Goal: Navigation & Orientation: Find specific page/section

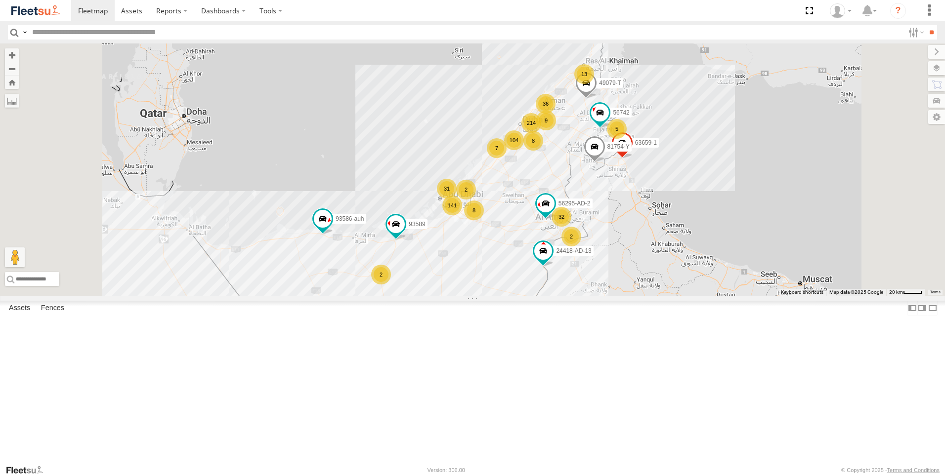
click at [609, 296] on div "214 32 104 141 36 13 8 2 5 63659-1 2 2 9 7 8 31 81754-Y 49079-T 93586-auh 56295…" at bounding box center [472, 169] width 945 height 253
click at [934, 88] on label at bounding box center [926, 85] width 38 height 14
click at [909, 67] on label at bounding box center [927, 68] width 36 height 14
click at [0, 0] on label at bounding box center [0, 0] width 0 height 0
click at [0, 0] on span "Fences" at bounding box center [0, 0] width 0 height 0
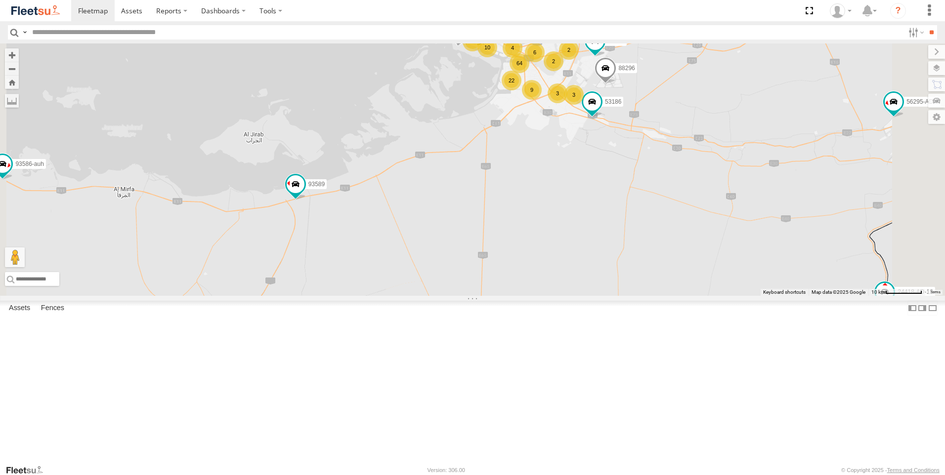
drag, startPoint x: 593, startPoint y: 274, endPoint x: 653, endPoint y: 275, distance: 59.8
click at [653, 275] on div "63659-1 81754-Y 49079-T 93586-auh 56295-AD-2 56742 24418-AD-13 93589 64 48 10 2…" at bounding box center [472, 169] width 945 height 253
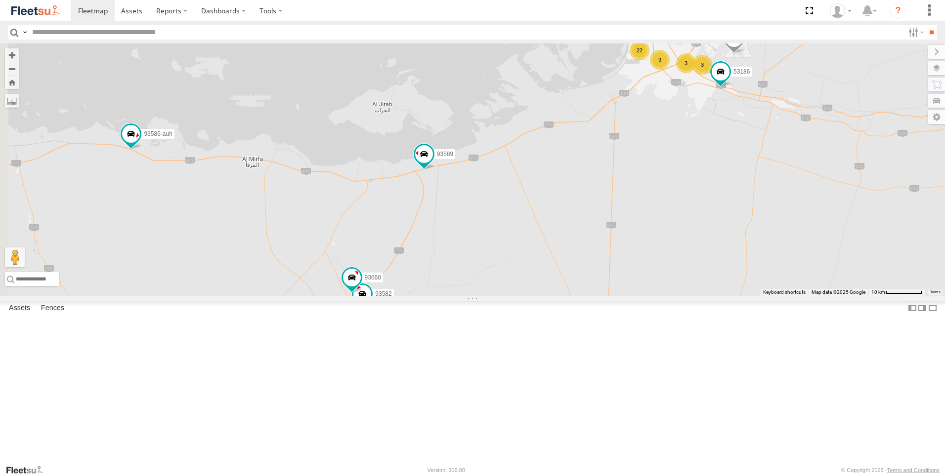
drag, startPoint x: 546, startPoint y: 338, endPoint x: 645, endPoint y: 316, distance: 101.8
click at [679, 296] on div "63659-1 81754-Y 49079-T 93586-auh 56295-AD-2 56742 24418-AD-13 93589 64 48 10 2…" at bounding box center [472, 169] width 945 height 253
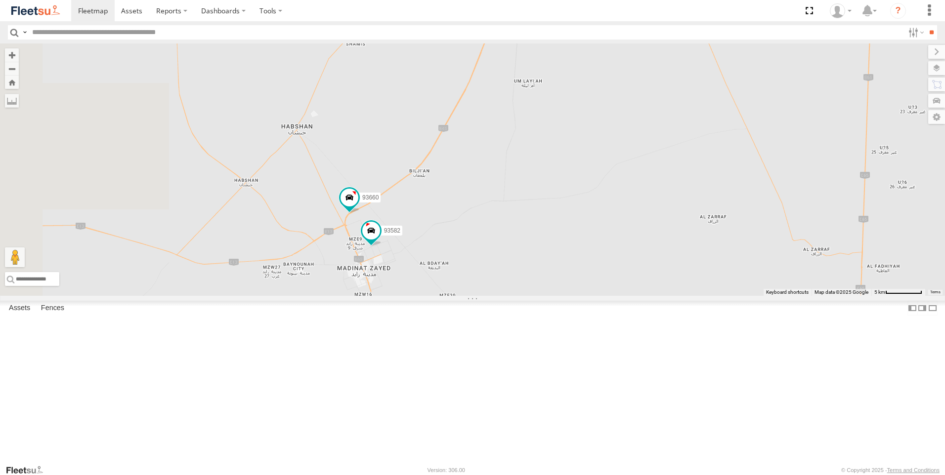
drag, startPoint x: 538, startPoint y: 413, endPoint x: 645, endPoint y: 296, distance: 158.5
click at [645, 296] on div "63659-1 81754-Y 49079-T 93586-auh 56295-AD-2 56742 24418-AD-13 93589 93582 6905…" at bounding box center [472, 169] width 945 height 253
click at [380, 240] on span at bounding box center [371, 231] width 18 height 18
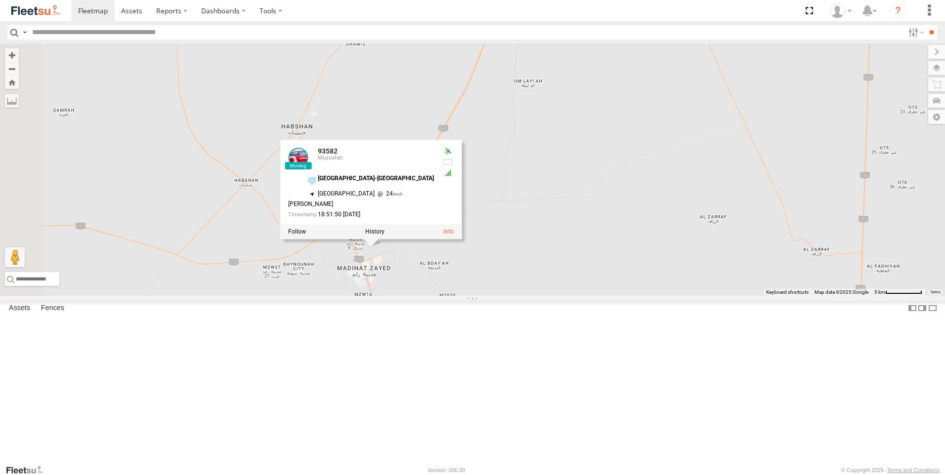
click at [622, 296] on div "63659-1 81754-Y 49079-T 93586-auh 56295-AD-2 56742 24418-AD-13 93589 93582 6905…" at bounding box center [472, 169] width 945 height 253
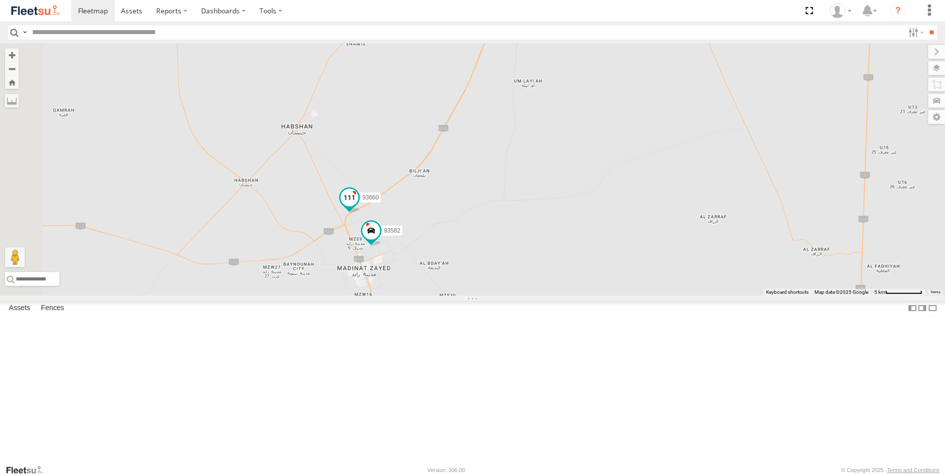
click at [358, 207] on span at bounding box center [350, 198] width 18 height 18
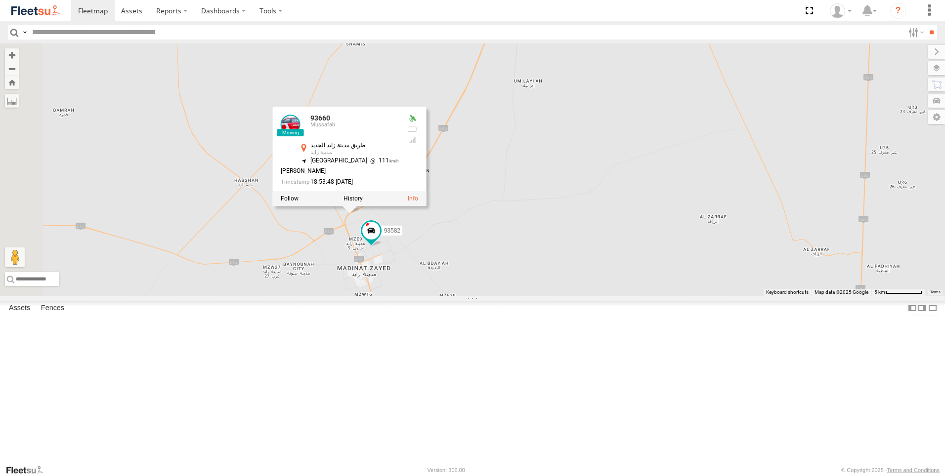
click at [615, 293] on div "63659-1 81754-Y 49079-T 93586-auh 56295-AD-2 56742 24418-AD-13 93589 93582 6905…" at bounding box center [472, 169] width 945 height 253
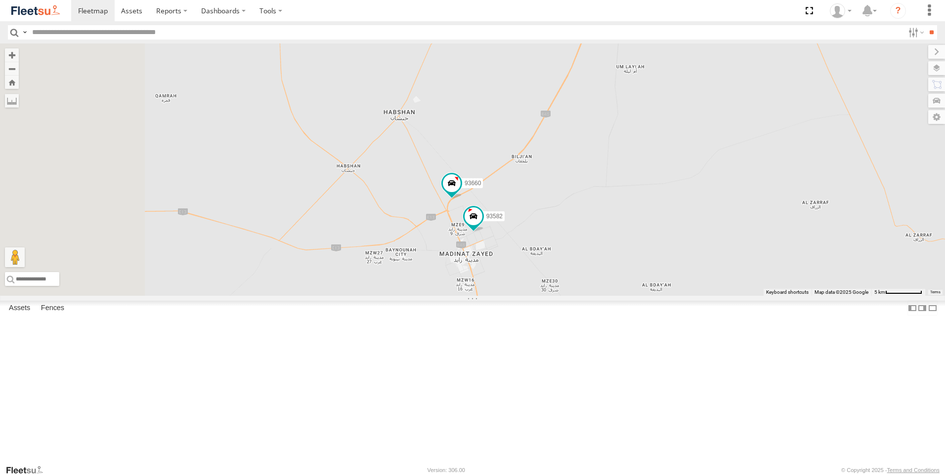
drag, startPoint x: 546, startPoint y: 302, endPoint x: 650, endPoint y: 288, distance: 104.8
click at [650, 288] on div "63659-1 81754-Y 49079-T 93586-auh 56295-AD-2 56742 24418-AD-13 93589 93582 6905…" at bounding box center [472, 169] width 945 height 253
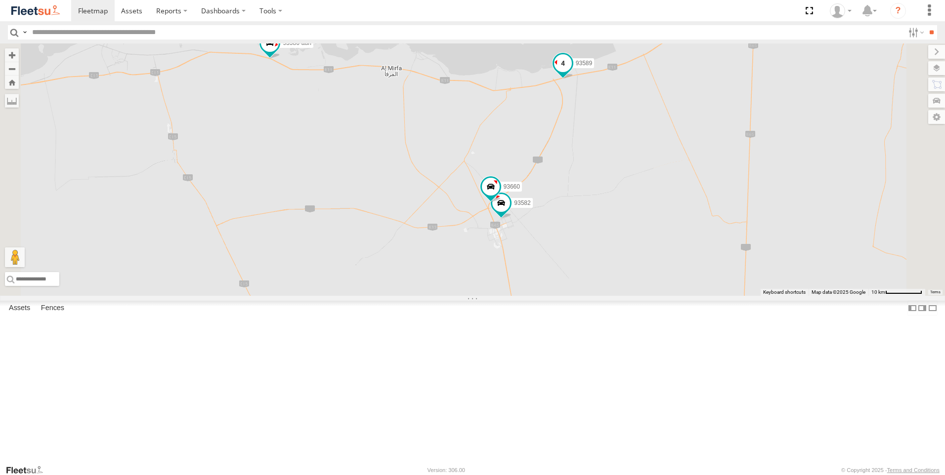
click at [572, 72] on span at bounding box center [563, 63] width 18 height 18
click at [691, 247] on div "63659-1 81754-Y 49079-T 93586-auh 56295-AD-2 56742 24418-AD-13 93589 93582 6905…" at bounding box center [472, 169] width 945 height 253
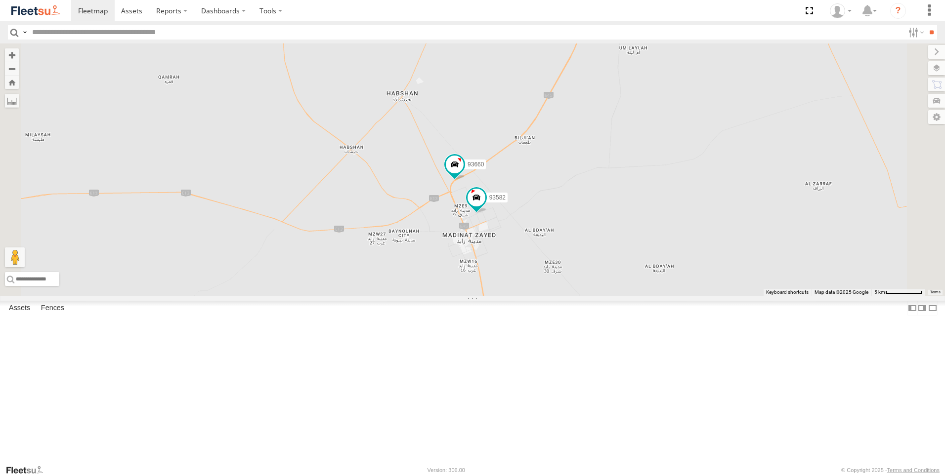
drag, startPoint x: 627, startPoint y: 295, endPoint x: 644, endPoint y: 315, distance: 25.9
click at [644, 296] on div "63659-1 81754-Y 49079-T 93586-auh 56295-AD-2 56742 24418-AD-13 93589 93582 6905…" at bounding box center [472, 169] width 945 height 253
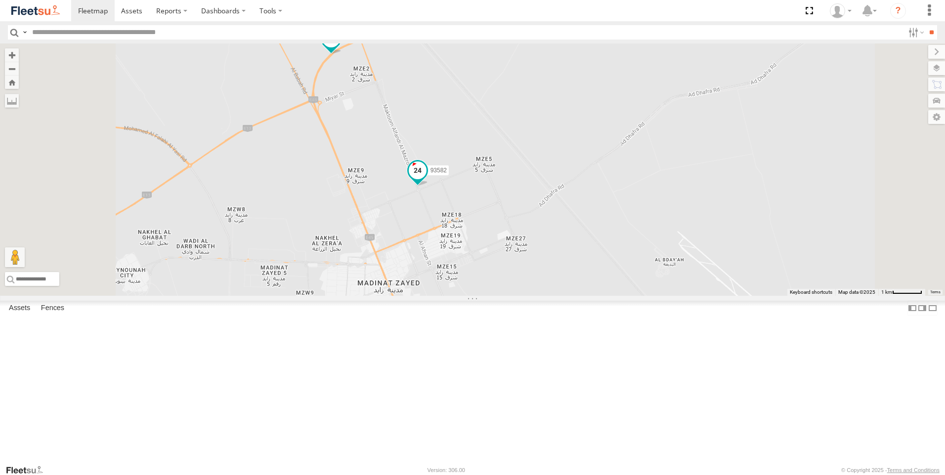
click at [427, 179] on span at bounding box center [418, 171] width 18 height 18
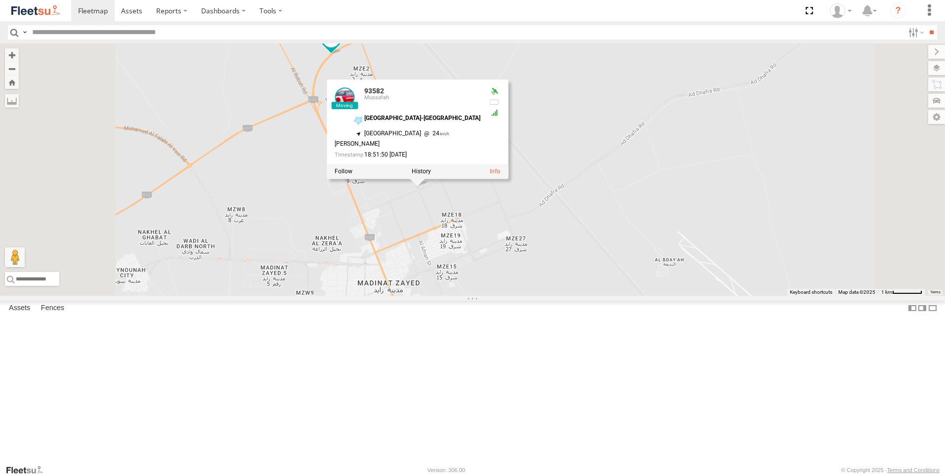
click at [537, 296] on div "63659-1 81754-Y 49079-T 93586-auh 56295-AD-2 56742 24418-AD-13 93589 93582 6905…" at bounding box center [472, 169] width 945 height 253
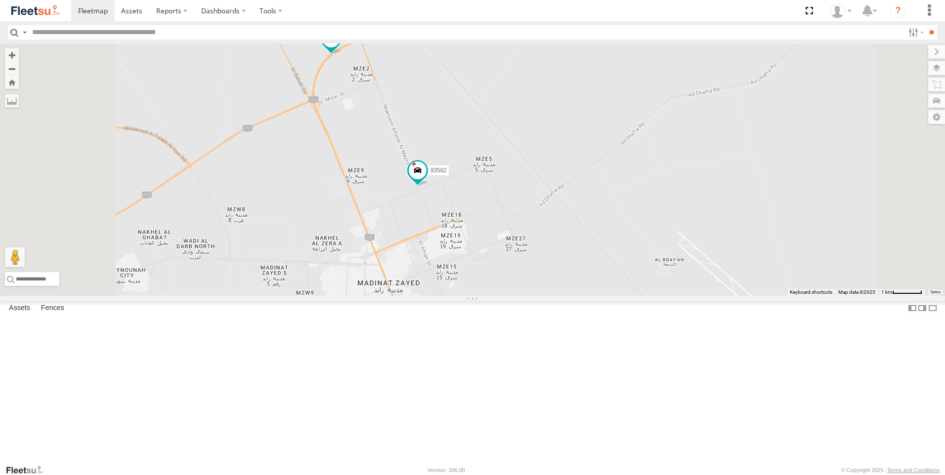
click at [340, 47] on span at bounding box center [331, 39] width 18 height 18
click at [471, 216] on div "63659-1 81754-Y 49079-T 93586-auh 56295-AD-2 56742 24418-AD-13 93589 93582 6905…" at bounding box center [472, 169] width 945 height 253
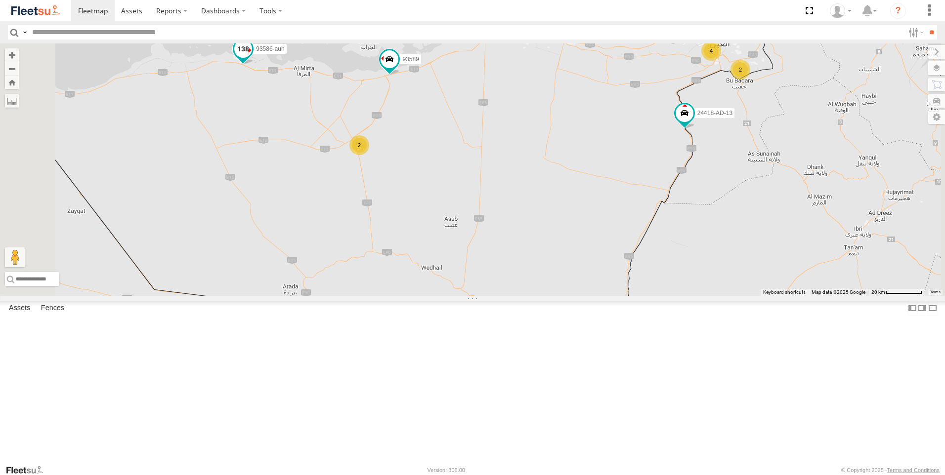
click at [252, 58] on span at bounding box center [243, 49] width 18 height 18
click at [398, 68] on span at bounding box center [390, 59] width 18 height 18
click at [575, 217] on div "63659-1 81754-Y 49079-T 93586-auh 56295-AD-2 56742 24418-AD-13 93589 69054 5318…" at bounding box center [472, 169] width 945 height 253
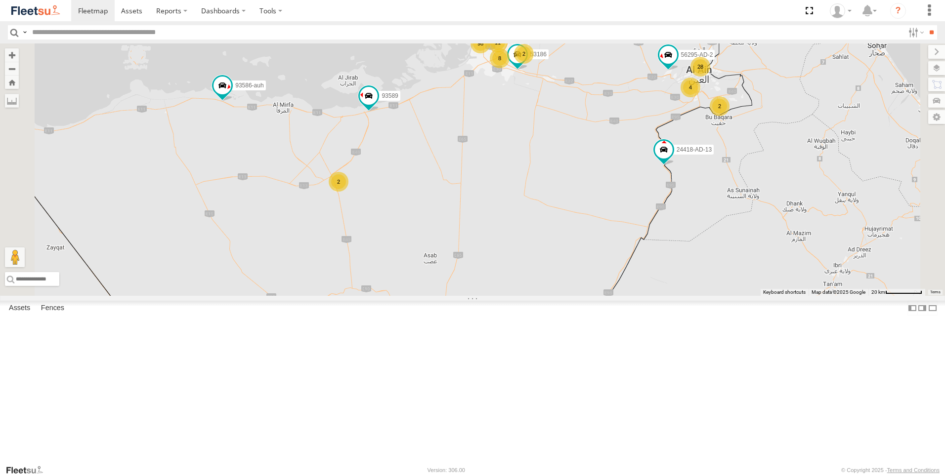
drag, startPoint x: 551, startPoint y: 184, endPoint x: 529, endPoint y: 221, distance: 43.0
click at [529, 221] on div "63659-1 81754-Y 49079-T 93586-auh 56295-AD-2 56742 24418-AD-13 93589 69054 5318…" at bounding box center [472, 169] width 945 height 253
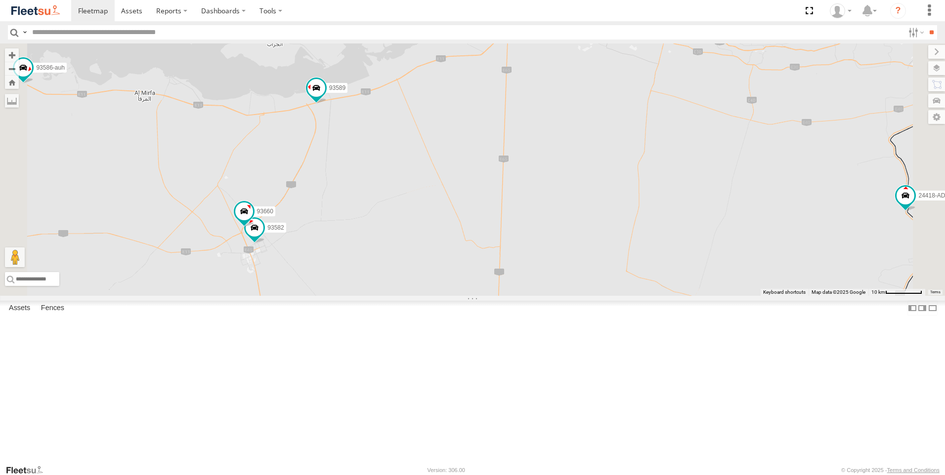
click at [527, 225] on div "63659-1 81754-Y 49079-T 93586-auh 56295-AD-2 56742 24418-AD-13 93589 69054 5318…" at bounding box center [472, 169] width 945 height 253
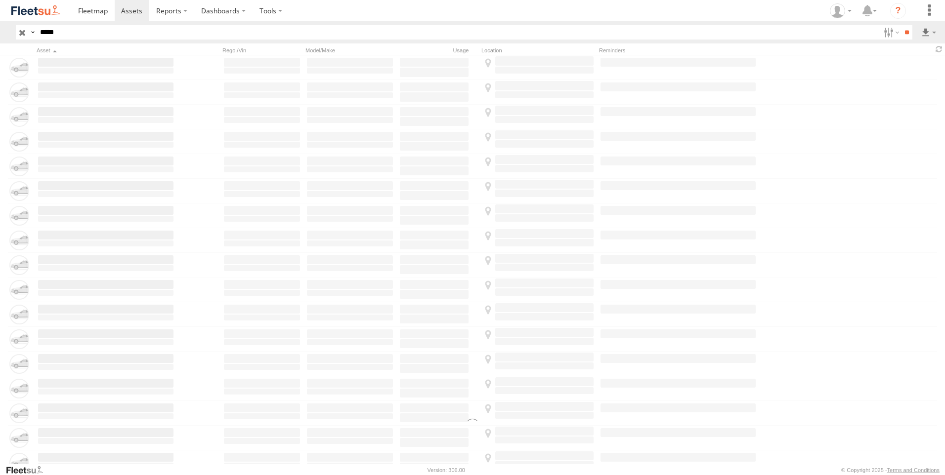
click at [29, 35] on label at bounding box center [33, 32] width 8 height 14
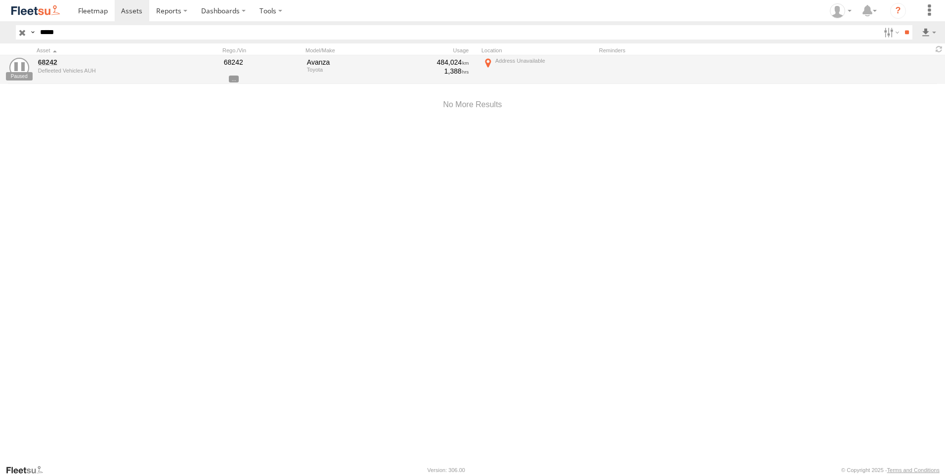
click at [26, 33] on input "button" at bounding box center [22, 32] width 13 height 14
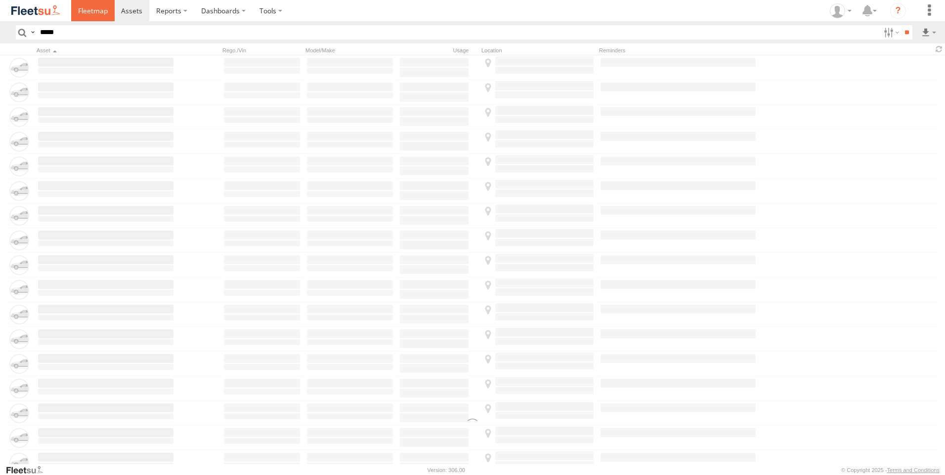
click at [87, 14] on span at bounding box center [93, 10] width 30 height 9
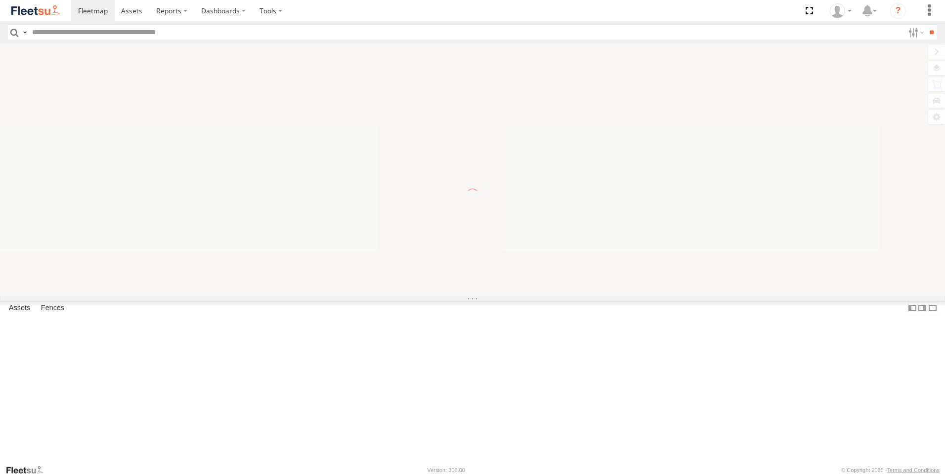
click at [65, 37] on input "text" at bounding box center [466, 32] width 876 height 14
paste input "**********"
type input "**********"
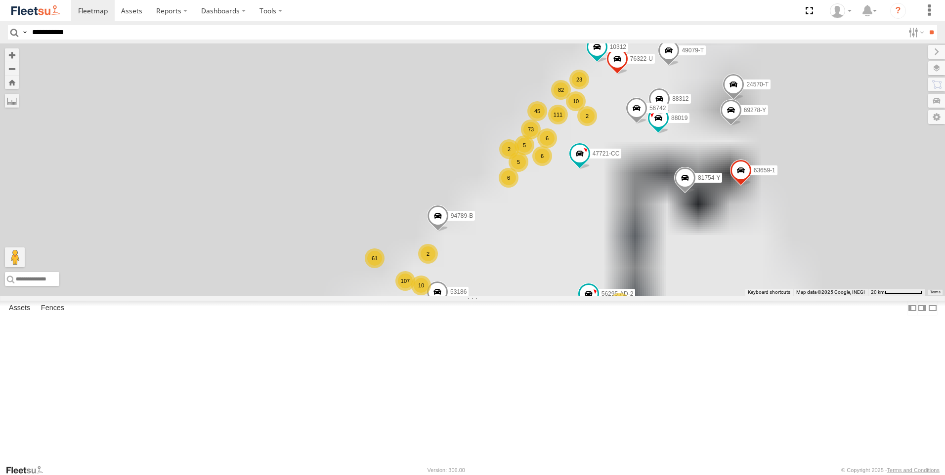
drag, startPoint x: 88, startPoint y: 35, endPoint x: -2, endPoint y: 26, distance: 90.9
click at [0, 26] on html at bounding box center [472, 237] width 945 height 475
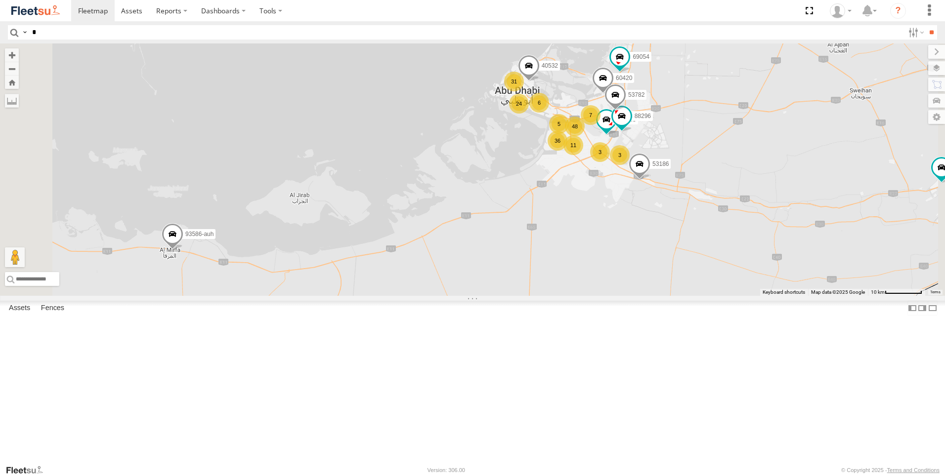
drag, startPoint x: 440, startPoint y: 440, endPoint x: 544, endPoint y: 298, distance: 176.6
click at [544, 296] on div "76322-U 69278-Y 63659-1 24570-T 88019 81754-Y 94789-B 53186 49079-T 10312 88312…" at bounding box center [472, 169] width 945 height 253
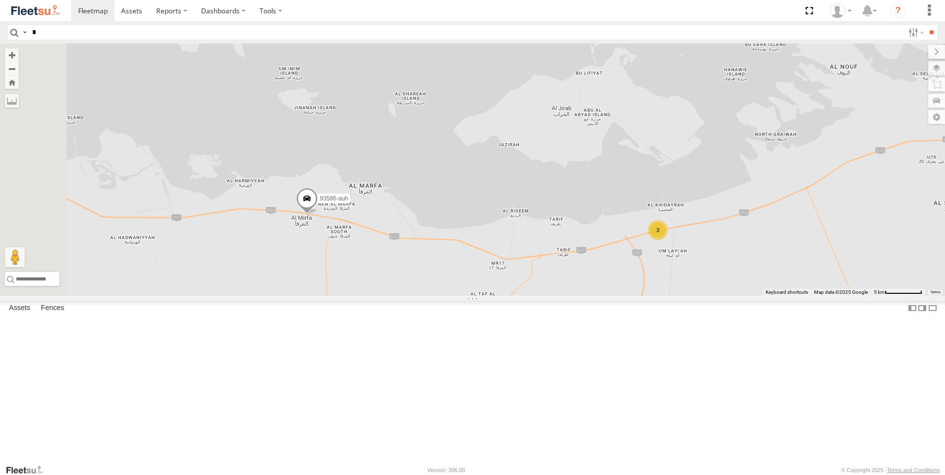
drag, startPoint x: 527, startPoint y: 324, endPoint x: 576, endPoint y: 321, distance: 48.5
click at [576, 296] on div "76322-U 69278-Y 63659-1 24570-T 88019 81754-Y 94789-B 53186 49079-T 10312 88312…" at bounding box center [472, 169] width 945 height 253
click at [318, 214] on span at bounding box center [307, 201] width 22 height 27
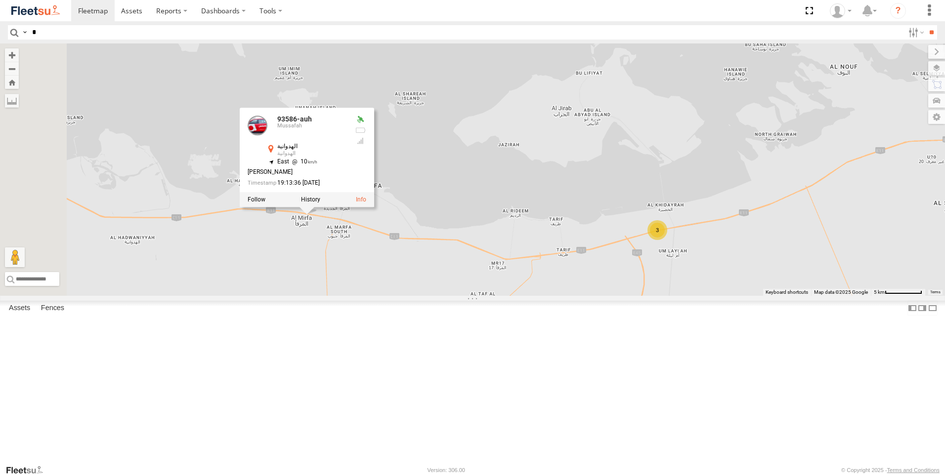
click at [502, 296] on div "76322-U 69278-Y 63659-1 24570-T 88019 81754-Y 94789-B 53186 49079-T 10312 88312…" at bounding box center [472, 169] width 945 height 253
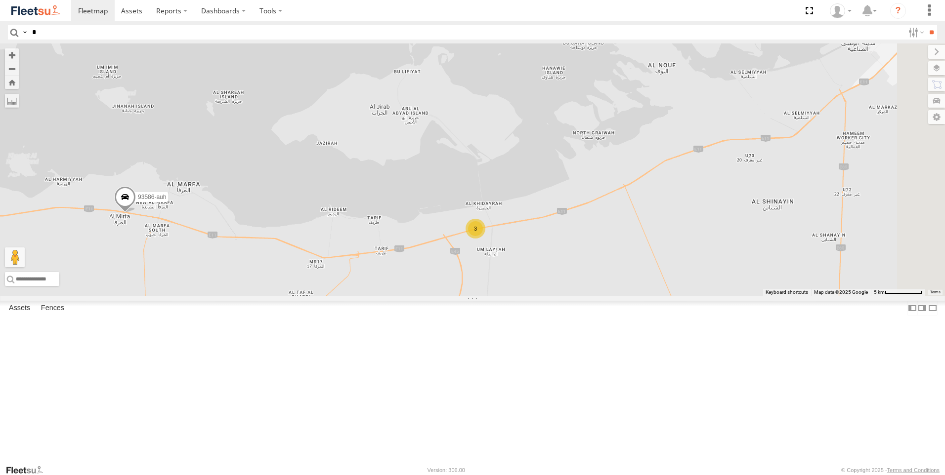
drag, startPoint x: 621, startPoint y: 358, endPoint x: 449, endPoint y: 356, distance: 172.0
click at [449, 296] on div "76322-U 69278-Y 63659-1 24570-T 88019 81754-Y 94789-B 53186 49079-T 10312 88312…" at bounding box center [472, 169] width 945 height 253
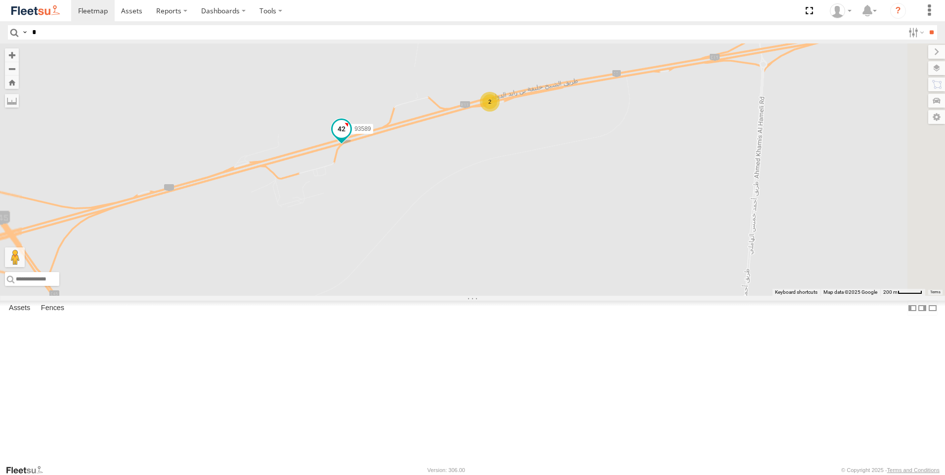
click at [350, 138] on span at bounding box center [342, 129] width 18 height 18
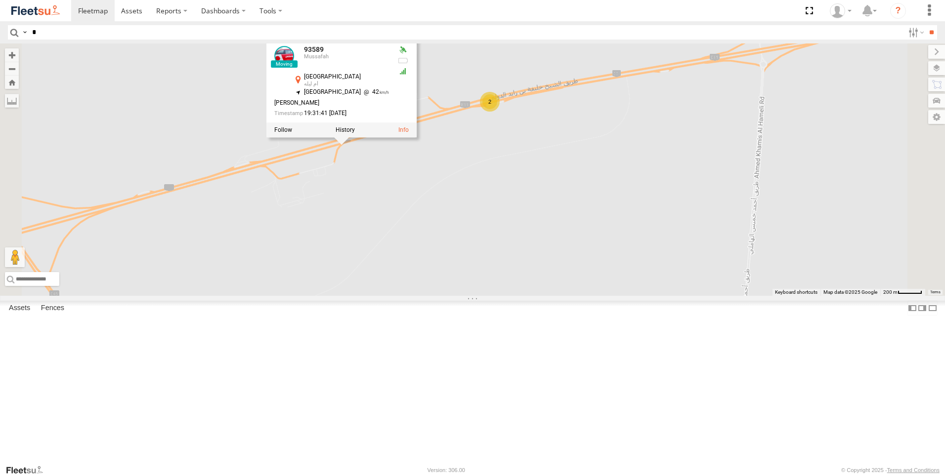
click at [549, 266] on div "76322-U 69278-Y 63659-1 24570-T 88019 81754-Y 94789-B 53186 49079-T 10312 88312…" at bounding box center [472, 169] width 945 height 253
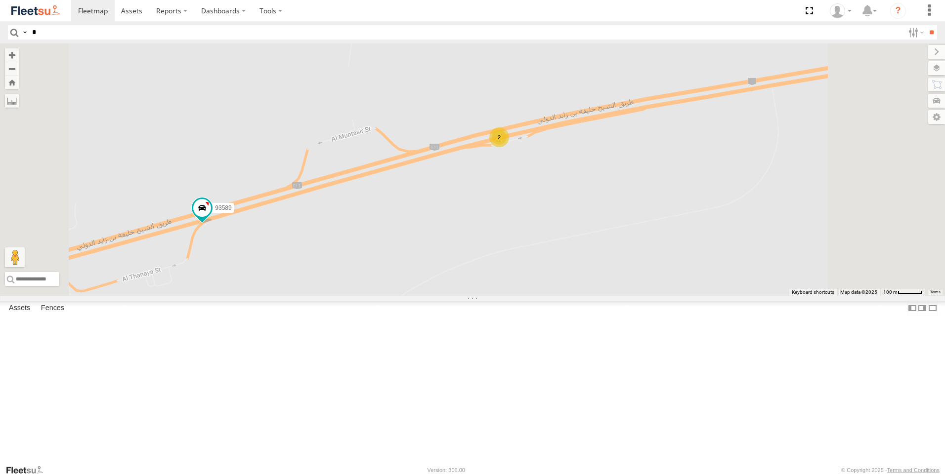
drag, startPoint x: 639, startPoint y: 190, endPoint x: 616, endPoint y: 331, distance: 143.1
click at [617, 296] on div "76322-U 69278-Y 63659-1 24570-T 88019 81754-Y 94789-B 53186 49079-T 10312 88312…" at bounding box center [472, 169] width 945 height 253
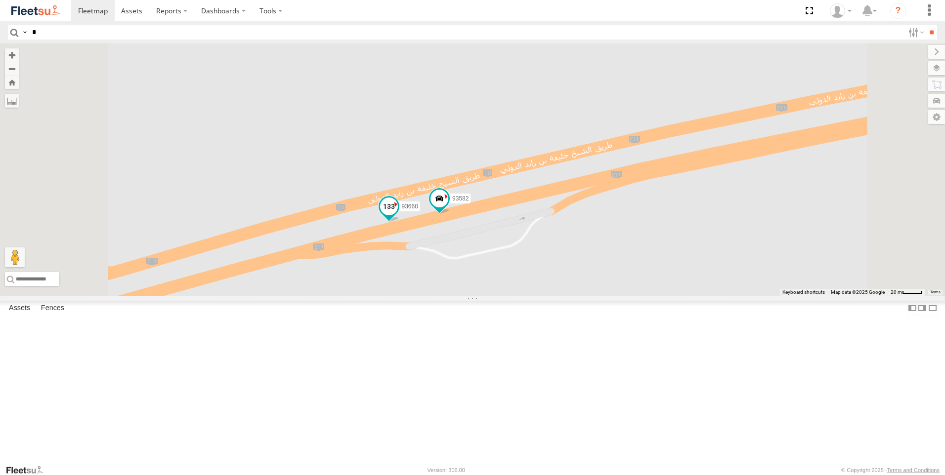
click at [398, 215] on span at bounding box center [389, 207] width 18 height 18
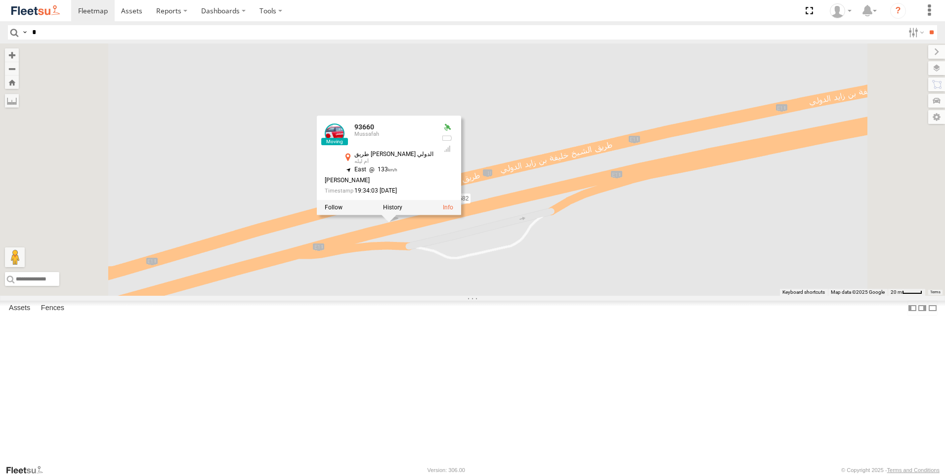
click at [529, 296] on div "76322-U 69278-Y 63659-1 24570-T 88019 81754-Y 94789-B 53186 49079-T 10312 88312…" at bounding box center [472, 169] width 945 height 253
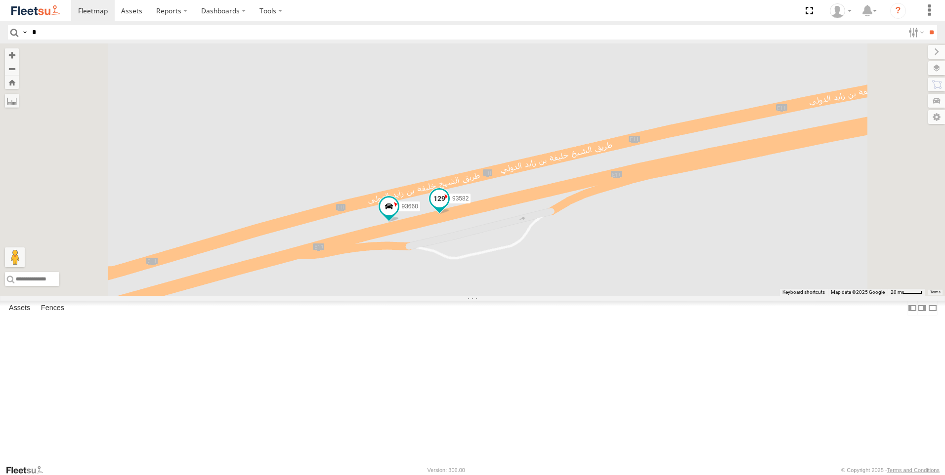
click at [448, 208] on span at bounding box center [439, 199] width 18 height 18
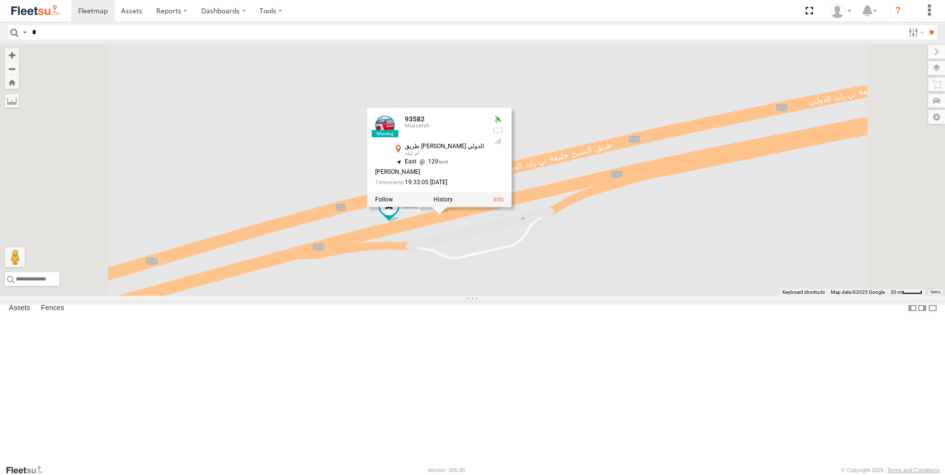
click at [560, 296] on div "76322-U 69278-Y 63659-1 24570-T 88019 81754-Y 94789-B 53186 49079-T 10312 88312…" at bounding box center [472, 169] width 945 height 253
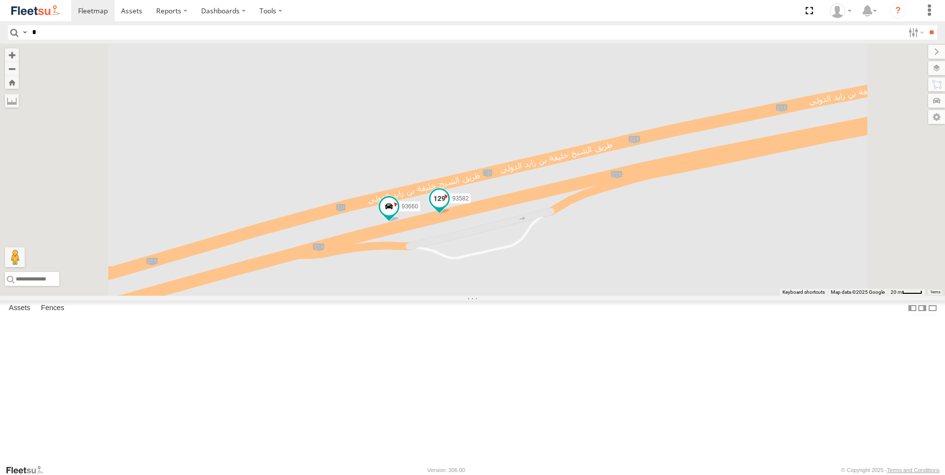
click at [448, 208] on span at bounding box center [439, 199] width 18 height 18
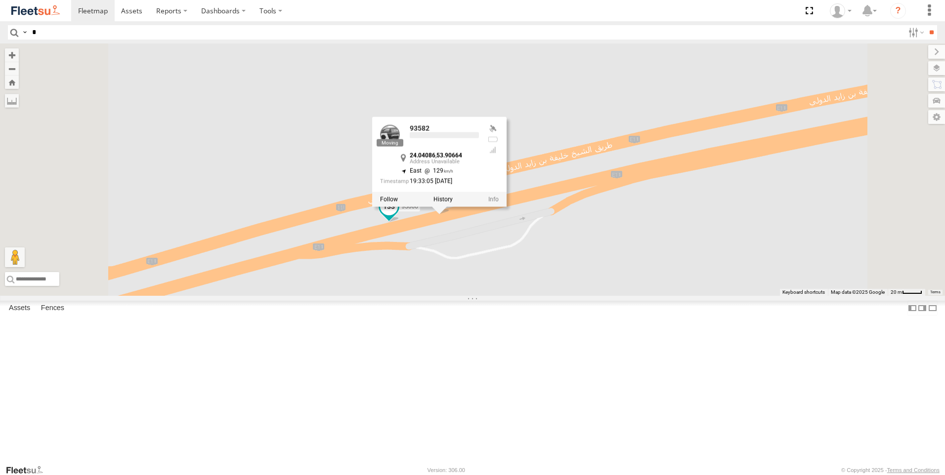
click at [398, 215] on span at bounding box center [389, 207] width 18 height 18
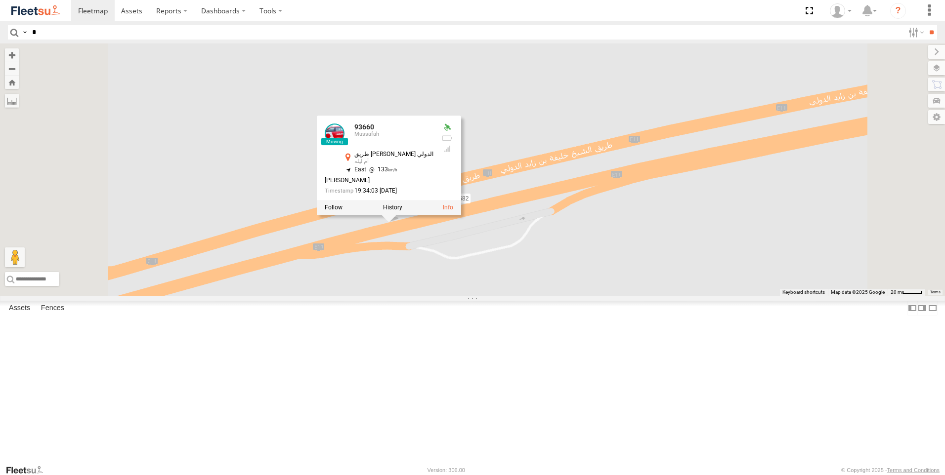
click at [597, 296] on div "76322-U 69278-Y 63659-1 24570-T 88019 81754-Y 94789-B 53186 49079-T 10312 88312…" at bounding box center [472, 169] width 945 height 253
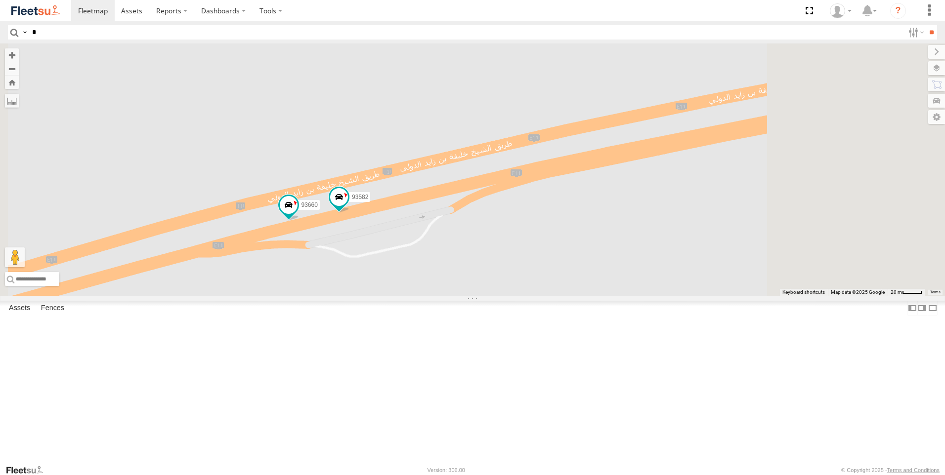
drag, startPoint x: 690, startPoint y: 336, endPoint x: 579, endPoint y: 311, distance: 113.3
click at [579, 296] on div "76322-U 69278-Y 63659-1 24570-T 88019 81754-Y 94789-B 53186 49079-T 10312 88312…" at bounding box center [472, 169] width 945 height 253
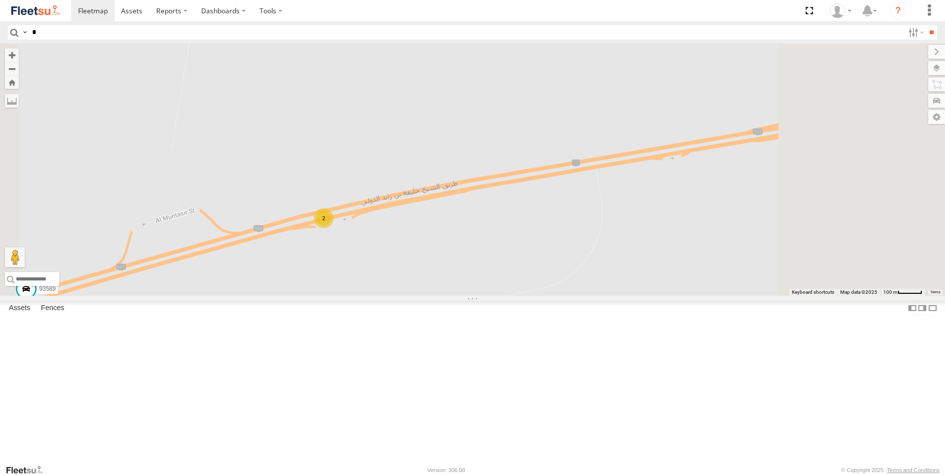
drag, startPoint x: 708, startPoint y: 314, endPoint x: 615, endPoint y: 312, distance: 92.4
click at [615, 296] on div "76322-U 69278-Y 63659-1 24570-T 88019 81754-Y 94789-B 53186 49079-T 10312 88312…" at bounding box center [472, 169] width 945 height 253
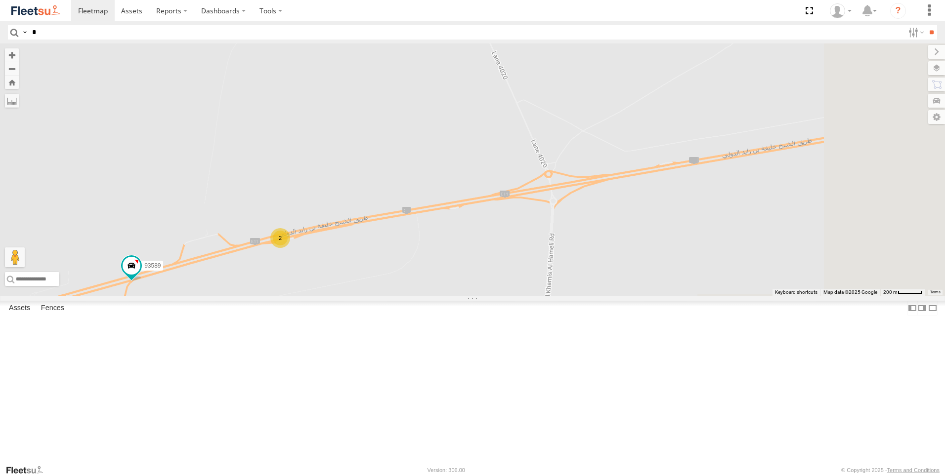
drag, startPoint x: 775, startPoint y: 303, endPoint x: 639, endPoint y: 312, distance: 136.7
click at [639, 296] on div "76322-U 69278-Y 63659-1 24570-T 88019 81754-Y 94789-B 53186 49079-T 10312 88312…" at bounding box center [472, 169] width 945 height 253
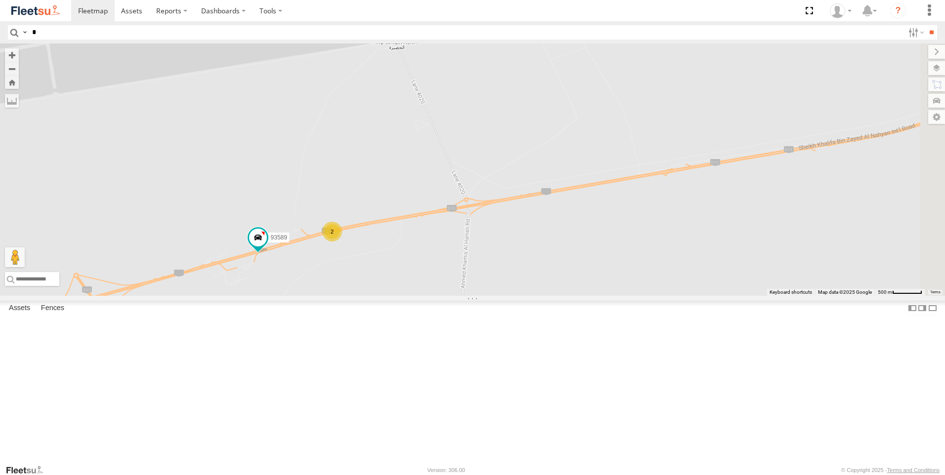
drag, startPoint x: 756, startPoint y: 331, endPoint x: 669, endPoint y: 327, distance: 86.6
click at [669, 296] on div "76322-U 69278-Y 63659-1 24570-T 88019 81754-Y 94789-B 53186 49079-T 10312 88312…" at bounding box center [472, 169] width 945 height 253
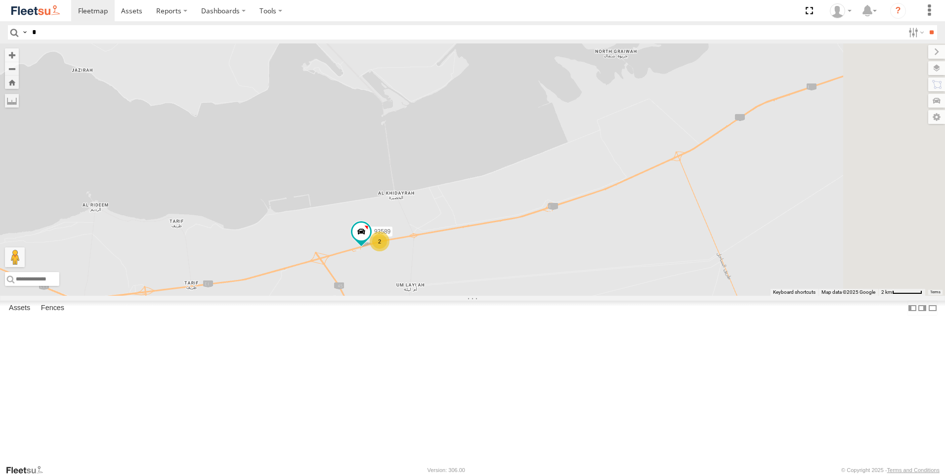
drag, startPoint x: 747, startPoint y: 337, endPoint x: 617, endPoint y: 339, distance: 130.5
click at [617, 296] on div "76322-U 69278-Y 63659-1 24570-T 88019 81754-Y 94789-B 53186 49079-T 10312 88312…" at bounding box center [472, 169] width 945 height 253
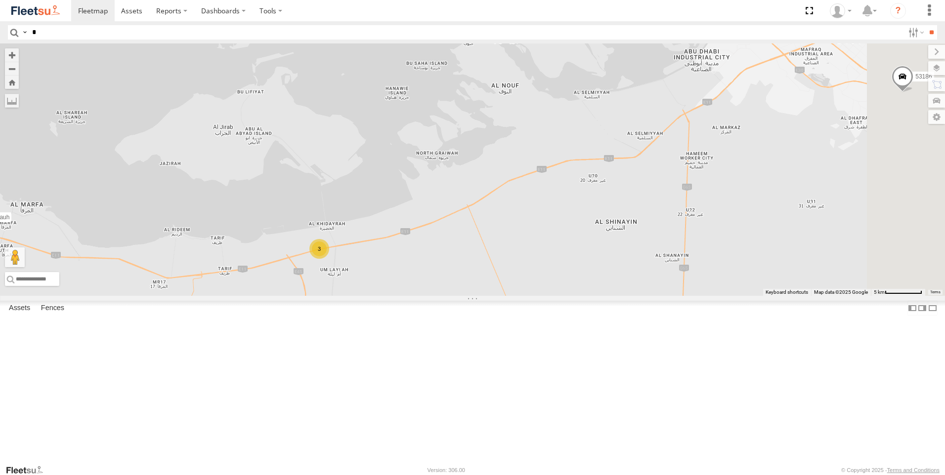
drag, startPoint x: 761, startPoint y: 325, endPoint x: 670, endPoint y: 325, distance: 91.4
click at [670, 296] on div "76322-U 69278-Y 63659-1 24570-T 88019 81754-Y 94789-B 53186 49079-T 10312 88312…" at bounding box center [472, 169] width 945 height 253
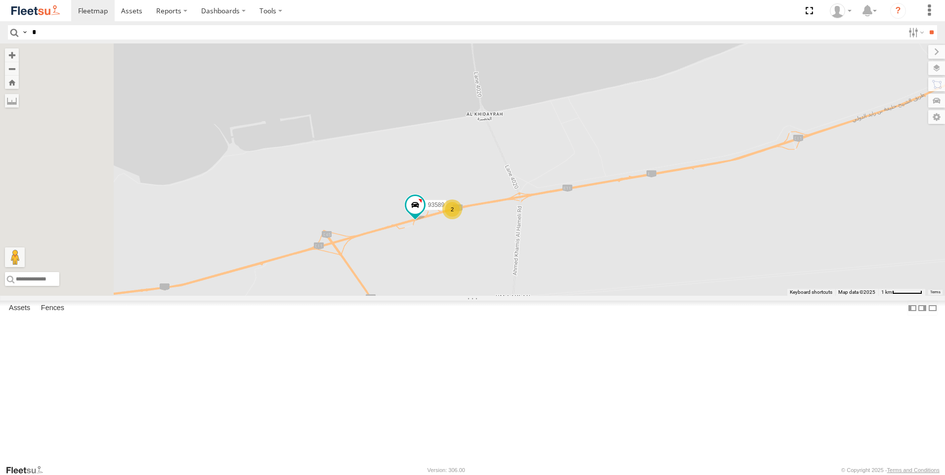
drag, startPoint x: 460, startPoint y: 340, endPoint x: 508, endPoint y: 343, distance: 48.5
click at [508, 296] on div "76322-U 69278-Y 63659-1 24570-T 88019 81754-Y 94789-B 53186 49079-T 10312 88312…" at bounding box center [472, 169] width 945 height 253
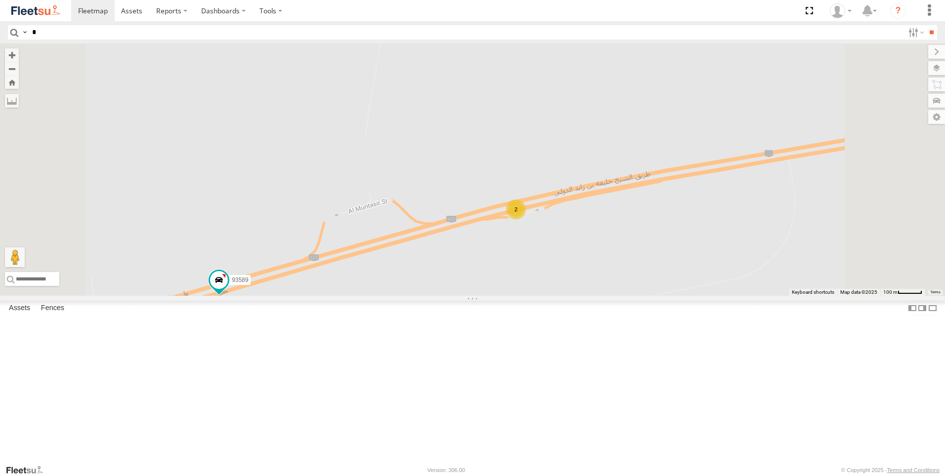
drag, startPoint x: 620, startPoint y: 200, endPoint x: 622, endPoint y: 343, distance: 143.3
click at [622, 296] on div "76322-U 69278-Y 63659-1 24570-T 88019 81754-Y 94789-B 53186 49079-T 10312 88312…" at bounding box center [472, 169] width 945 height 253
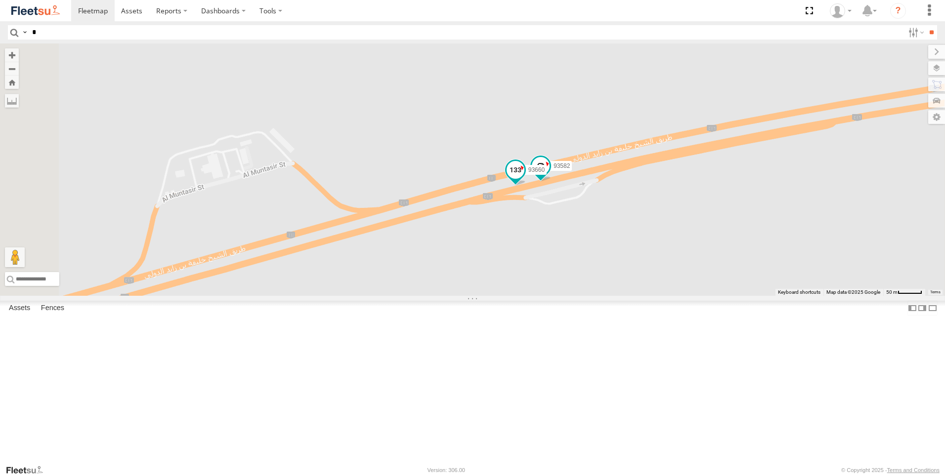
click at [524, 179] on span at bounding box center [516, 170] width 18 height 18
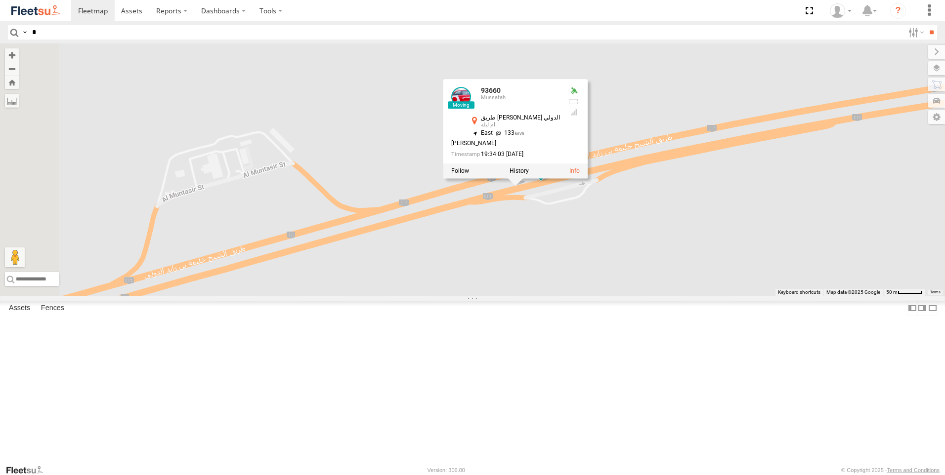
click at [632, 296] on div "76322-U 69278-Y 63659-1 24570-T 88019 81754-Y 94789-B 53186 49079-T 10312 88312…" at bounding box center [472, 169] width 945 height 253
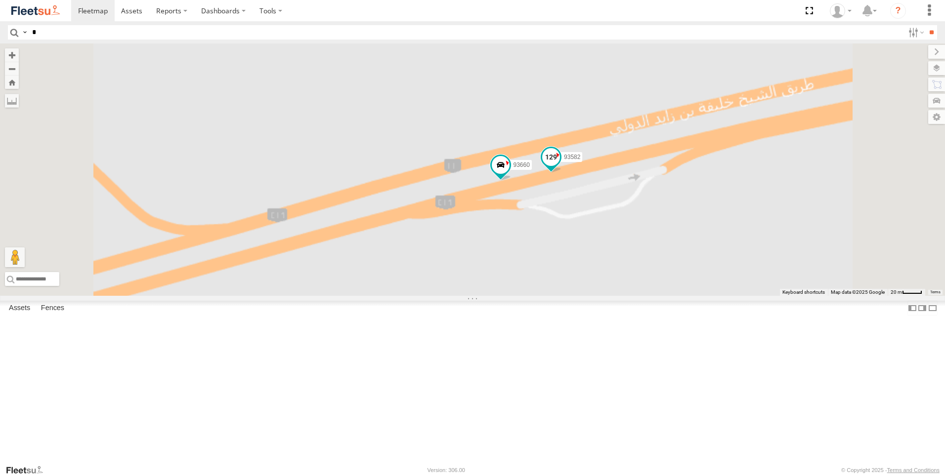
click at [560, 166] on span at bounding box center [551, 157] width 18 height 18
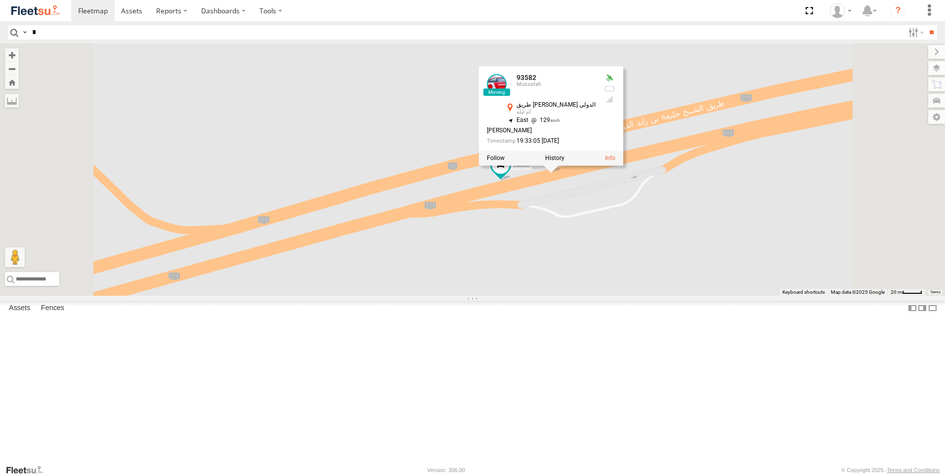
click at [662, 296] on div "76322-U 69278-Y 63659-1 24570-T 88019 81754-Y 94789-B 53186 49079-T 10312 88312…" at bounding box center [472, 169] width 945 height 253
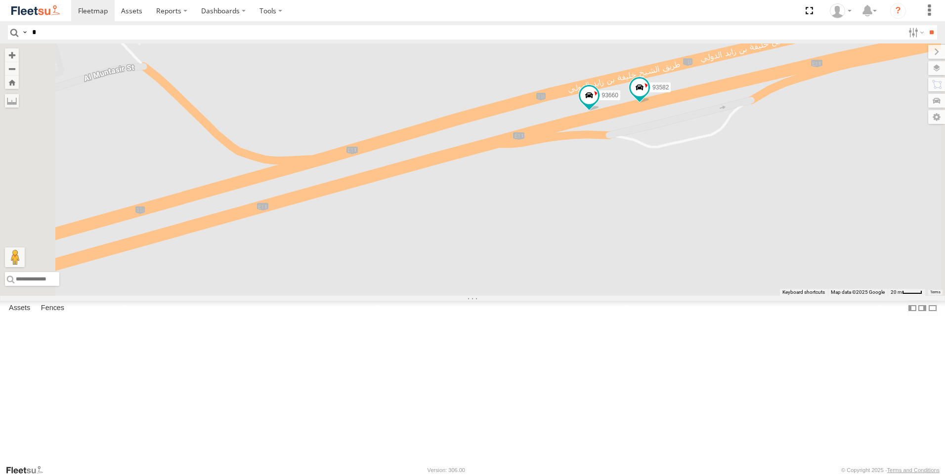
drag, startPoint x: 650, startPoint y: 313, endPoint x: 528, endPoint y: 357, distance: 129.1
click at [669, 296] on div "76322-U 69278-Y 63659-1 24570-T 88019 81754-Y 94789-B 53186 49079-T 10312 88312…" at bounding box center [472, 169] width 945 height 253
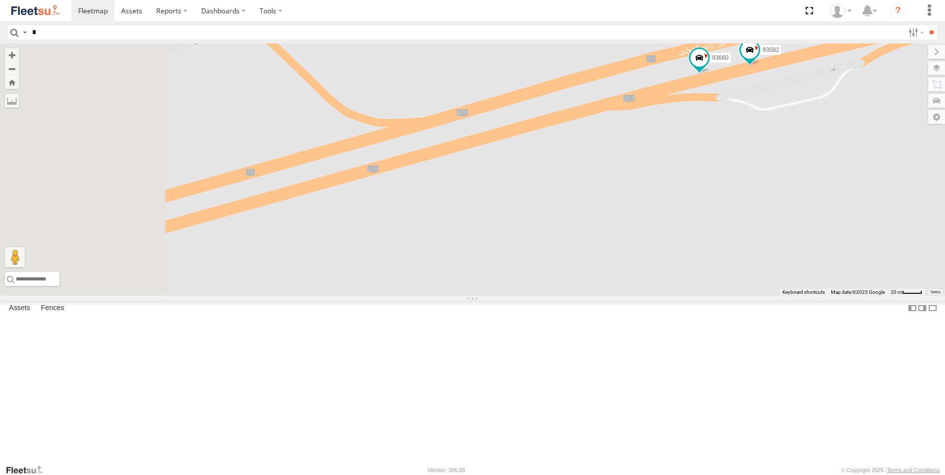
drag, startPoint x: 526, startPoint y: 359, endPoint x: 647, endPoint y: 318, distance: 127.4
click at [647, 296] on div "76322-U 69278-Y 63659-1 24570-T 88019 81754-Y 94789-B 53186 49079-T 10312 88312…" at bounding box center [472, 169] width 945 height 253
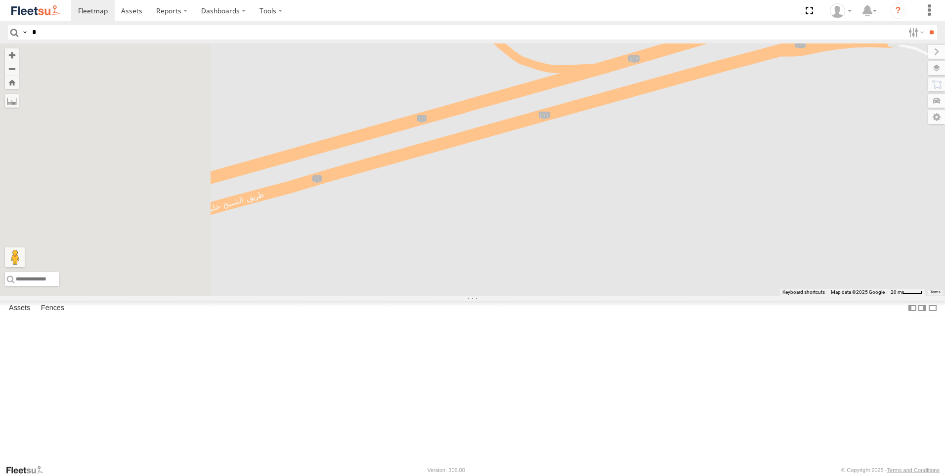
drag, startPoint x: 675, startPoint y: 309, endPoint x: 717, endPoint y: 300, distance: 43.3
click at [717, 296] on div "76322-U 69278-Y 63659-1 24570-T 88019 81754-Y 94789-B 53186 49079-T 10312 88312…" at bounding box center [472, 169] width 945 height 253
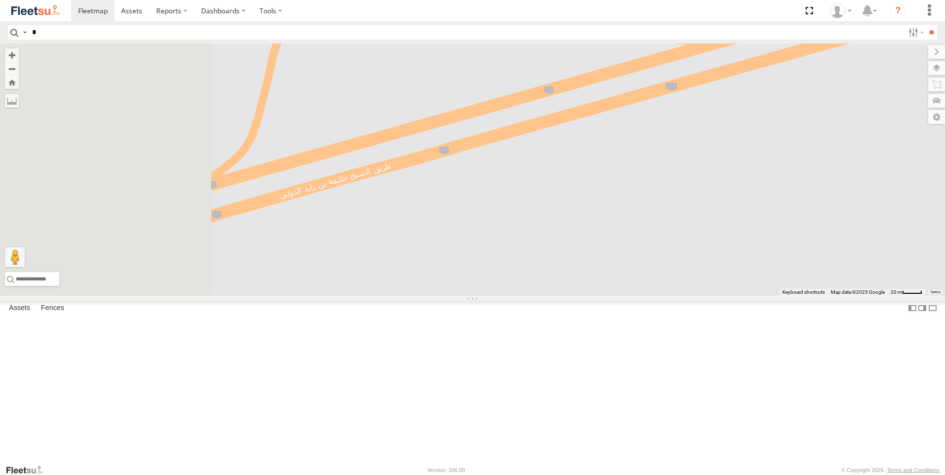
drag, startPoint x: 588, startPoint y: 318, endPoint x: 658, endPoint y: 308, distance: 70.9
click at [658, 296] on div "76322-U 69278-Y 63659-1 24570-T 88019 81754-Y 94789-B 53186 49079-T 10312 88312…" at bounding box center [472, 169] width 945 height 253
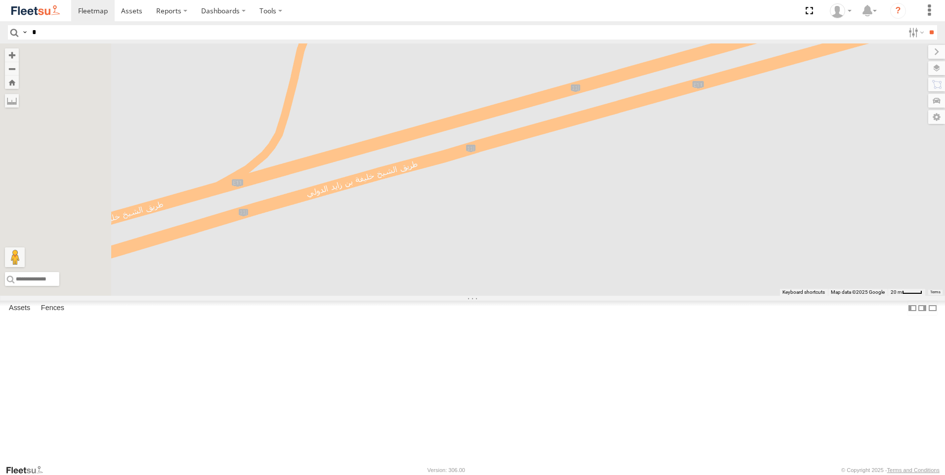
click at [556, 296] on div "76322-U 69278-Y 63659-1 24570-T 88019 81754-Y 94789-B 53186 49079-T 10312 88312…" at bounding box center [472, 169] width 945 height 253
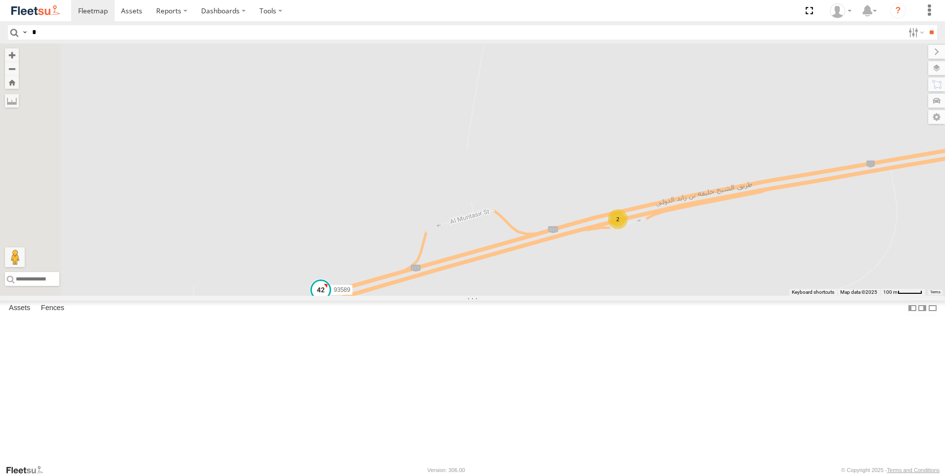
click at [330, 299] on span at bounding box center [321, 290] width 18 height 18
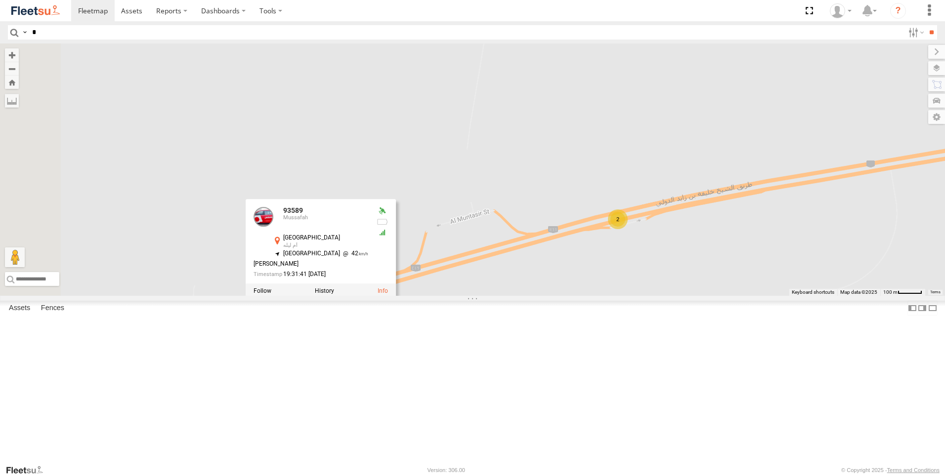
click at [478, 296] on div "76322-U 69278-Y 63659-1 24570-T 88019 81754-Y 94789-B 53186 49079-T 10312 88312…" at bounding box center [472, 169] width 945 height 253
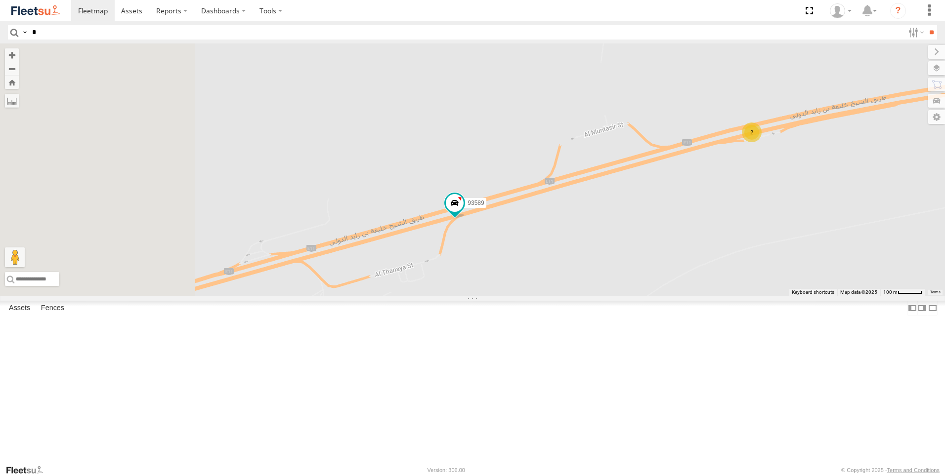
drag, startPoint x: 467, startPoint y: 432, endPoint x: 608, endPoint y: 338, distance: 169.6
click at [608, 296] on div "76322-U 69278-Y 63659-1 24570-T 88019 81754-Y 94789-B 53186 49079-T 10312 88312…" at bounding box center [472, 169] width 945 height 253
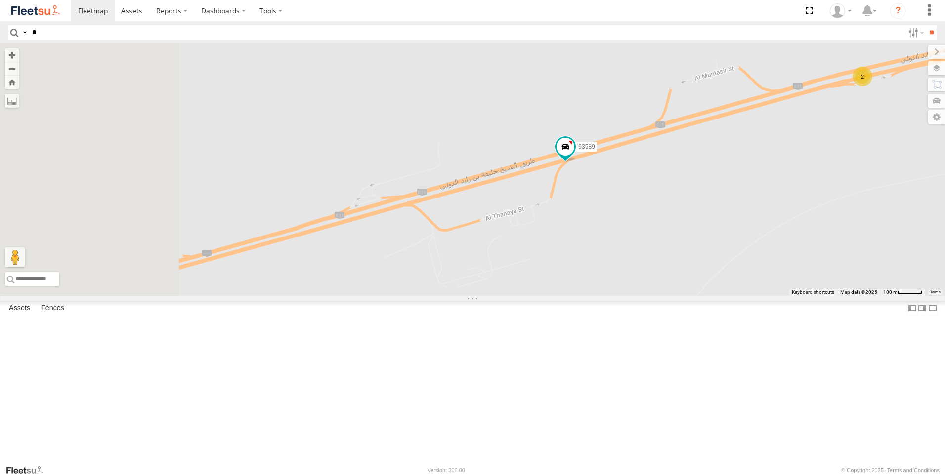
drag, startPoint x: 483, startPoint y: 400, endPoint x: 594, endPoint y: 343, distance: 124.7
click at [594, 296] on div "76322-U 69278-Y 63659-1 24570-T 88019 81754-Y 94789-B 53186 49079-T 10312 88312…" at bounding box center [472, 169] width 945 height 253
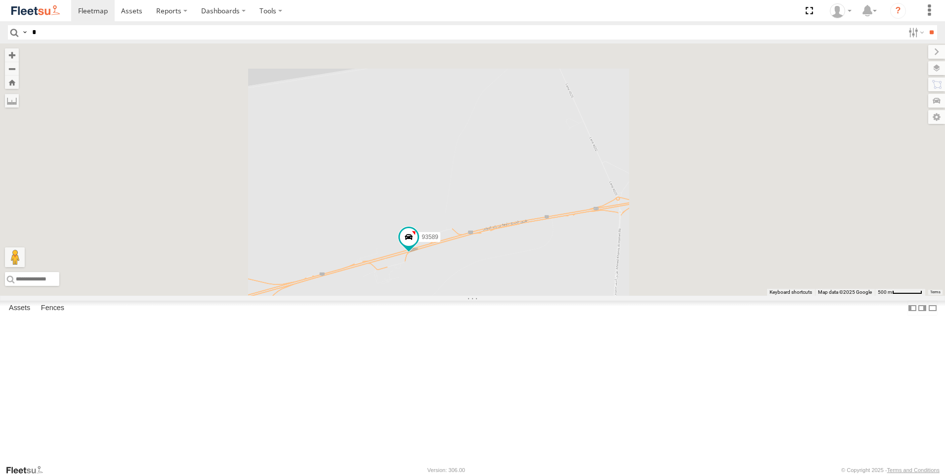
drag, startPoint x: 471, startPoint y: 400, endPoint x: 511, endPoint y: 330, distance: 80.6
click at [511, 296] on div "76322-U 69278-Y 63659-1 24570-T 88019 81754-Y 94789-B 53186 49079-T 10312 88312…" at bounding box center [472, 169] width 945 height 253
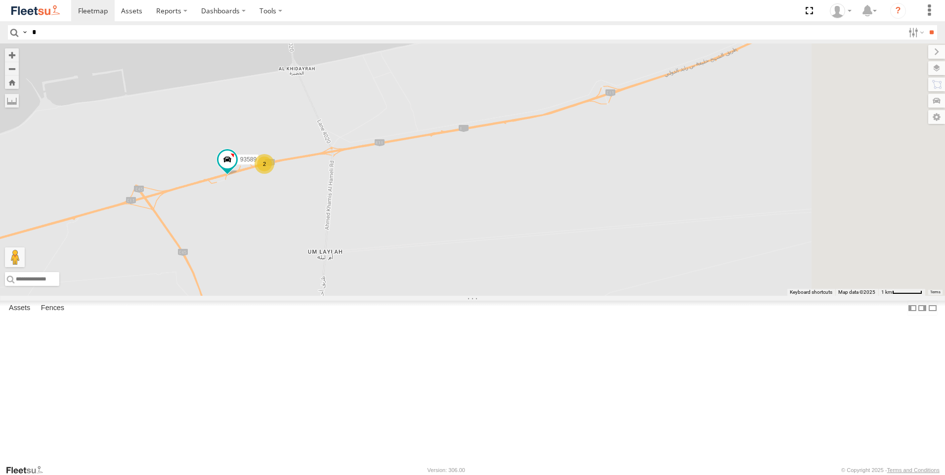
drag, startPoint x: 708, startPoint y: 354, endPoint x: 482, endPoint y: 304, distance: 230.8
click at [482, 296] on div "93589 2" at bounding box center [472, 169] width 945 height 253
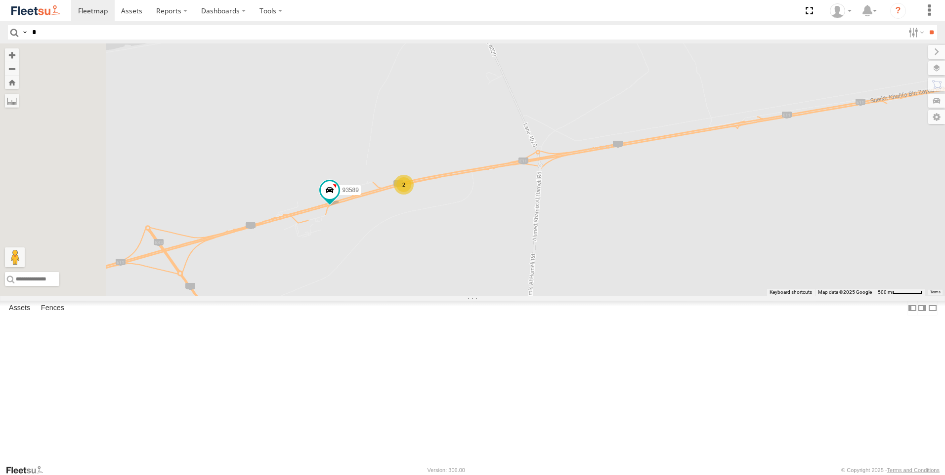
drag, startPoint x: 468, startPoint y: 260, endPoint x: 611, endPoint y: 328, distance: 158.3
click at [611, 296] on div "2685 93589 2" at bounding box center [472, 169] width 945 height 253
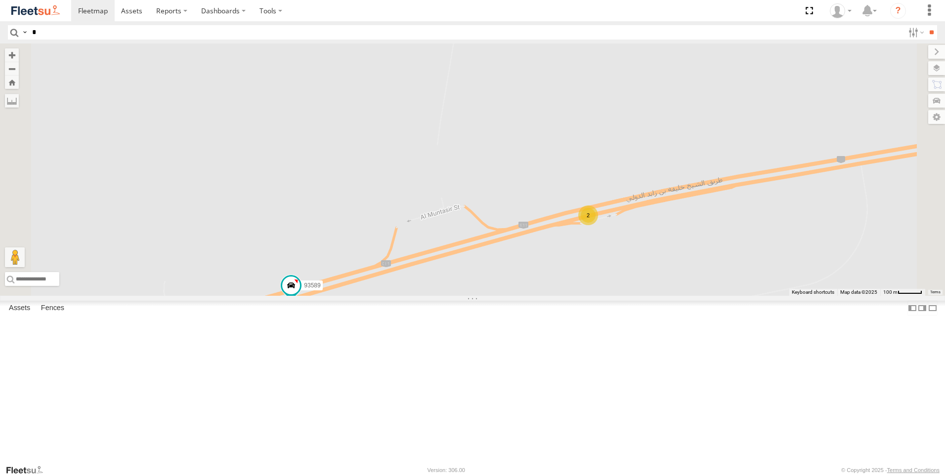
drag, startPoint x: 680, startPoint y: 277, endPoint x: 661, endPoint y: 347, distance: 73.0
click at [661, 296] on div "2685 93589 2" at bounding box center [472, 169] width 945 height 253
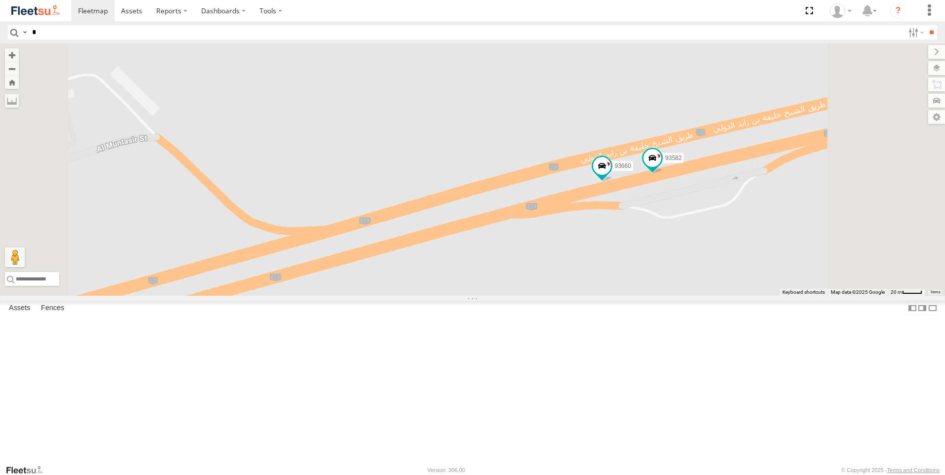
drag, startPoint x: 763, startPoint y: 286, endPoint x: 730, endPoint y: 327, distance: 52.7
click at [730, 296] on div "2685 93589 93582 93660" at bounding box center [472, 169] width 945 height 253
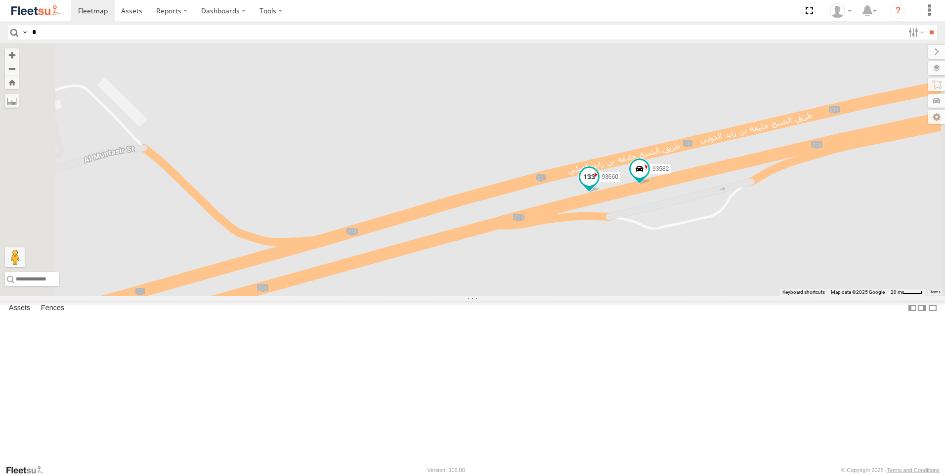
click at [598, 186] on span at bounding box center [589, 177] width 18 height 18
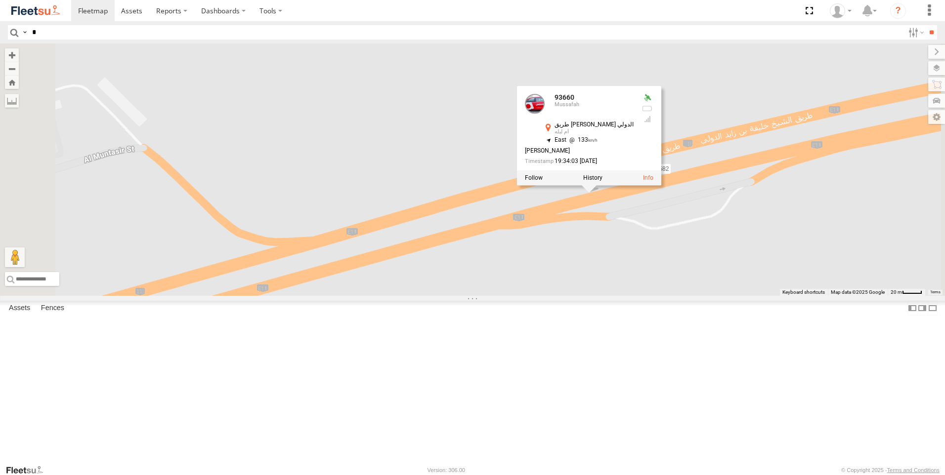
click at [731, 296] on div "2685 93589 93582 93660 93660 Mussafah طريق [PERSON_NAME] الدولي أم ليله 24.0407…" at bounding box center [472, 169] width 945 height 253
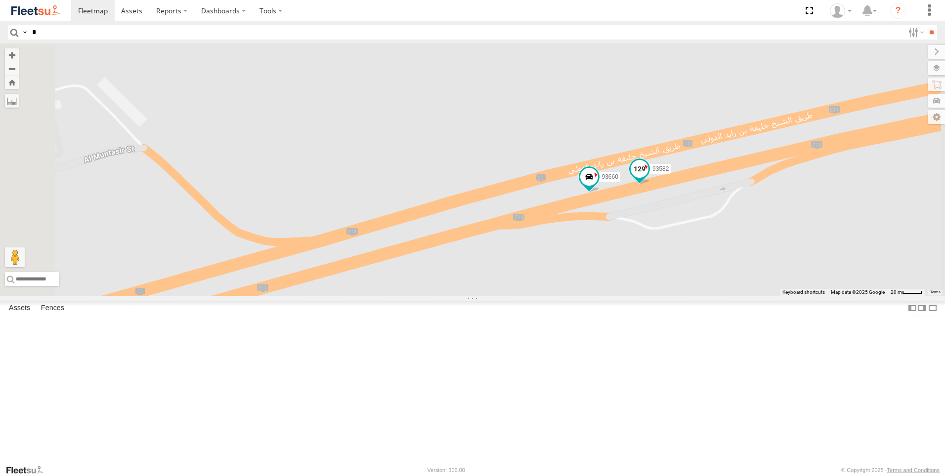
click at [648, 178] on span at bounding box center [640, 169] width 18 height 18
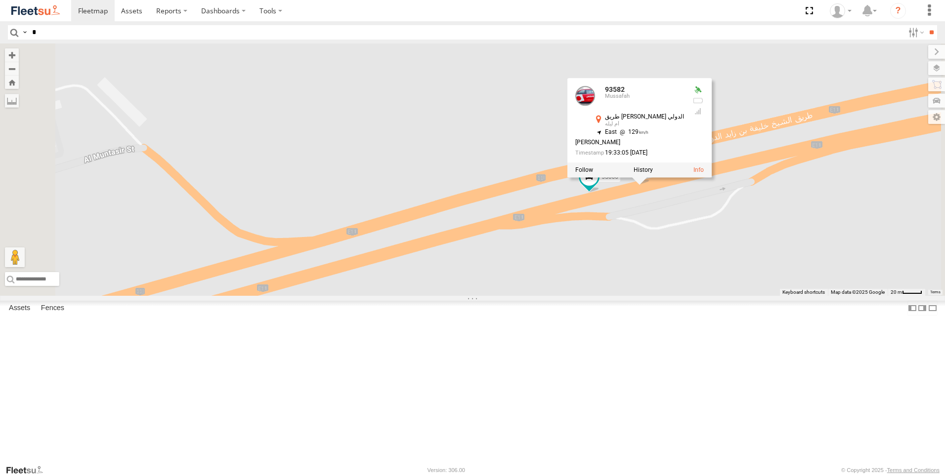
click at [726, 296] on div "2685 93589 93582 93660 93582 Mussafah طريق [PERSON_NAME] الدولي أم ليله 24.0408…" at bounding box center [472, 169] width 945 height 253
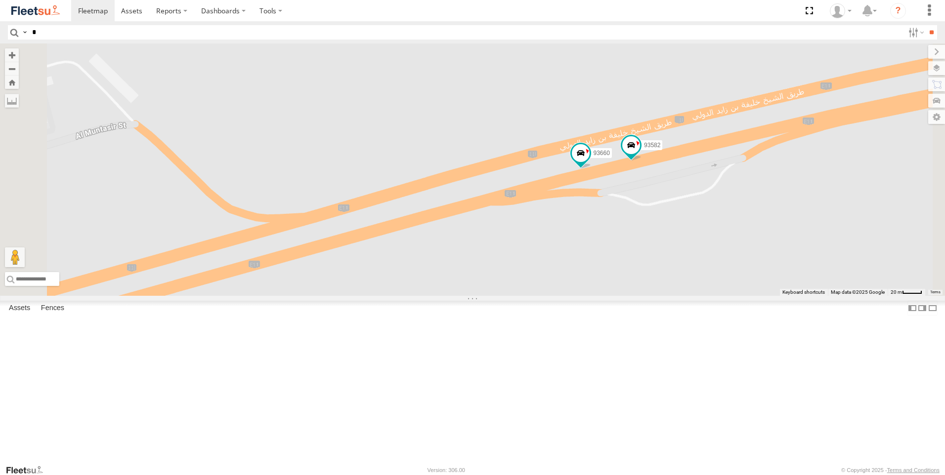
drag, startPoint x: 654, startPoint y: 385, endPoint x: 605, endPoint y: 267, distance: 127.1
click at [605, 267] on div "2685 93589 93582 93660" at bounding box center [472, 169] width 945 height 253
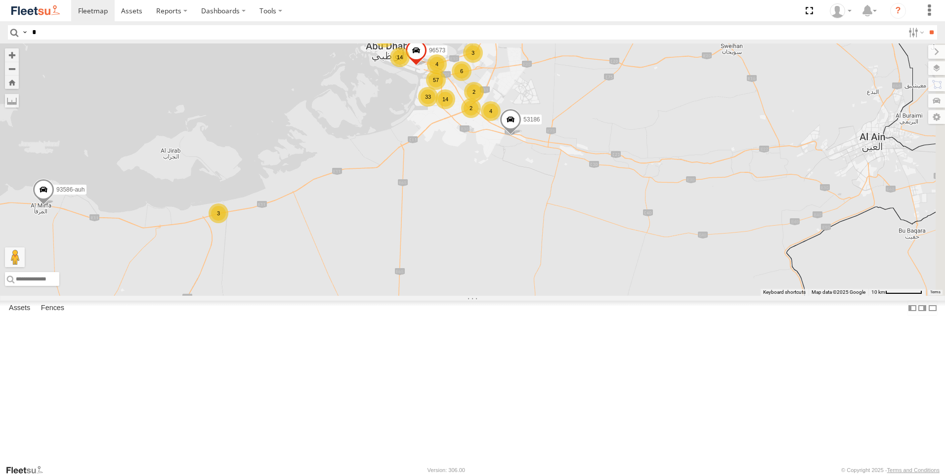
drag, startPoint x: 809, startPoint y: 276, endPoint x: 514, endPoint y: 264, distance: 294.3
click at [514, 264] on div "14 39 57 33 2 3 4 3 2 4 14 6 53186 96573 93586-auh 40532" at bounding box center [472, 169] width 945 height 253
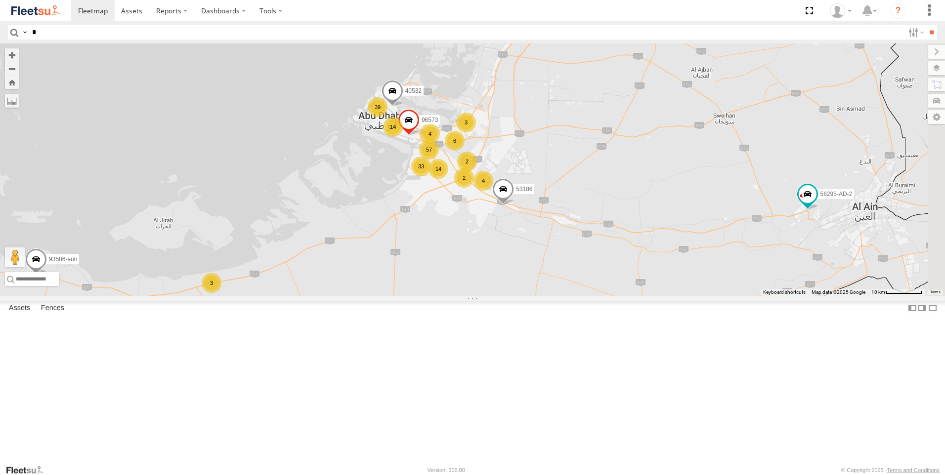
drag, startPoint x: 539, startPoint y: 282, endPoint x: 526, endPoint y: 338, distance: 56.9
click at [526, 296] on div "14 39 57 33 2 3 4 3 2 4 14 6 53186 96573 93586-auh 40532 56295-AD-2" at bounding box center [472, 169] width 945 height 253
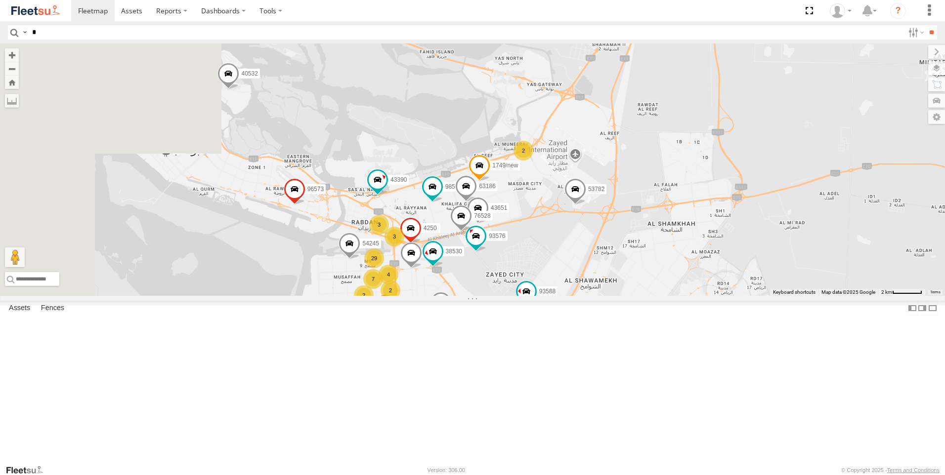
drag, startPoint x: 421, startPoint y: 267, endPoint x: 651, endPoint y: 339, distance: 241.2
click at [651, 296] on div "53186 96573 93586-auh 40532 56295-AD-2 67829 47721-CC 8 7 29 2 93588 2 3 87986 …" at bounding box center [472, 169] width 945 height 253
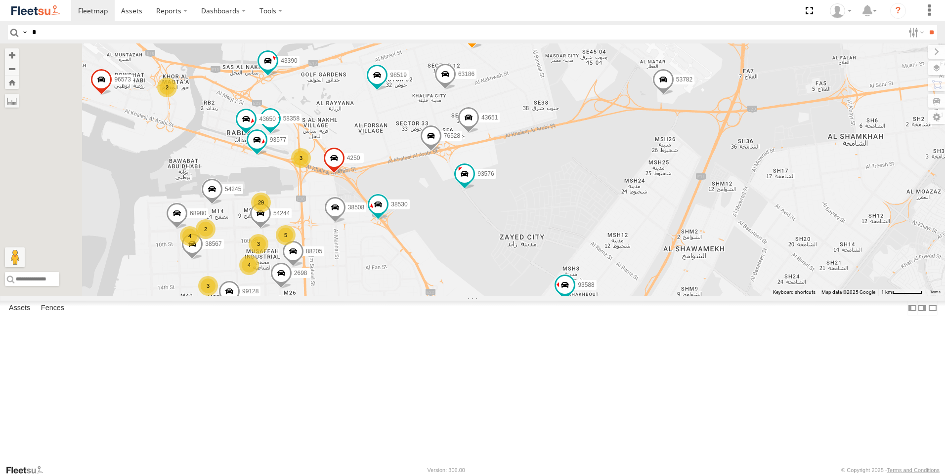
drag, startPoint x: 649, startPoint y: 343, endPoint x: 672, endPoint y: 289, distance: 58.5
click at [672, 289] on div "53186 96573 93586-auh 40532 56295-AD-2 67829 47721-CC 93588 87986 38532 43390 4…" at bounding box center [472, 169] width 945 height 253
click at [475, 189] on span at bounding box center [465, 176] width 22 height 27
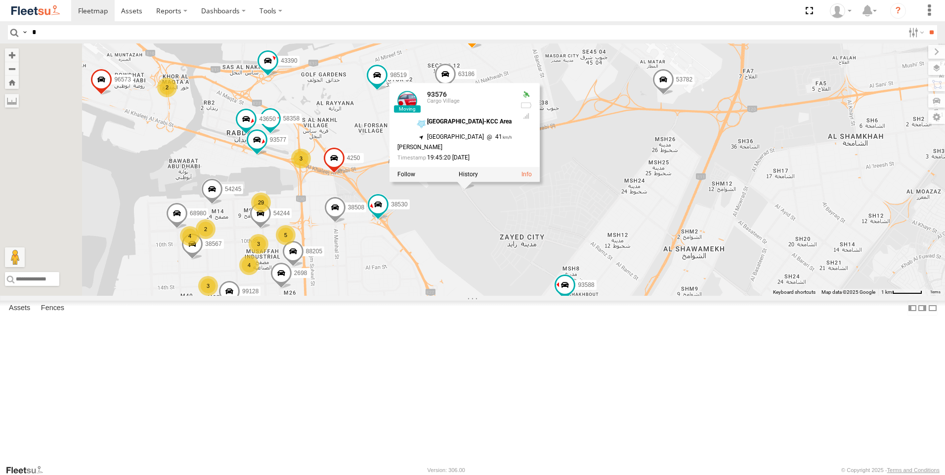
click at [592, 296] on div "53186 96573 93586-auh 40532 56295-AD-2 67829 47721-CC 93588 87986 38532 43390 4…" at bounding box center [472, 169] width 945 height 253
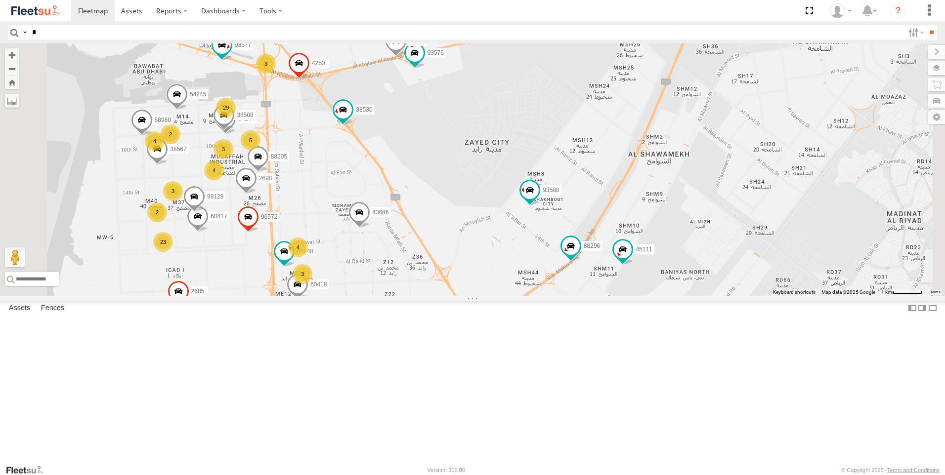
drag, startPoint x: 599, startPoint y: 362, endPoint x: 565, endPoint y: 261, distance: 105.8
click at [565, 261] on div "53186 96573 93586-auh 40532 56295-AD-2 67829 47721-CC 93588 87986 38532 43390 4…" at bounding box center [472, 169] width 945 height 253
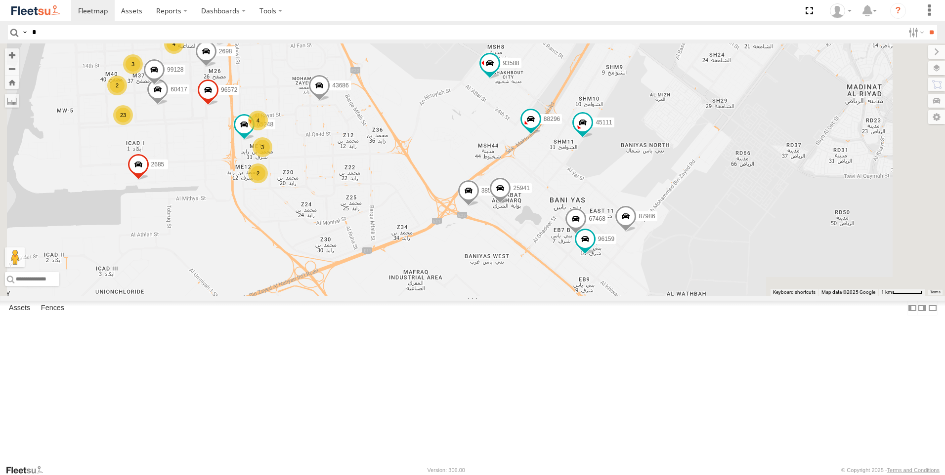
drag, startPoint x: 611, startPoint y: 371, endPoint x: 570, endPoint y: 235, distance: 141.6
click at [570, 235] on div "53186 96573 93586-auh 40532 56295-AD-2 67829 47721-CC 93588 87986 38532 43390 4…" at bounding box center [472, 169] width 945 height 253
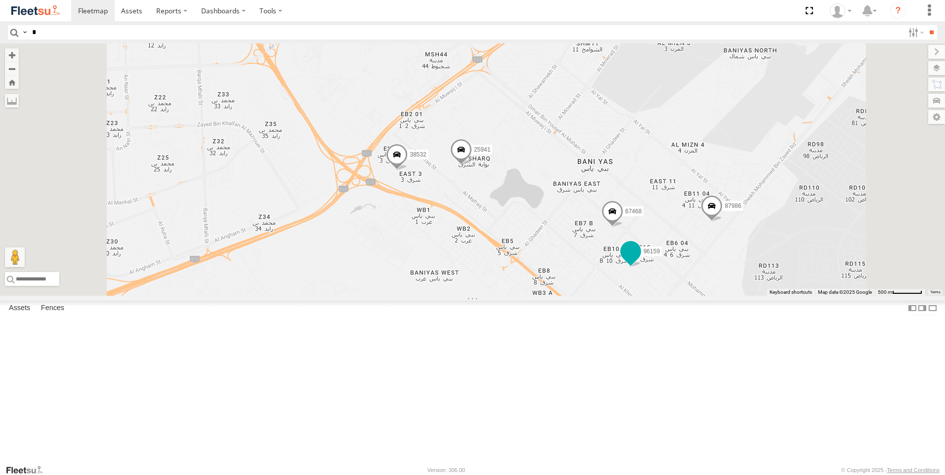
click at [640, 260] on span at bounding box center [631, 252] width 18 height 18
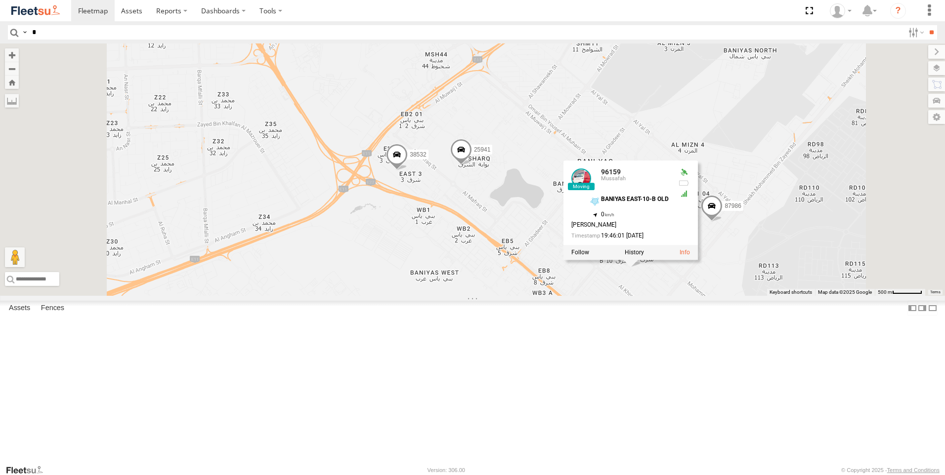
click at [703, 296] on div "53186 96573 93586-auh 40532 56295-AD-2 67829 47721-CC 93588 87986 38532 43390 4…" at bounding box center [472, 169] width 945 height 253
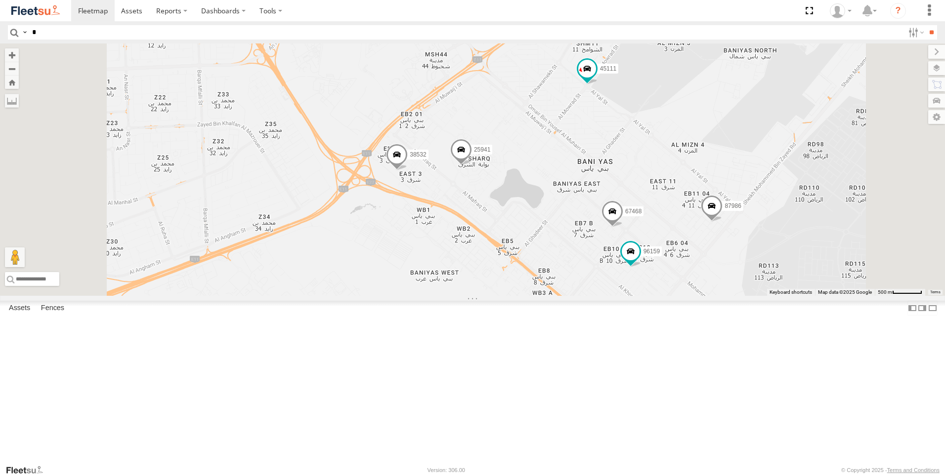
click at [623, 227] on span at bounding box center [612, 214] width 22 height 27
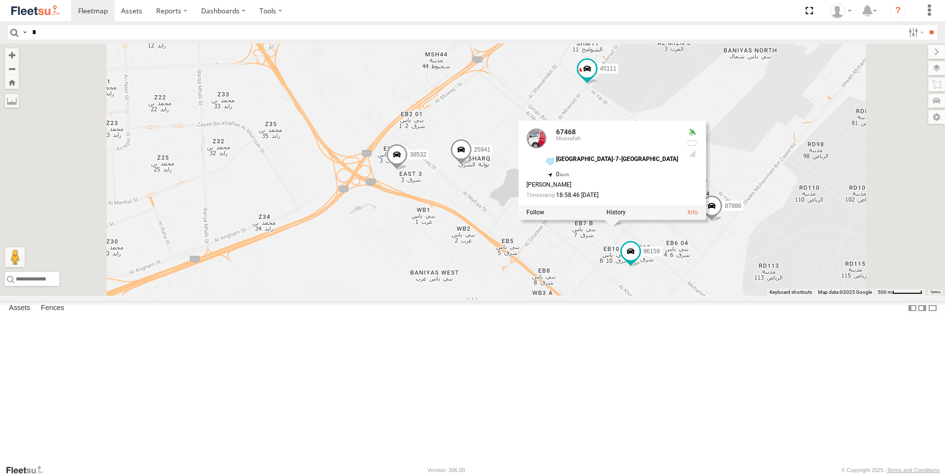
click at [685, 296] on div "53186 96573 93586-auh 40532 56295-AD-2 67829 47721-CC 93588 87986 38532 43390 4…" at bounding box center [472, 169] width 945 height 253
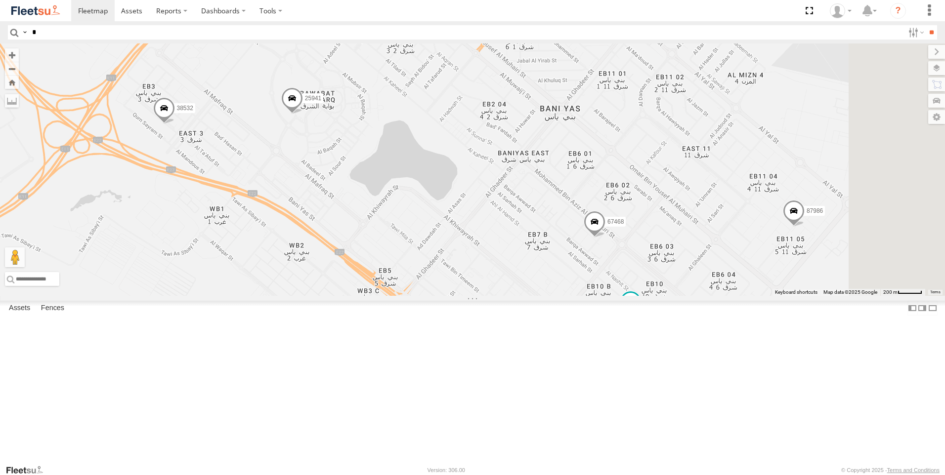
drag, startPoint x: 766, startPoint y: 313, endPoint x: 723, endPoint y: 342, distance: 51.5
click at [723, 296] on div "53186 96573 93586-auh 40532 56295-AD-2 67829 47721-CC 93588 87986 38532 43390 4…" at bounding box center [472, 169] width 945 height 253
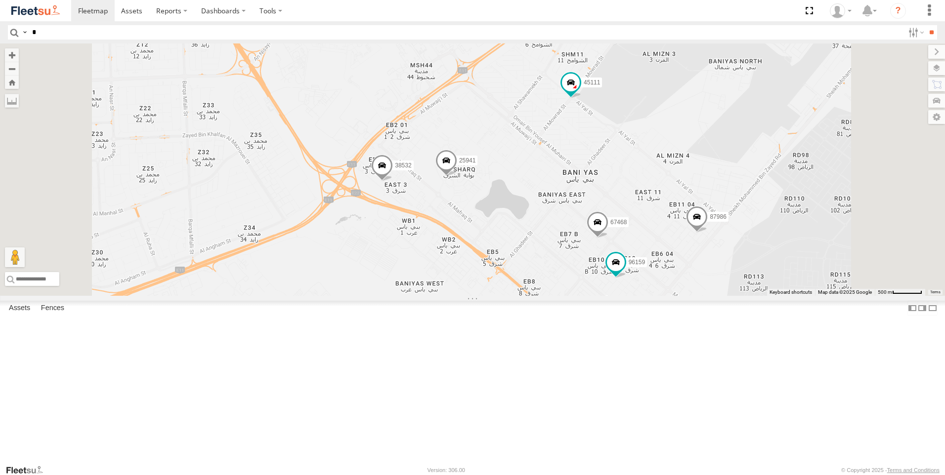
click at [708, 233] on span at bounding box center [697, 219] width 22 height 27
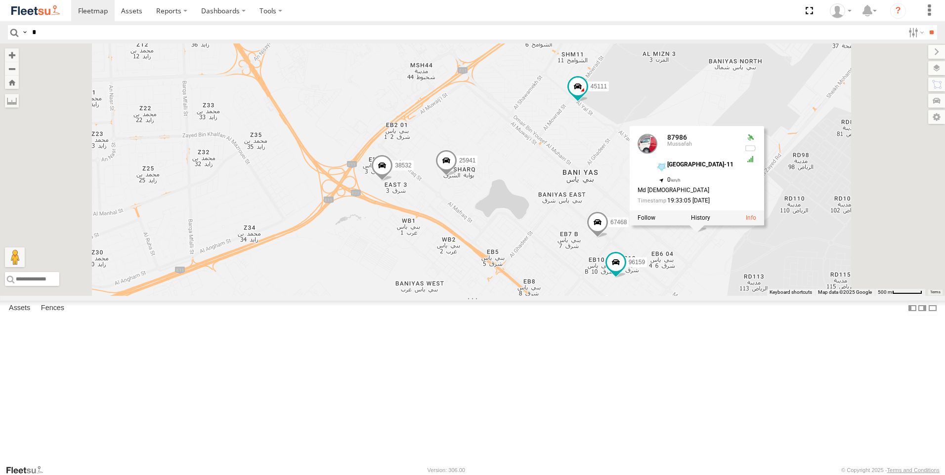
click at [640, 296] on div "53186 96573 93586-auh 40532 56295-AD-2 67829 47721-CC 93588 87986 38532 43390 4…" at bounding box center [472, 169] width 945 height 253
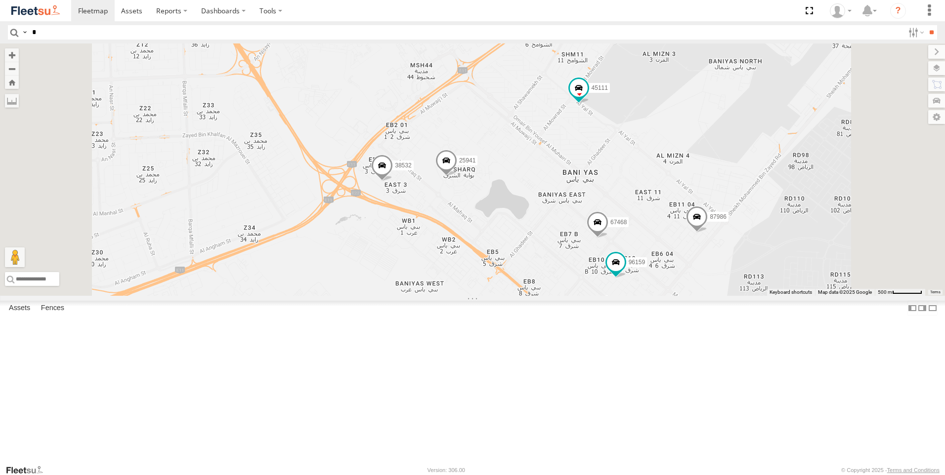
click at [457, 176] on span at bounding box center [446, 163] width 22 height 27
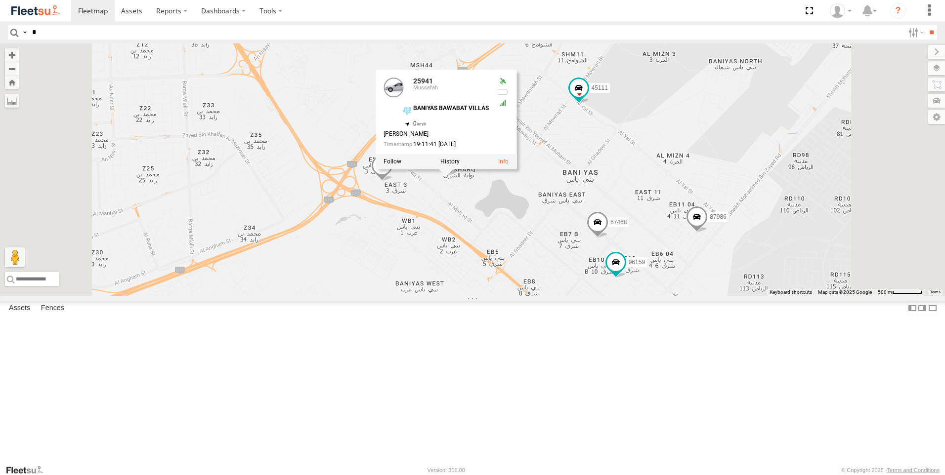
click at [565, 280] on div "53186 96573 93586-auh 40532 56295-AD-2 67829 47721-CC 93588 87986 38532 43390 4…" at bounding box center [472, 169] width 945 height 253
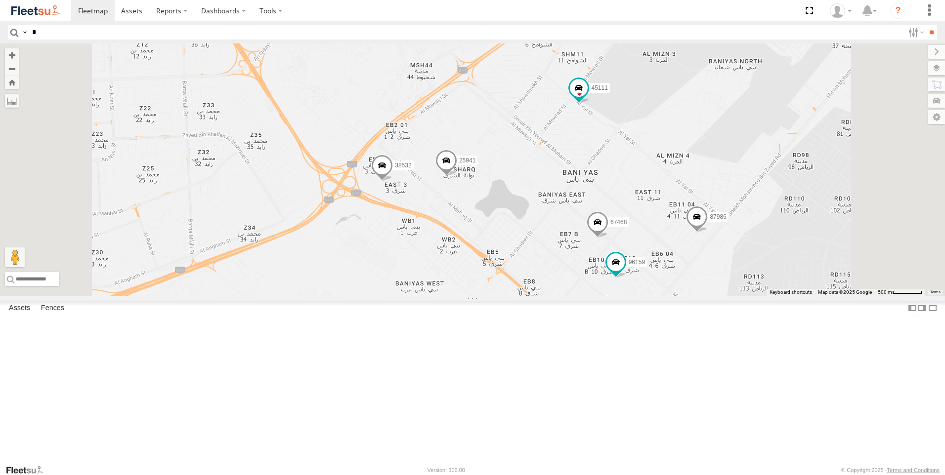
click at [393, 181] on span at bounding box center [382, 167] width 22 height 27
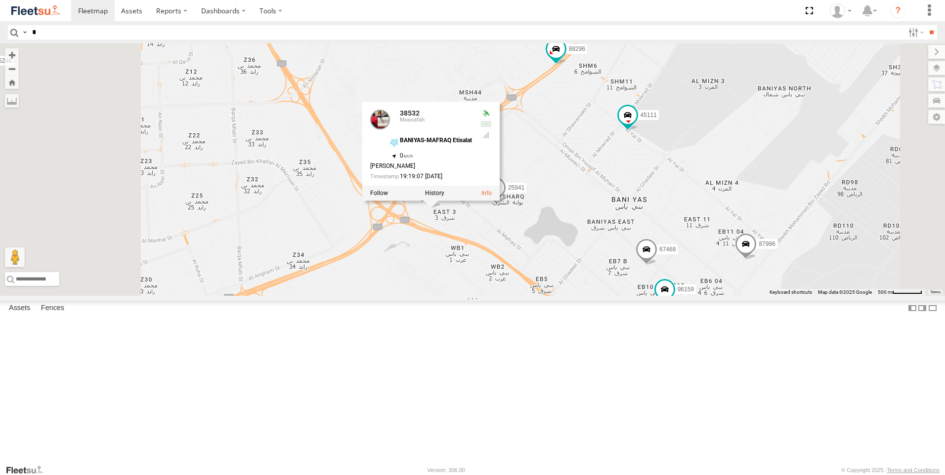
drag, startPoint x: 544, startPoint y: 289, endPoint x: 608, endPoint y: 325, distance: 73.7
click at [608, 296] on div "53186 96573 93586-auh 40532 56295-AD-2 67829 47721-CC 93588 87986 38532 43390 4…" at bounding box center [472, 169] width 945 height 253
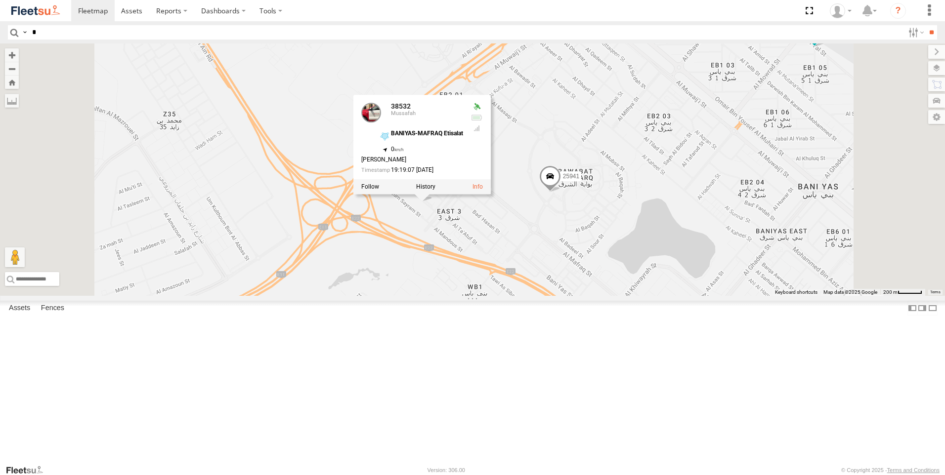
click at [619, 296] on div "53186 96573 93586-auh 40532 56295-AD-2 67829 47721-CC 93588 87986 38532 43390 4…" at bounding box center [472, 169] width 945 height 253
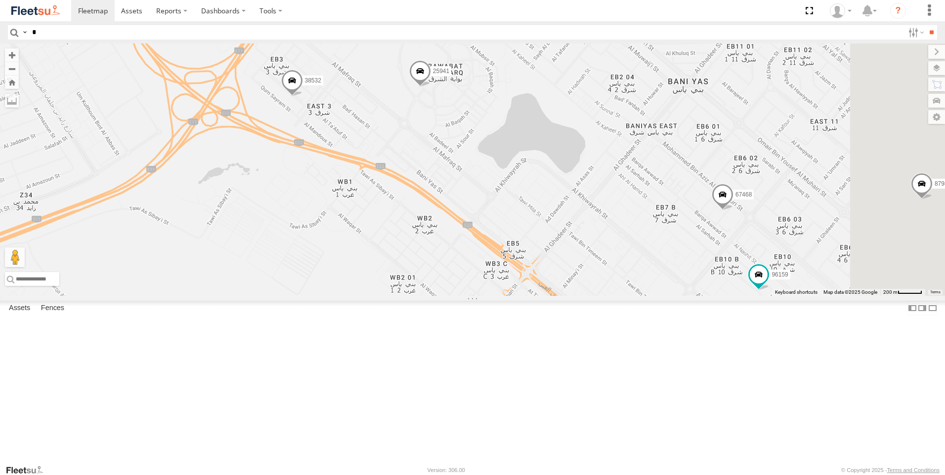
drag, startPoint x: 640, startPoint y: 312, endPoint x: 526, endPoint y: 224, distance: 144.1
click at [526, 224] on div "53186 96573 93586-auh 40532 56295-AD-2 67829 47721-CC 93588 87986 38532 43390 4…" at bounding box center [472, 169] width 945 height 253
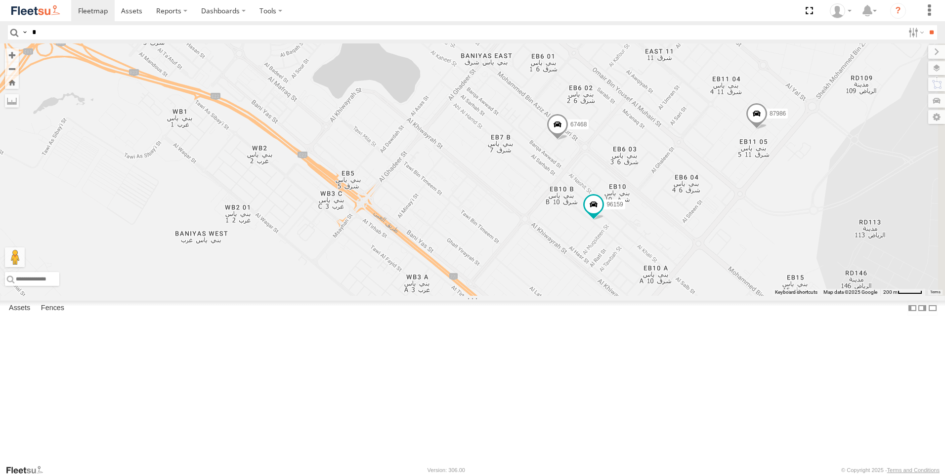
drag, startPoint x: 773, startPoint y: 308, endPoint x: 609, endPoint y: 239, distance: 178.3
click at [609, 239] on div "53186 96573 93586-auh 40532 56295-AD-2 67829 47721-CC 93588 87986 38532 43390 4…" at bounding box center [472, 169] width 945 height 253
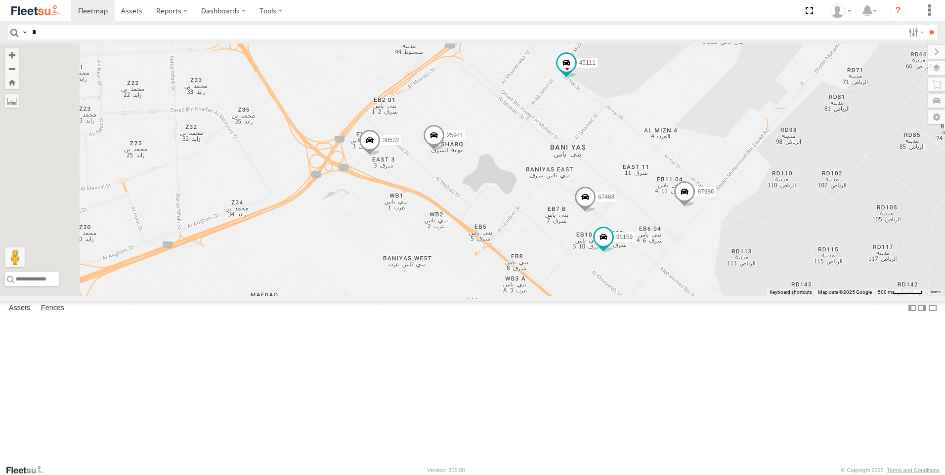
drag, startPoint x: 660, startPoint y: 317, endPoint x: 684, endPoint y: 342, distance: 34.6
click at [684, 296] on div "53186 96573 93586-auh 40532 56295-AD-2 67829 47721-CC 93588 87986 38532 43390 4…" at bounding box center [472, 169] width 945 height 253
click at [575, 72] on span at bounding box center [566, 63] width 18 height 18
click at [613, 242] on div "53186 96573 93586-auh 40532 56295-AD-2 67829 47721-CC 93588 87986 38532 43390 4…" at bounding box center [472, 169] width 945 height 253
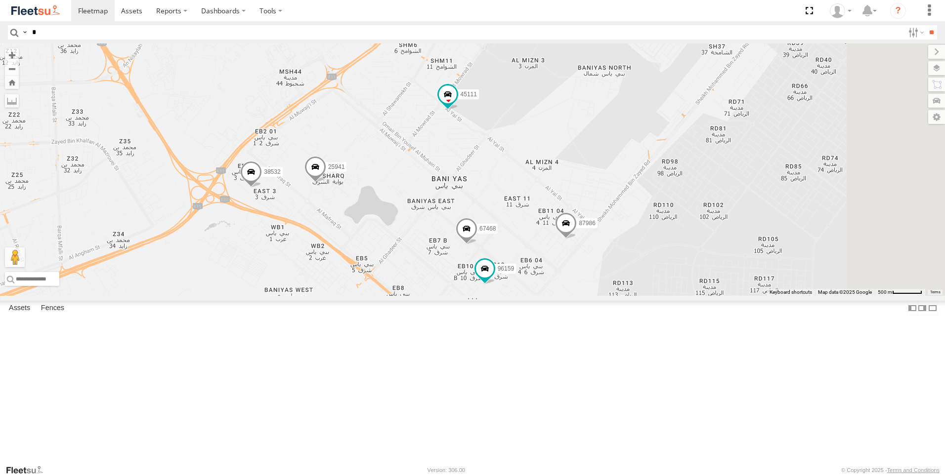
drag, startPoint x: 685, startPoint y: 208, endPoint x: 567, endPoint y: 242, distance: 122.5
click at [567, 242] on div "53186 96573 93586-auh 40532 56295-AD-2 67829 47721-CC 93588 87986 38532 43390 4…" at bounding box center [472, 169] width 945 height 253
click at [385, 37] on span at bounding box center [376, 28] width 18 height 18
click at [513, 217] on div "53186 96573 93586-auh 40532 56295-AD-2 67829 47721-CC 93588 87986 38532 43390 4…" at bounding box center [472, 169] width 945 height 253
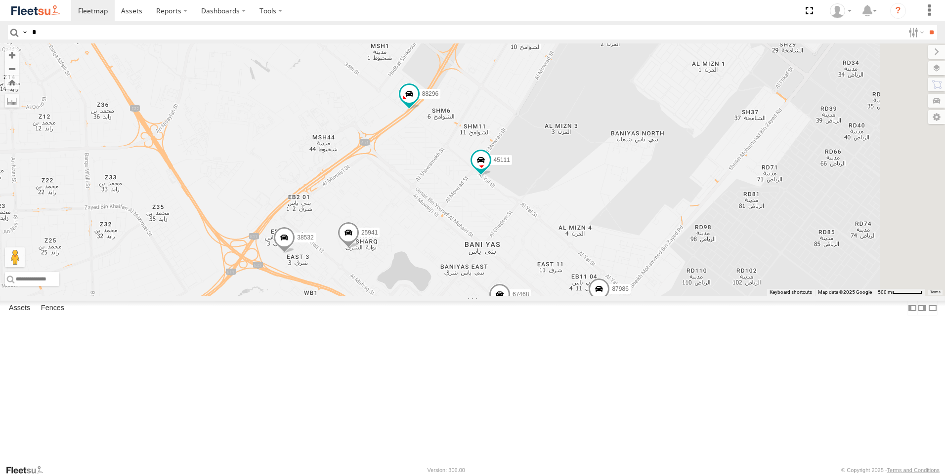
drag, startPoint x: 511, startPoint y: 198, endPoint x: 546, endPoint y: 269, distance: 79.1
click at [546, 269] on div "53186 96573 93586-auh 40532 56295-AD-2 67829 47721-CC 93588 87986 38532 43390 4…" at bounding box center [472, 169] width 945 height 253
click at [250, 232] on span at bounding box center [241, 223] width 18 height 18
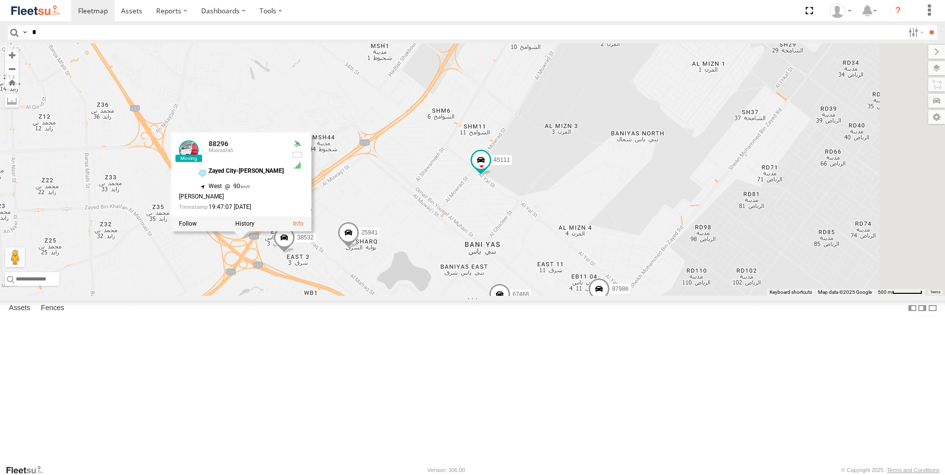
click at [529, 280] on div "53186 96573 93586-auh 40532 56295-AD-2 67829 47721-CC 93588 87986 38532 43390 4…" at bounding box center [472, 169] width 945 height 253
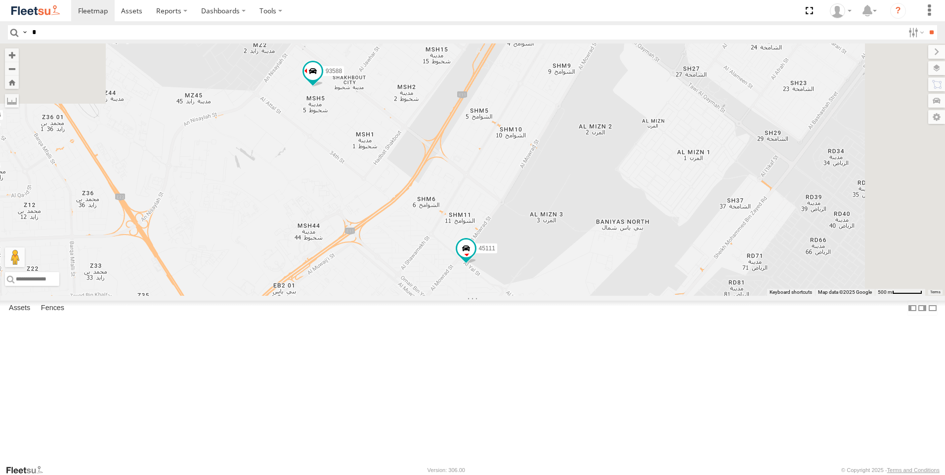
drag, startPoint x: 561, startPoint y: 239, endPoint x: 546, endPoint y: 335, distance: 97.0
click at [546, 296] on div "53186 96573 93586-auh 40532 56295-AD-2 67829 47721-CC 93588 87986 38532 43390 4…" at bounding box center [472, 169] width 945 height 253
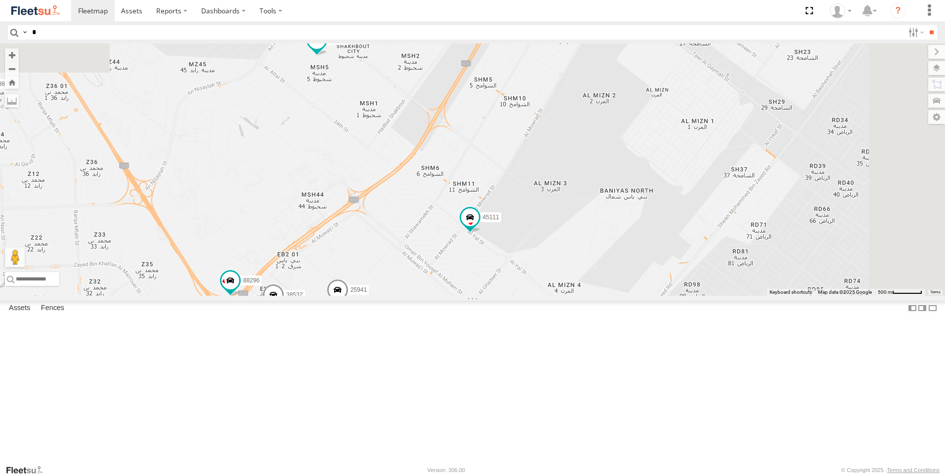
drag, startPoint x: 547, startPoint y: 335, endPoint x: 551, endPoint y: 295, distance: 40.8
click at [551, 295] on div "53186 96573 93586-auh 40532 56295-AD-2 67829 47721-CC 93588 87986 38532 43390 4…" at bounding box center [472, 169] width 945 height 253
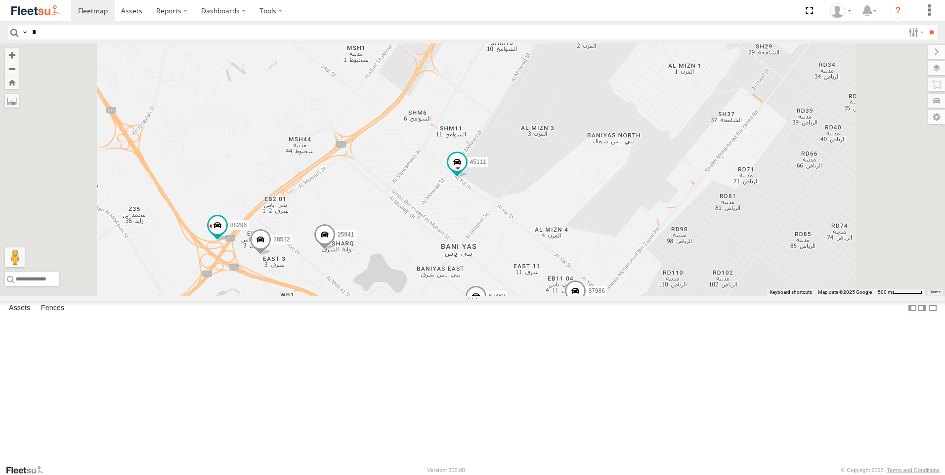
drag, startPoint x: 568, startPoint y: 382, endPoint x: 554, endPoint y: 329, distance: 55.1
click at [554, 296] on div "53186 96573 93586-auh 40532 56295-AD-2 67829 47721-CC 93588 87986 38532 43390 4…" at bounding box center [472, 169] width 945 height 253
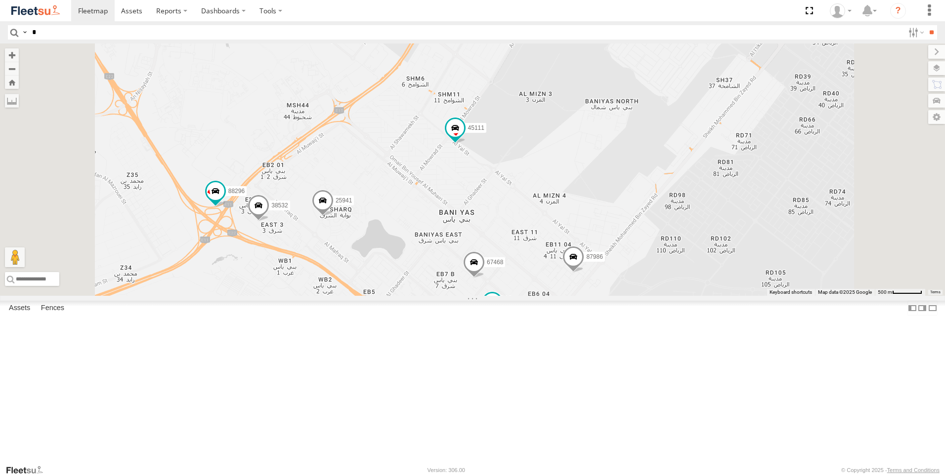
drag, startPoint x: 561, startPoint y: 356, endPoint x: 559, endPoint y: 317, distance: 39.1
click at [559, 296] on div "53186 96573 93586-auh 40532 56295-AD-2 67829 47721-CC 93588 87986 38532 43390 4…" at bounding box center [472, 169] width 945 height 253
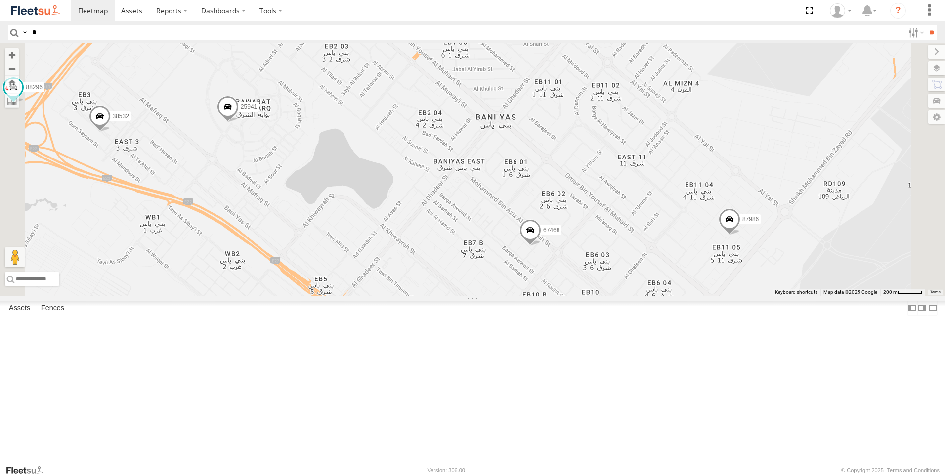
drag, startPoint x: 558, startPoint y: 360, endPoint x: 583, endPoint y: 272, distance: 91.5
click at [583, 272] on div "53186 96573 93586-auh 40532 56295-AD-2 67829 47721-CC 93588 87986 38532 43390 4…" at bounding box center [472, 169] width 945 height 253
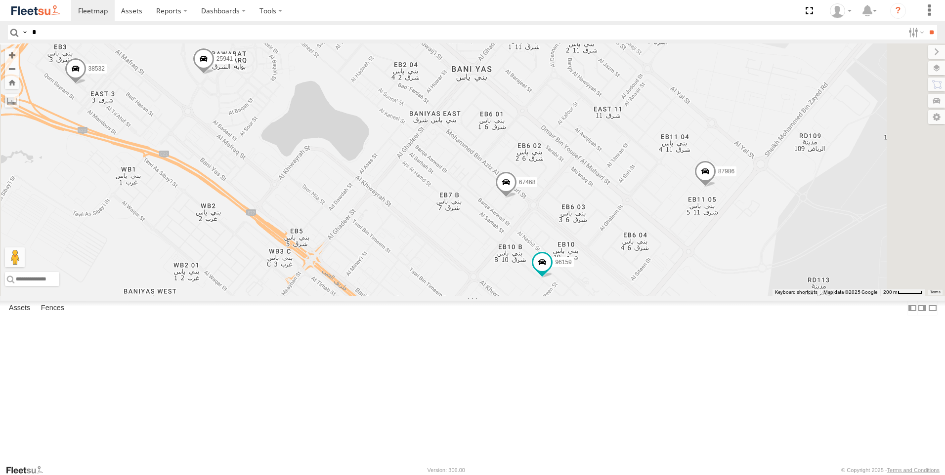
drag, startPoint x: 615, startPoint y: 372, endPoint x: 590, endPoint y: 322, distance: 55.9
click at [590, 296] on div "53186 96573 93586-auh 40532 56295-AD-2 67829 47721-CC 93588 87986 38532 43390 4…" at bounding box center [472, 169] width 945 height 253
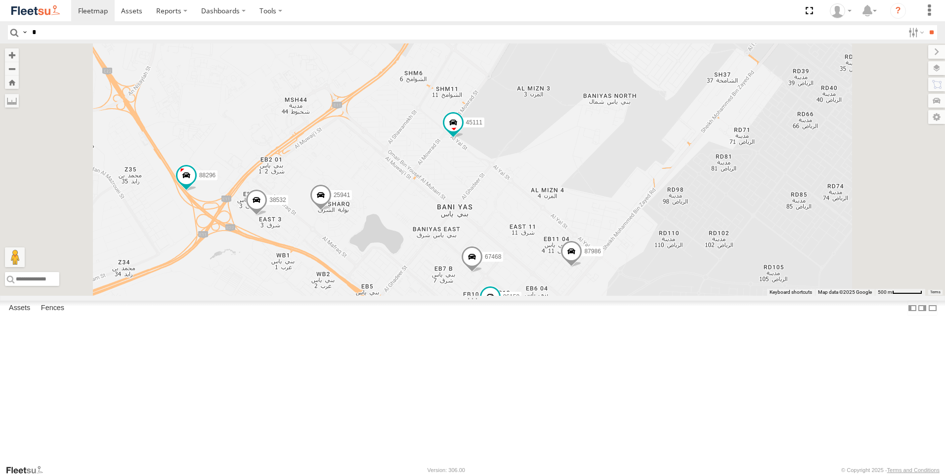
drag, startPoint x: 590, startPoint y: 334, endPoint x: 582, endPoint y: 364, distance: 30.6
click at [582, 296] on div "53186 96573 93586-auh 40532 56295-AD-2 67829 47721-CC 93588 87986 38532 43390 4…" at bounding box center [472, 169] width 945 height 253
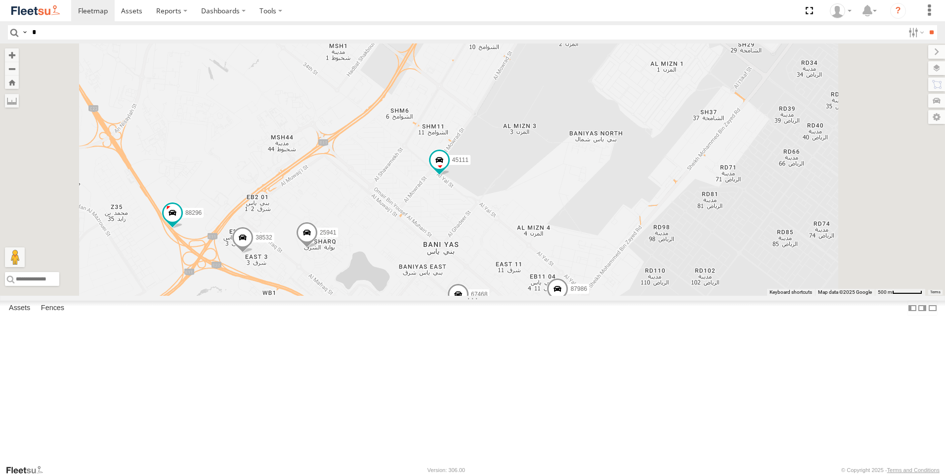
drag, startPoint x: 557, startPoint y: 318, endPoint x: 542, endPoint y: 358, distance: 42.4
click at [542, 296] on div "53186 96573 93586-auh 40532 56295-AD-2 67829 47721-CC 93588 87986 38532 43390 4…" at bounding box center [472, 169] width 945 height 253
click at [448, 169] on span at bounding box center [439, 160] width 18 height 18
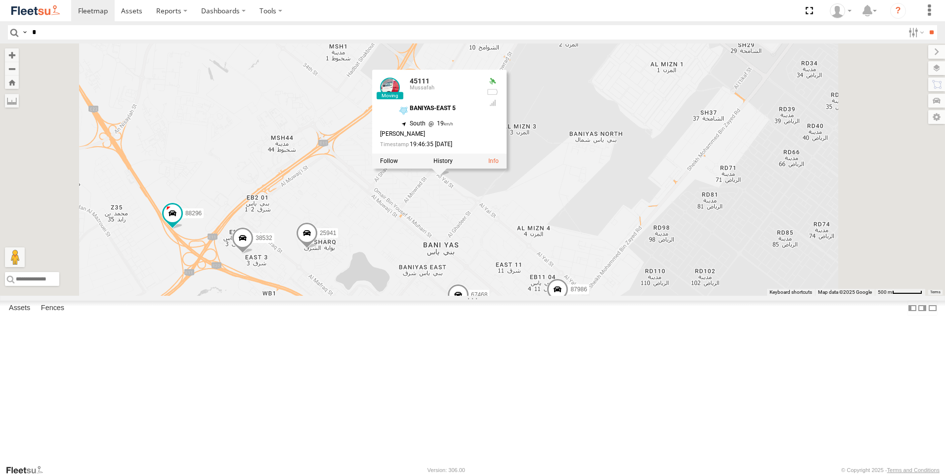
click at [528, 296] on div "53186 96573 93586-auh 40532 56295-AD-2 67829 47721-CC 93588 87986 38532 43390 4…" at bounding box center [472, 169] width 945 height 253
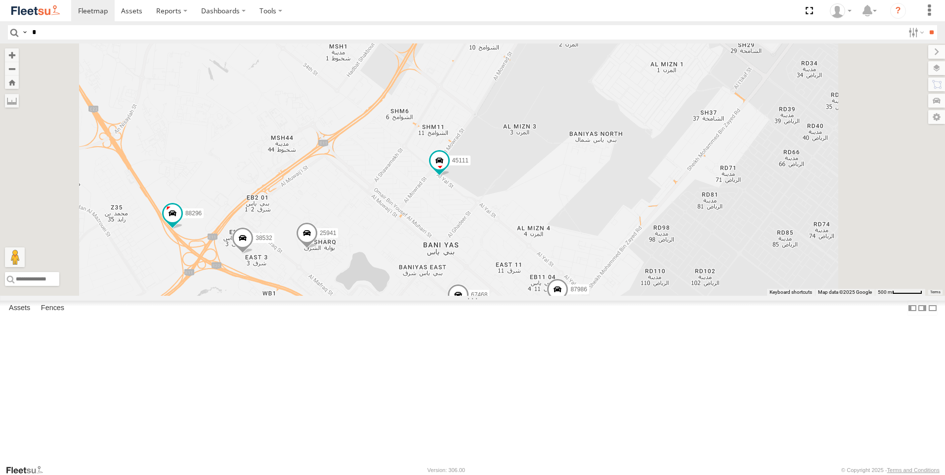
click at [568, 305] on span at bounding box center [558, 292] width 22 height 27
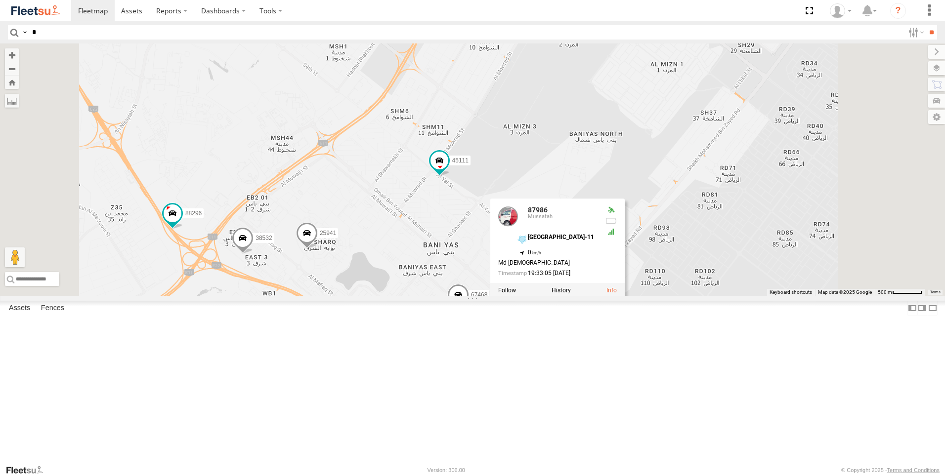
click at [647, 296] on div "53186 96573 93586-auh 40532 56295-AD-2 67829 47721-CC 93588 87986 38532 43390 4…" at bounding box center [472, 169] width 945 height 253
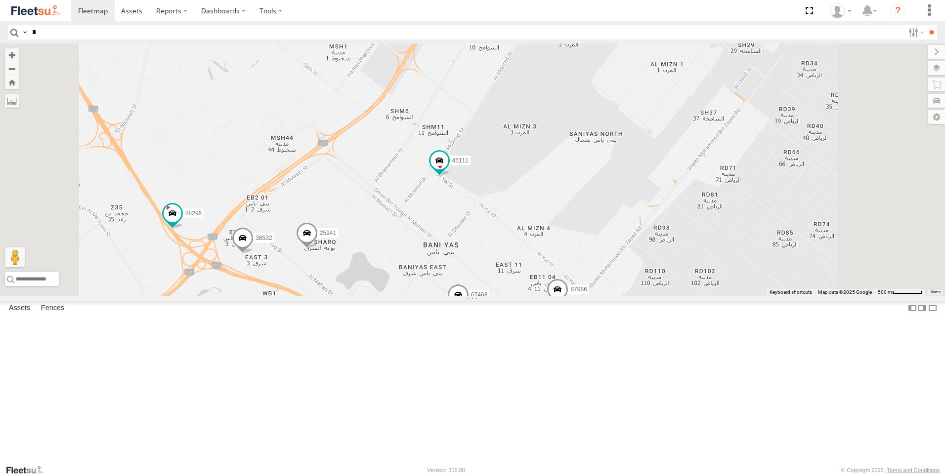
click at [469, 311] on span at bounding box center [458, 297] width 22 height 27
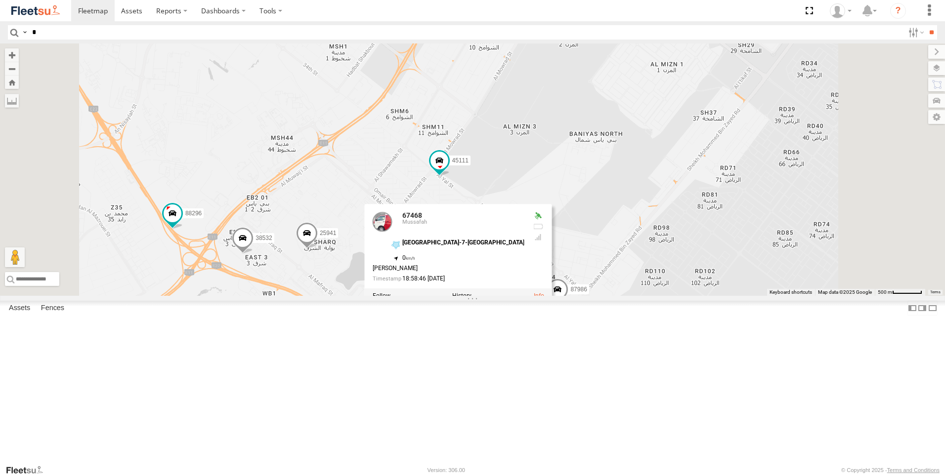
click at [690, 296] on div "53186 96573 93586-auh 40532 56295-AD-2 67829 47721-CC 93588 87986 38532 43390 4…" at bounding box center [472, 169] width 945 height 253
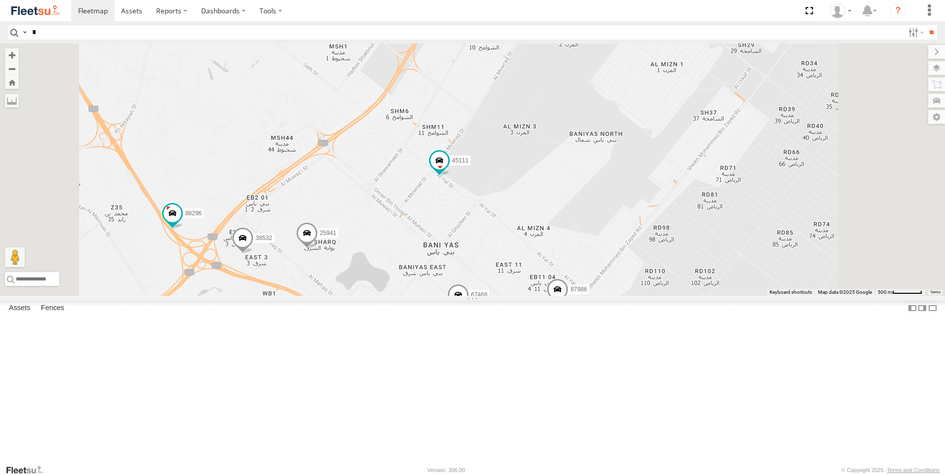
click at [485, 344] on span at bounding box center [477, 335] width 18 height 18
click at [682, 296] on div "53186 96573 93586-auh 40532 56295-AD-2 67829 47721-CC 93588 87986 38532 43390 4…" at bounding box center [472, 169] width 945 height 253
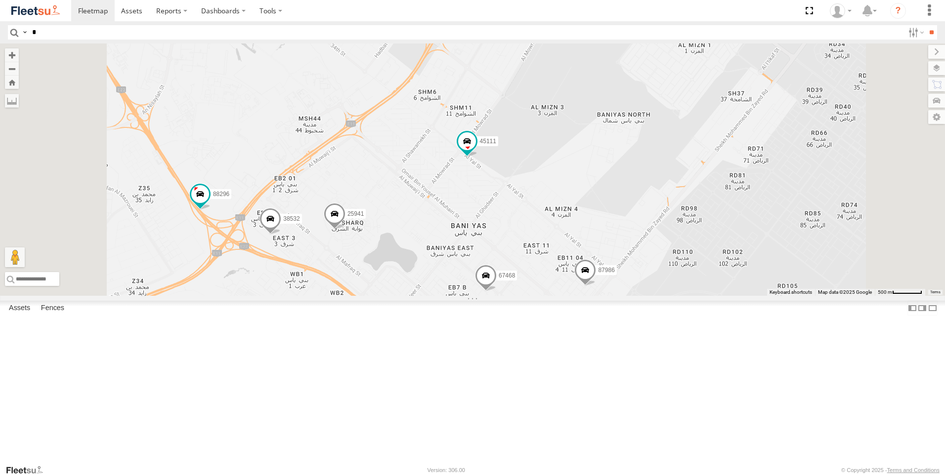
drag, startPoint x: 647, startPoint y: 367, endPoint x: 675, endPoint y: 348, distance: 33.7
click at [675, 296] on div "53186 96573 93586-auh 40532 56295-AD-2 67829 47721-CC 93588 87986 38532 43390 4…" at bounding box center [472, 169] width 945 height 253
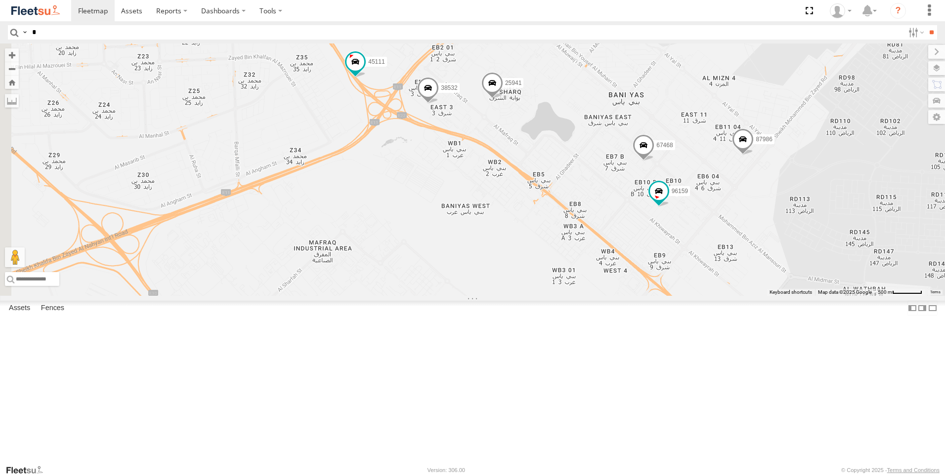
drag, startPoint x: 455, startPoint y: 382, endPoint x: 613, endPoint y: 248, distance: 207.9
click at [613, 248] on div "87986 38532 45111 96159 25941 67468" at bounding box center [472, 169] width 945 height 253
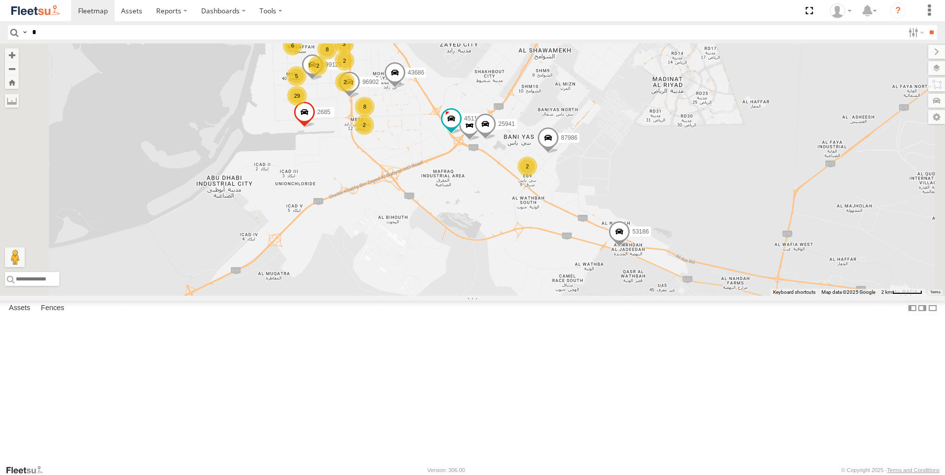
drag, startPoint x: 502, startPoint y: 332, endPoint x: 563, endPoint y: 306, distance: 66.0
click at [563, 296] on div "93588 87986 38532 45111 25941 43686 53186 96902 8 8 34 29 6 2 2 4 4250 88296 3 …" at bounding box center [472, 169] width 945 height 253
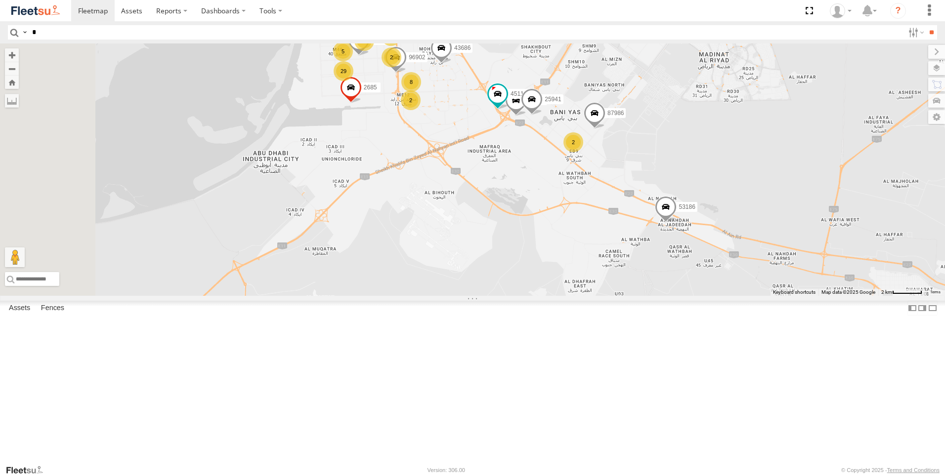
drag, startPoint x: 522, startPoint y: 321, endPoint x: 572, endPoint y: 294, distance: 57.5
click at [572, 294] on div "93588 87986 38532 45111 25941 43686 53186 96902 8 8 34 29 6 2 2 4 4250 88296 3 …" at bounding box center [472, 169] width 945 height 253
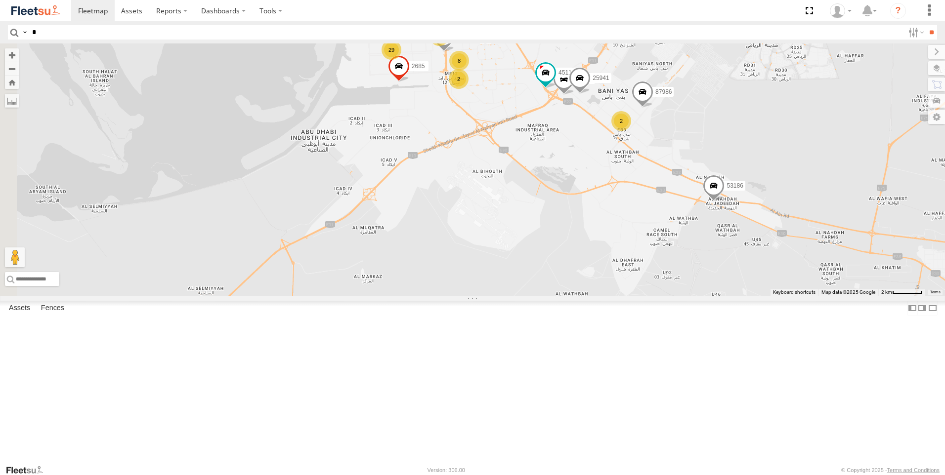
drag, startPoint x: 529, startPoint y: 309, endPoint x: 580, endPoint y: 287, distance: 55.3
click at [580, 287] on div "93588 87986 38532 45111 25941 43686 53186 96902 8 8 34 29 6 2 2 4 4250 88296 3 …" at bounding box center [472, 169] width 945 height 253
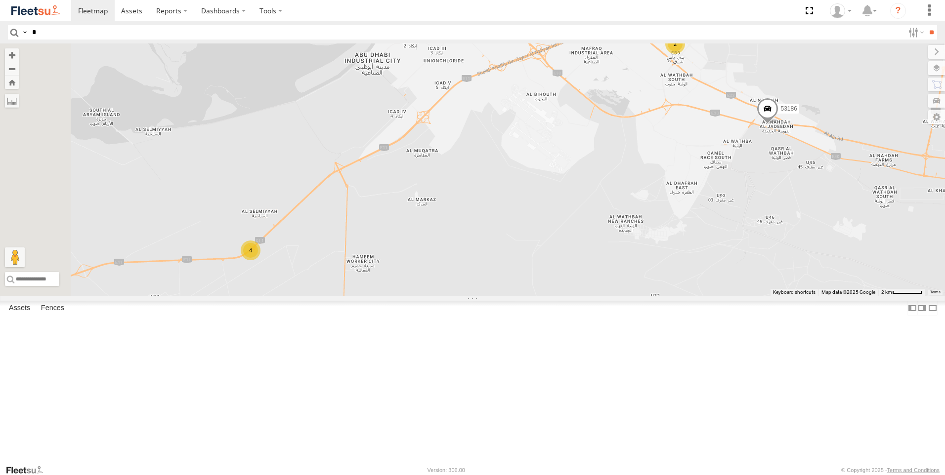
drag, startPoint x: 532, startPoint y: 363, endPoint x: 586, endPoint y: 277, distance: 101.5
click at [586, 277] on div "93588 87986 38532 45111 25941 43686 53186 96902 8 8 34 29 6 2 2 4 4250 88296 3 …" at bounding box center [472, 169] width 945 height 253
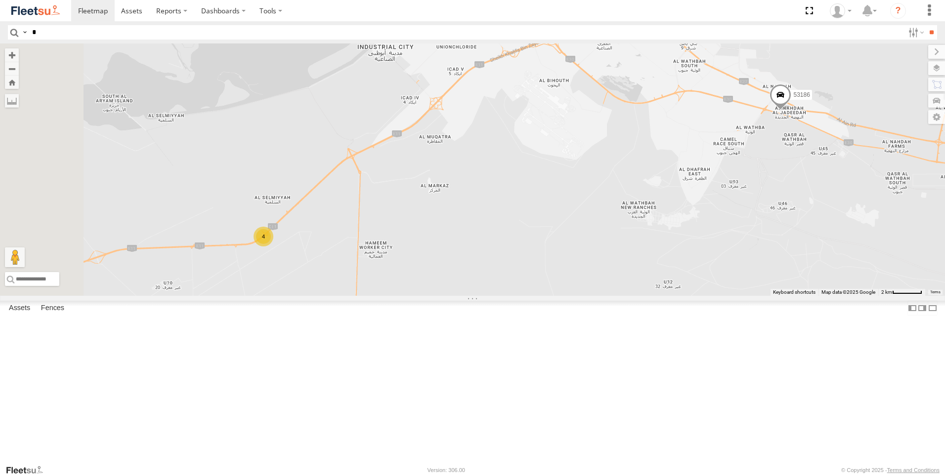
drag, startPoint x: 543, startPoint y: 341, endPoint x: 583, endPoint y: 267, distance: 83.4
click at [583, 267] on div "93588 87986 38532 45111 25941 43686 53186 96902 8 8 34 29 6 2 2 4 4250 88296 3 …" at bounding box center [472, 169] width 945 height 253
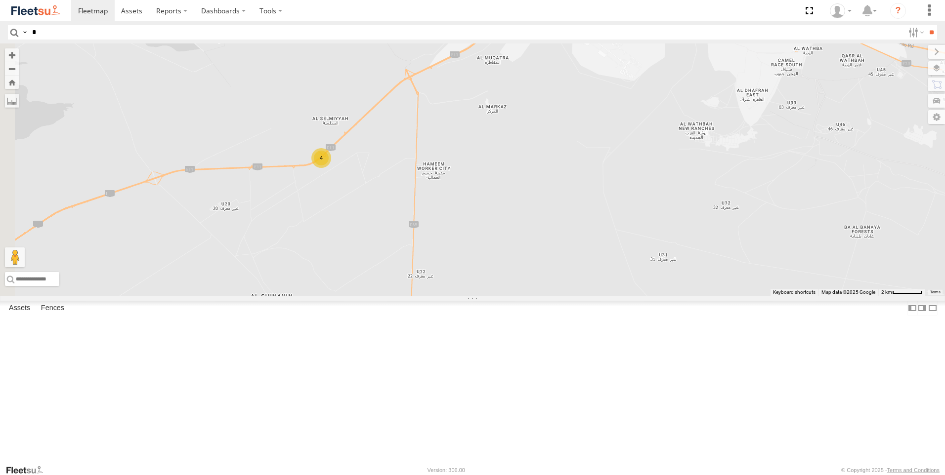
drag, startPoint x: 522, startPoint y: 311, endPoint x: 600, endPoint y: 277, distance: 84.6
click at [600, 277] on div "93588 87986 38532 45111 25941 43686 53186 96902 8 8 34 29 6 2 2 4 4250 88296 3 …" at bounding box center [472, 169] width 945 height 253
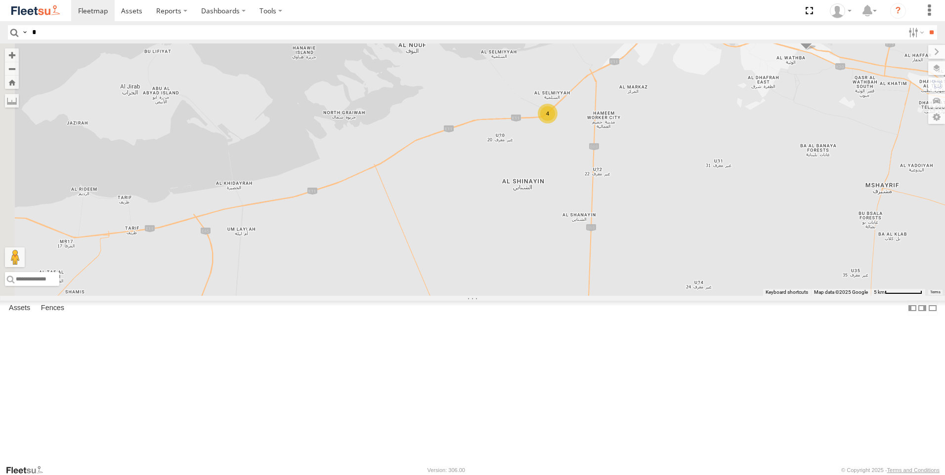
drag, startPoint x: 442, startPoint y: 342, endPoint x: 630, endPoint y: 287, distance: 195.7
click at [630, 287] on div "43686 53186 43650 43651 2685 96573 98519 13 48 35 7 3 4 3 3 4 2 2 2 2" at bounding box center [472, 169] width 945 height 253
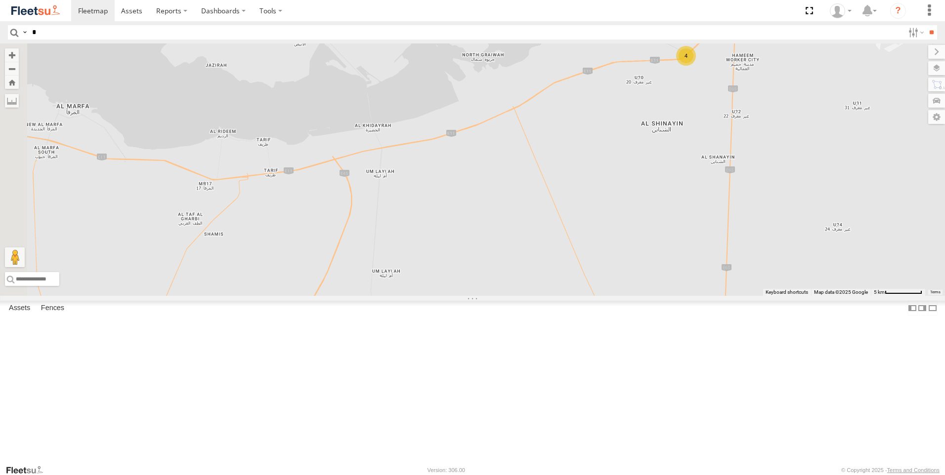
drag, startPoint x: 522, startPoint y: 343, endPoint x: 653, endPoint y: 291, distance: 141.1
click at [653, 291] on div "43686 53186 43650 43651 2685 96573 98519 13 48 35 7 3 4 3 3 4 2 2 2 2" at bounding box center [472, 169] width 945 height 253
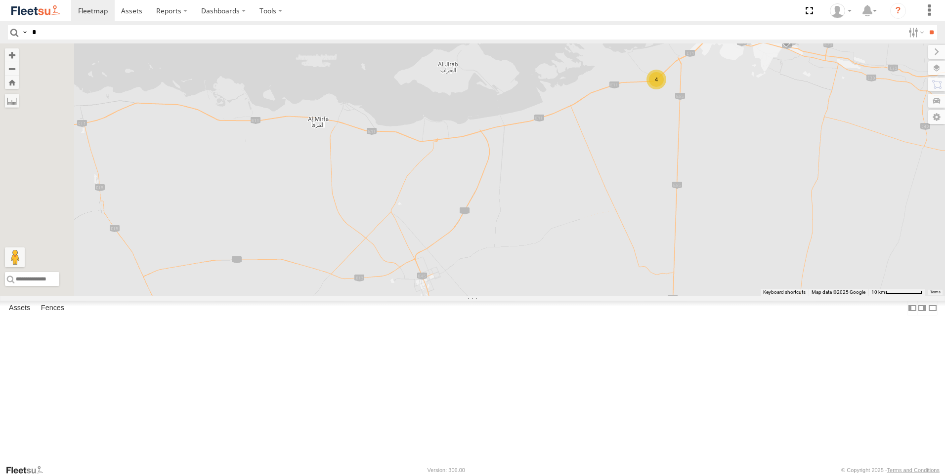
drag, startPoint x: 516, startPoint y: 334, endPoint x: 603, endPoint y: 279, distance: 102.6
click at [603, 279] on div "53186 96573 16 37 54 36 4 4 3 3 18 3 2 2 40532" at bounding box center [472, 169] width 945 height 253
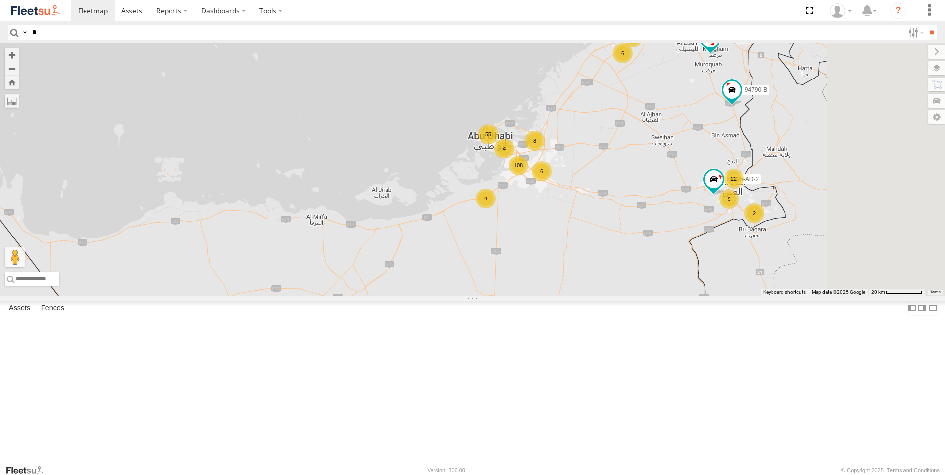
drag, startPoint x: 635, startPoint y: 246, endPoint x: 556, endPoint y: 311, distance: 102.2
click at [556, 296] on div "22 15 10 5 108 55 9 2 6 4 6 94790-B 8 5 4 47721-CC 56295-AD-2" at bounding box center [472, 169] width 945 height 253
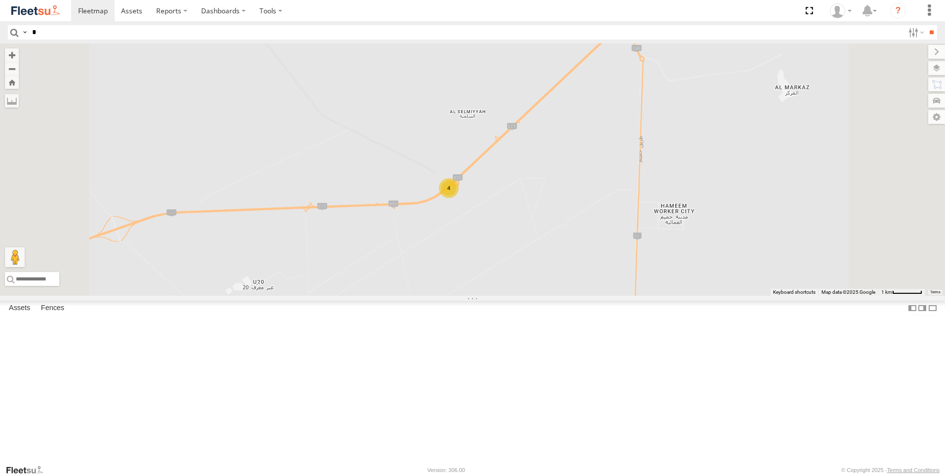
drag, startPoint x: 610, startPoint y: 261, endPoint x: 593, endPoint y: 349, distance: 90.0
click at [595, 296] on div "94790-B 47721-CC 56295-AD-2 81754-Y 43650 43651 2685 53186 96573 98519 4" at bounding box center [472, 169] width 945 height 253
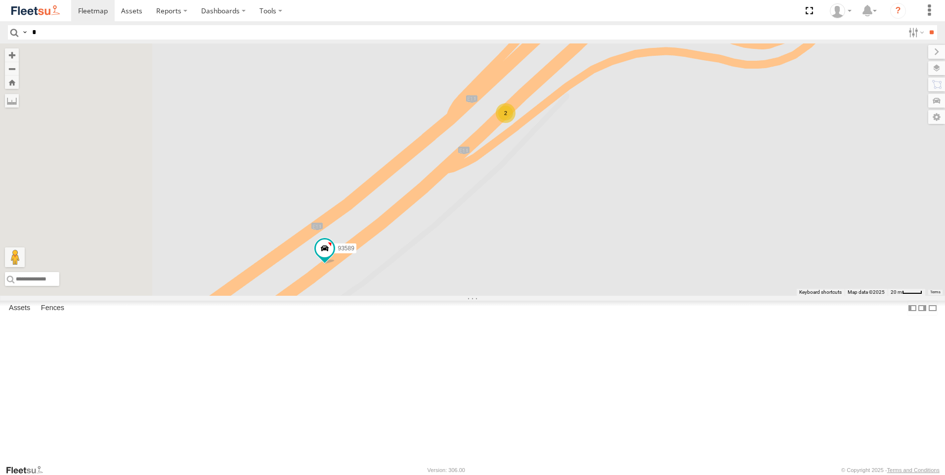
drag, startPoint x: 505, startPoint y: 209, endPoint x: 629, endPoint y: 346, distance: 184.4
click at [629, 296] on div "94790-B 47721-CC 56295-AD-2 81754-Y 43650 43651 2685 53186 96573 98519 93586-au…" at bounding box center [472, 169] width 945 height 253
click at [334, 258] on span at bounding box center [325, 249] width 18 height 18
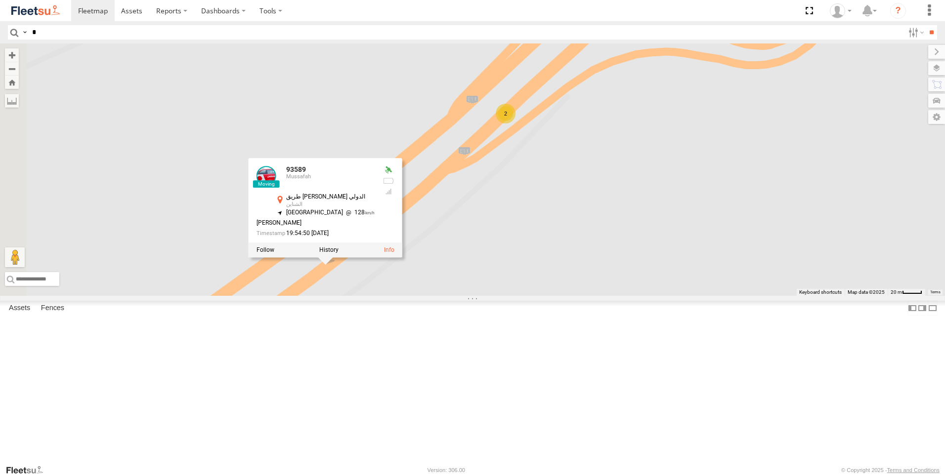
click at [222, 345] on span at bounding box center [211, 331] width 22 height 27
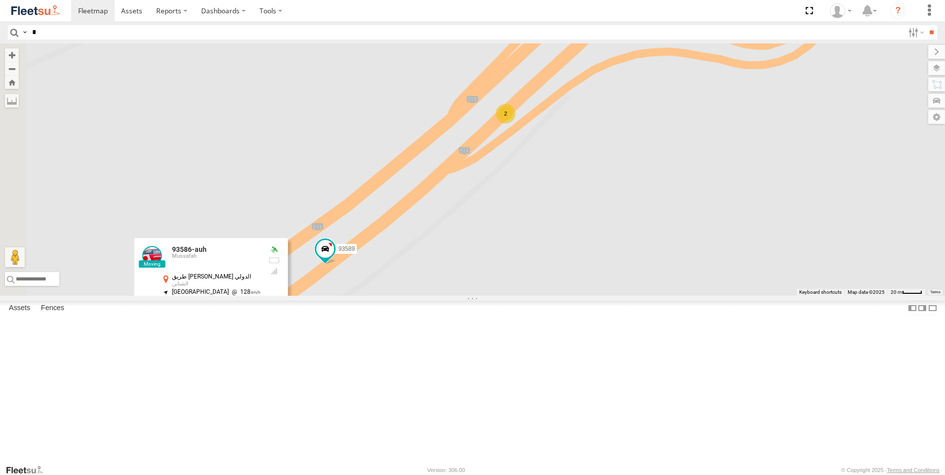
click at [560, 296] on div "94790-B 47721-CC 56295-AD-2 81754-Y 43650 43651 2685 53186 96573 98519 93586-au…" at bounding box center [472, 169] width 945 height 253
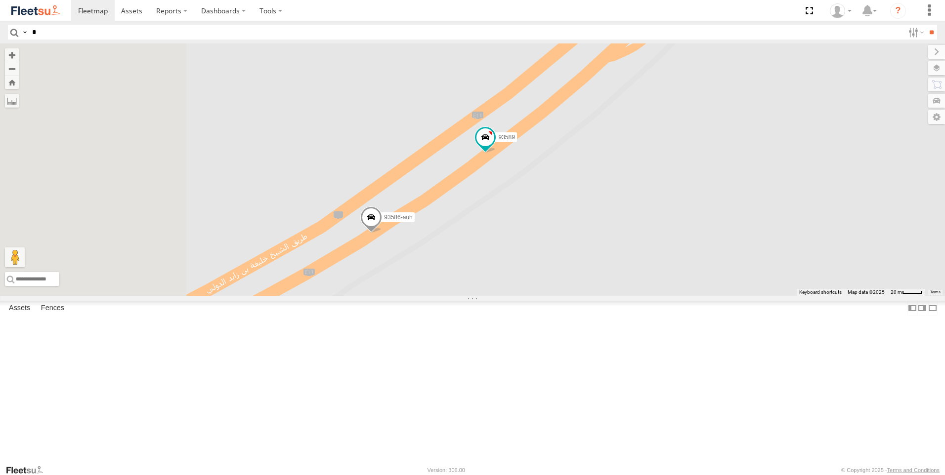
drag, startPoint x: 597, startPoint y: 305, endPoint x: 771, endPoint y: 170, distance: 220.2
click at [771, 170] on div "94790-B 47721-CC 56295-AD-2 81754-Y 43650 43651 2685 53186 96573 98519 93586-au…" at bounding box center [472, 169] width 945 height 253
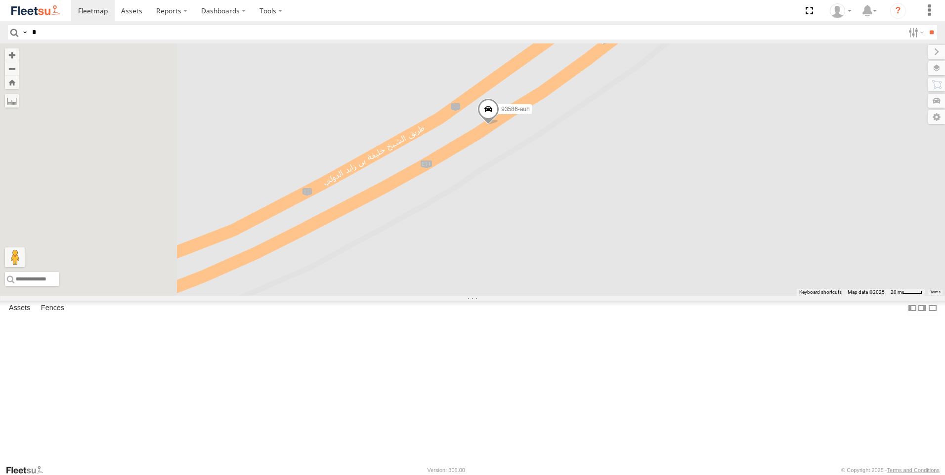
drag, startPoint x: 648, startPoint y: 296, endPoint x: 701, endPoint y: 252, distance: 68.8
click at [701, 252] on div "94790-B 47721-CC 56295-AD-2 81754-Y 43650 43651 2685 53186 96573 98519 93586-au…" at bounding box center [472, 169] width 945 height 253
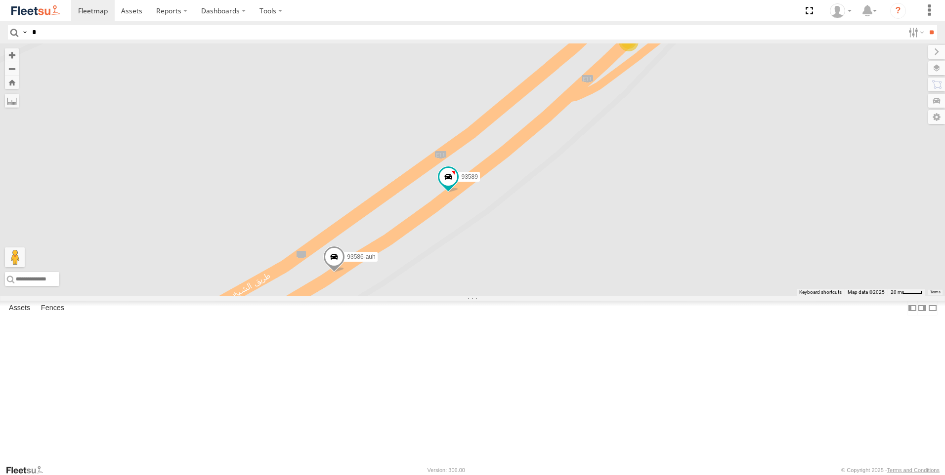
drag, startPoint x: 695, startPoint y: 258, endPoint x: 555, endPoint y: 396, distance: 196.8
click at [540, 296] on div "94790-B 47721-CC 56295-AD-2 81754-Y 43650 43651 2685 53186 96573 98519 93586-au…" at bounding box center [472, 169] width 945 height 253
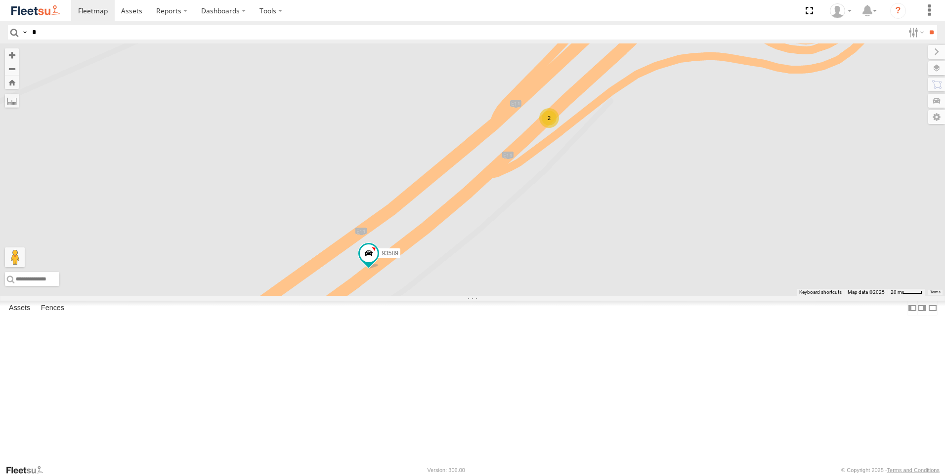
drag, startPoint x: 681, startPoint y: 267, endPoint x: 563, endPoint y: 358, distance: 148.8
click at [563, 296] on div "94790-B 47721-CC 56295-AD-2 81754-Y 43650 43651 2685 53186 96573 98519 93586-au…" at bounding box center [472, 169] width 945 height 253
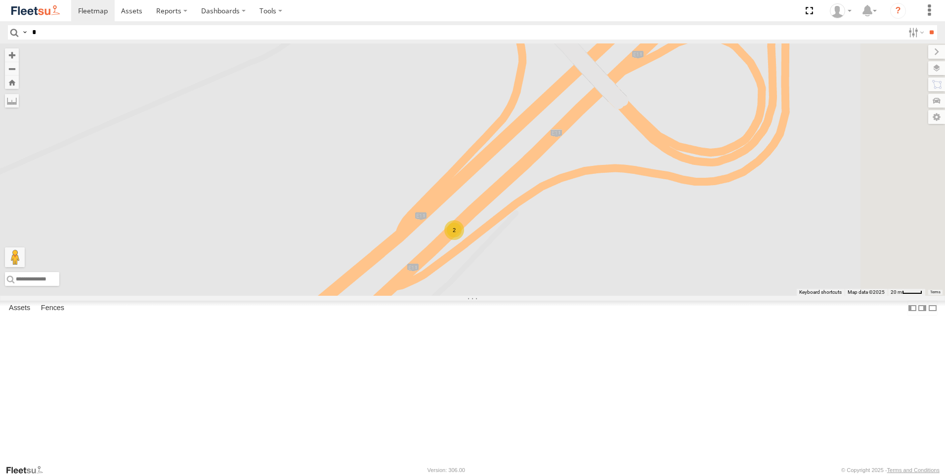
drag, startPoint x: 661, startPoint y: 244, endPoint x: 612, endPoint y: 331, distance: 99.8
click at [612, 296] on div "94790-B 47721-CC 56295-AD-2 81754-Y 43650 43651 2685 53186 96573 98519 93586-au…" at bounding box center [472, 169] width 945 height 253
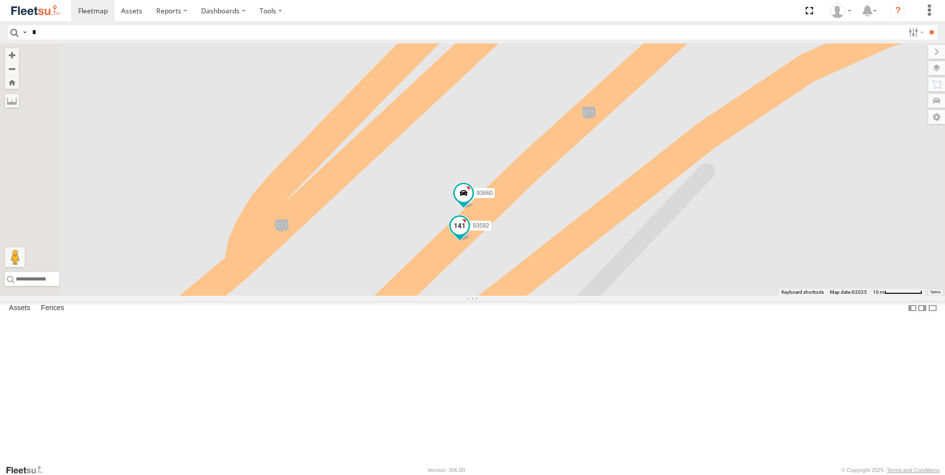
click at [471, 241] on span at bounding box center [460, 227] width 22 height 27
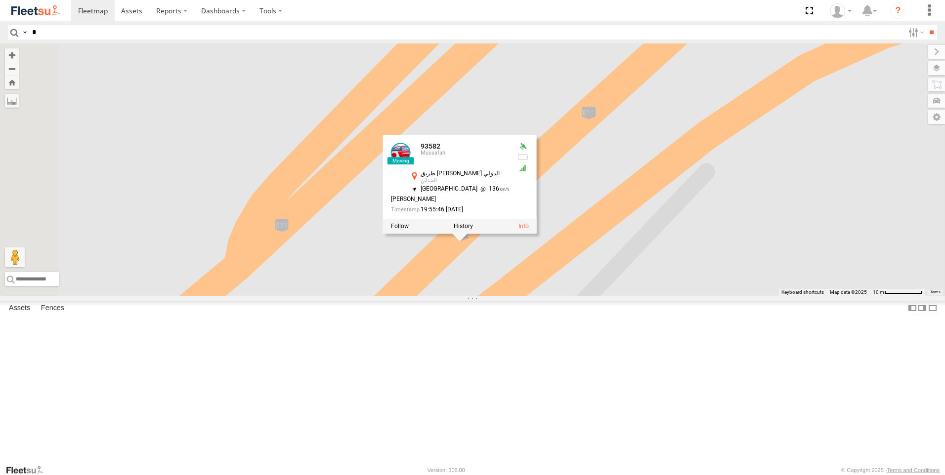
click at [575, 296] on div "94790-B 47721-CC 56295-AD-2 81754-Y 43650 43651 2685 53186 96573 98519 93586-au…" at bounding box center [472, 169] width 945 height 253
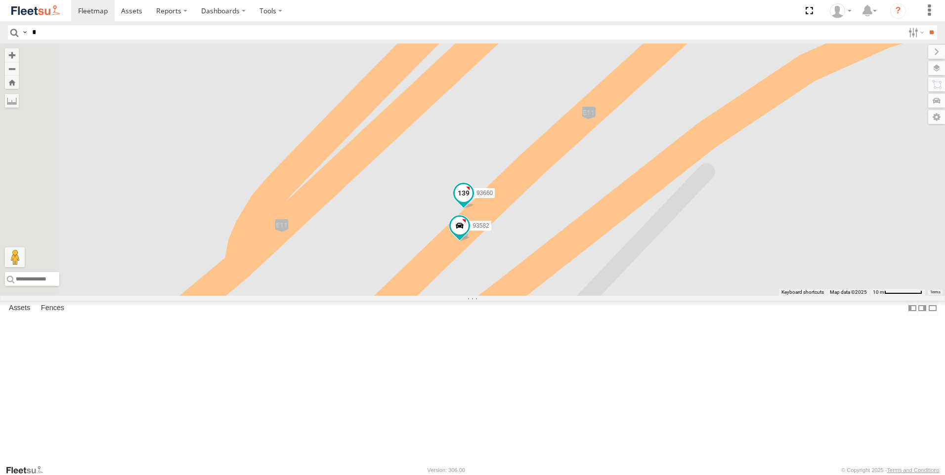
click at [472, 202] on span at bounding box center [464, 193] width 18 height 18
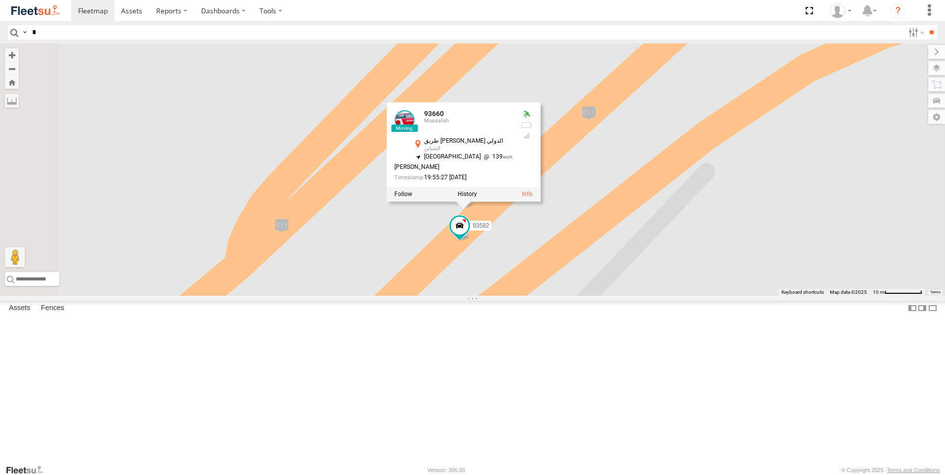
click at [591, 296] on div "94790-B 47721-CC 56295-AD-2 81754-Y 43650 43651 2685 53186 96573 98519 93586-au…" at bounding box center [472, 169] width 945 height 253
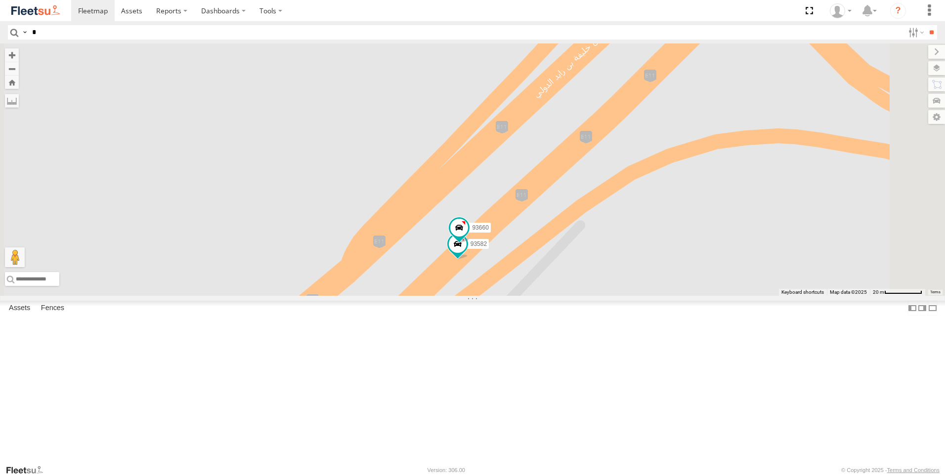
drag, startPoint x: 686, startPoint y: 317, endPoint x: 610, endPoint y: 380, distance: 98.7
click at [610, 296] on div "94790-B 47721-CC 56295-AD-2 81754-Y 43650 43651 2685 53186 96573 98519 93586-au…" at bounding box center [472, 169] width 945 height 253
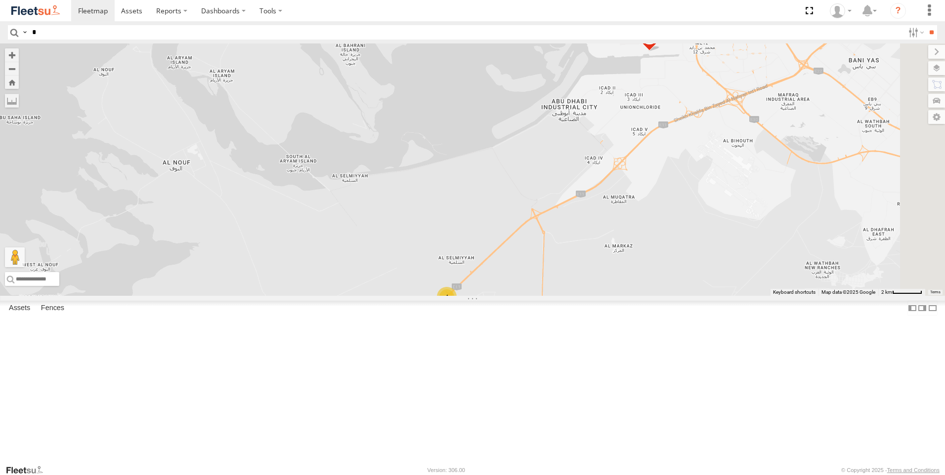
drag, startPoint x: 790, startPoint y: 247, endPoint x: 622, endPoint y: 345, distance: 195.0
click at [625, 296] on div "94790-B 47721-CC 56295-AD-2 81754-Y 43650 43651 2685 53186 96573 98519 4" at bounding box center [472, 169] width 945 height 253
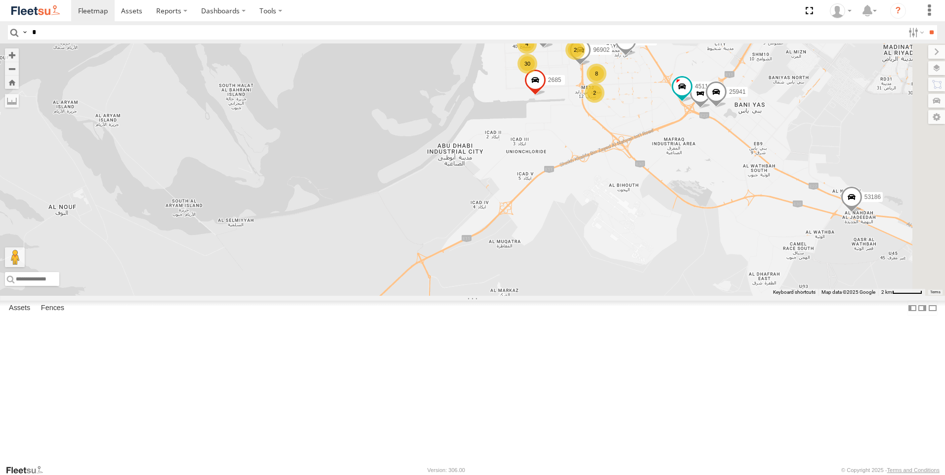
drag, startPoint x: 802, startPoint y: 240, endPoint x: 691, endPoint y: 282, distance: 118.2
click at [691, 282] on div "94790-B 47721-CC 56295-AD-2 81754-Y 43650 43651 2685 53186 96573 98519 4 8 8 34…" at bounding box center [472, 169] width 945 height 253
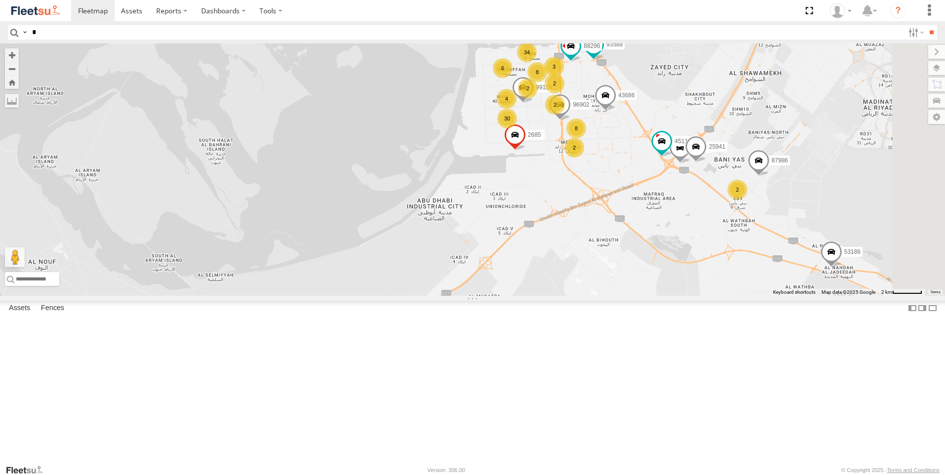
drag, startPoint x: 747, startPoint y: 227, endPoint x: 725, endPoint y: 286, distance: 63.5
click at [725, 286] on div "94790-B 47721-CC 56295-AD-2 81754-Y 43650 43651 2685 53186 96573 98519 4 8 8 34…" at bounding box center [472, 169] width 945 height 253
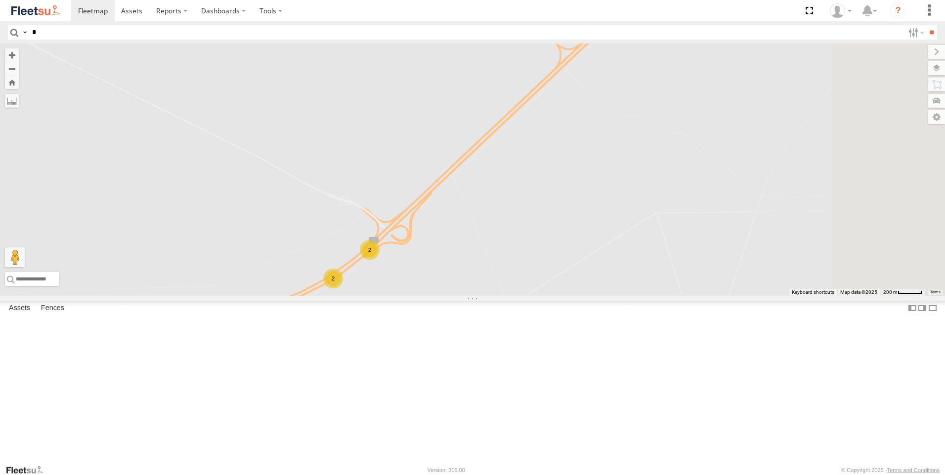
drag, startPoint x: 691, startPoint y: 327, endPoint x: 558, endPoint y: 363, distance: 137.4
click at [558, 296] on div "43390 43650 43651 2685 53186 60420 96573 98519 40532 88205 43686 99128 2 2" at bounding box center [472, 169] width 945 height 253
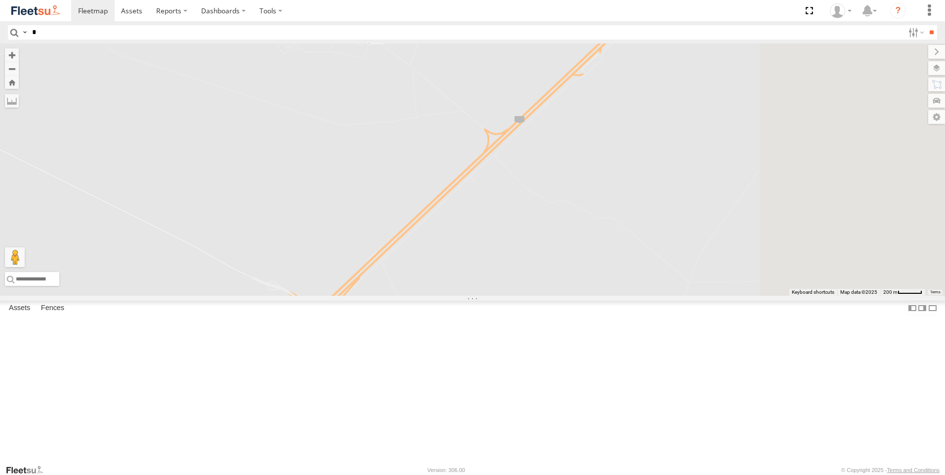
drag, startPoint x: 672, startPoint y: 306, endPoint x: 570, endPoint y: 419, distance: 152.2
click at [570, 296] on div "43390 43650 43651 2685 53186 60420 96573 98519 40532 88205 43686 99128 2 2" at bounding box center [472, 169] width 945 height 253
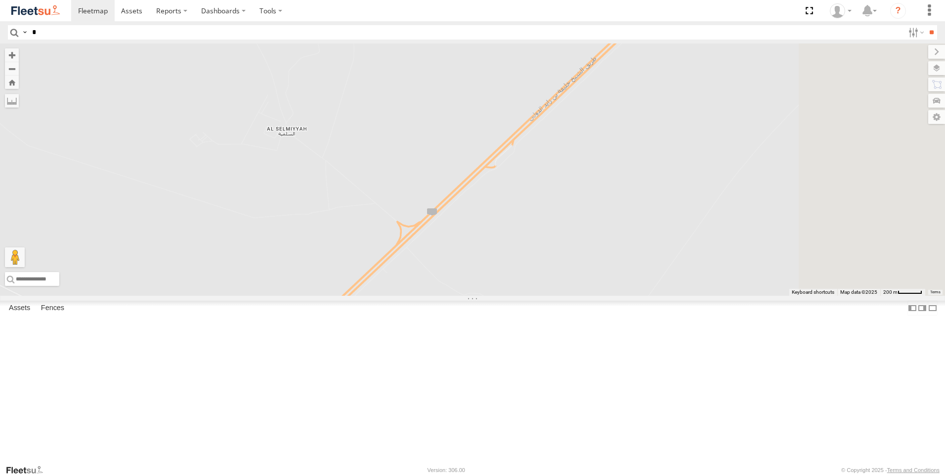
drag, startPoint x: 761, startPoint y: 259, endPoint x: 673, endPoint y: 348, distance: 124.8
click at [673, 296] on div "43390 43650 43651 2685 53186 60420 96573 98519 40532 88205 43686 99128 2 2" at bounding box center [472, 169] width 945 height 253
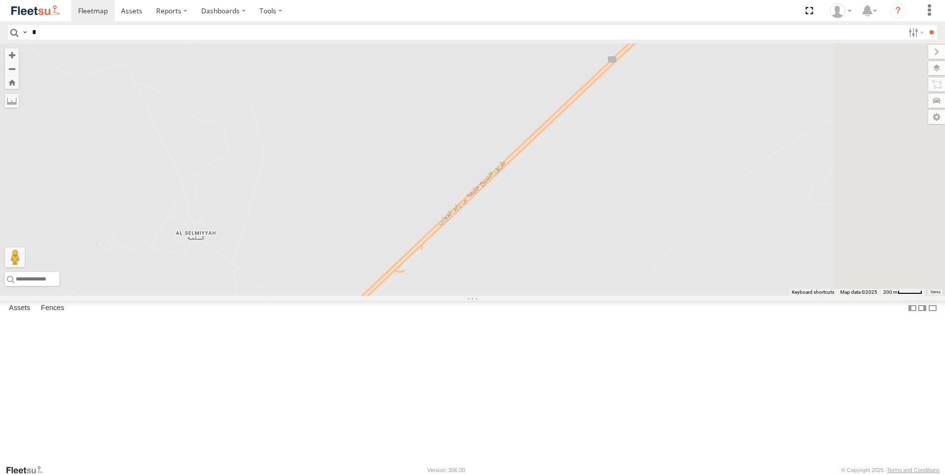
drag, startPoint x: 859, startPoint y: 226, endPoint x: 757, endPoint y: 359, distance: 168.1
click at [757, 296] on div "43390 43650 43651 2685 53186 60420 96573 98519 40532 88205 43686 99128 2 2" at bounding box center [472, 169] width 945 height 253
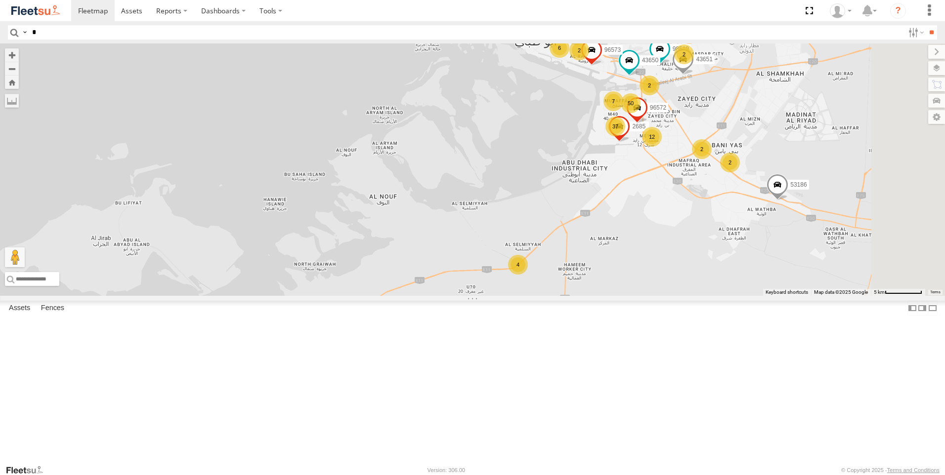
drag, startPoint x: 855, startPoint y: 259, endPoint x: 770, endPoint y: 288, distance: 89.7
click at [770, 288] on div "43390 43650 43651 2685 53186 60420 96573 98519 40532 12 31 50 37 12 7 4 2 6 2 3…" at bounding box center [472, 169] width 945 height 253
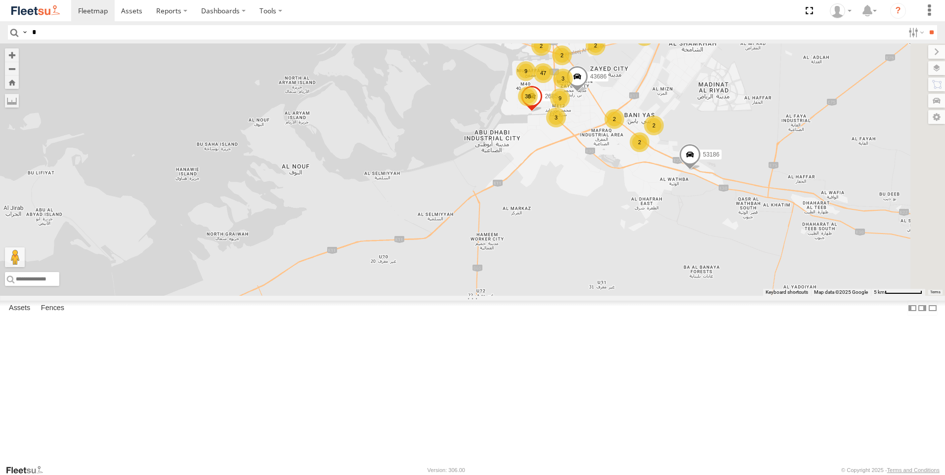
drag, startPoint x: 737, startPoint y: 317, endPoint x: 647, endPoint y: 287, distance: 94.9
click at [647, 287] on div "2685 43686 53186 60420 96573 40532 2 31 47 38 12 9 9 3 2 2 4 2 4 2 2 3 2 2 2" at bounding box center [472, 169] width 945 height 253
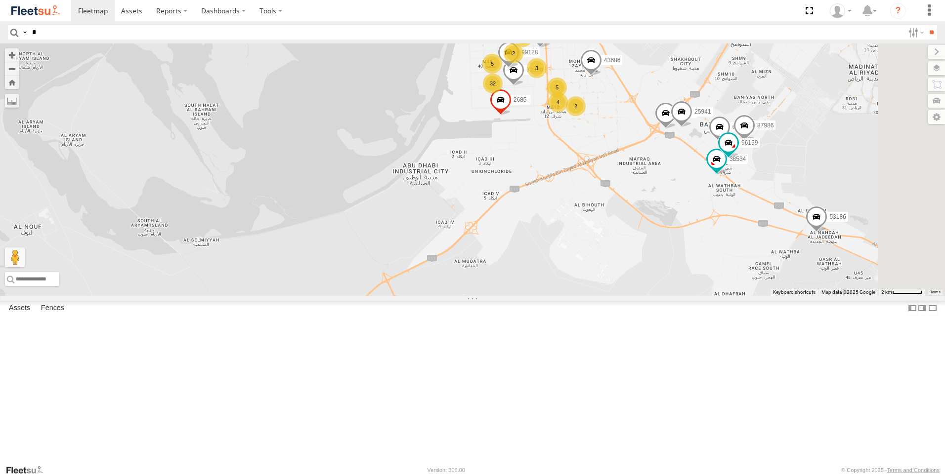
click at [688, 296] on div "2685 43686 53186 60420 96573 40532 38534 8 35 32 7 88205 5 87986 38532 4250 451…" at bounding box center [472, 169] width 945 height 253
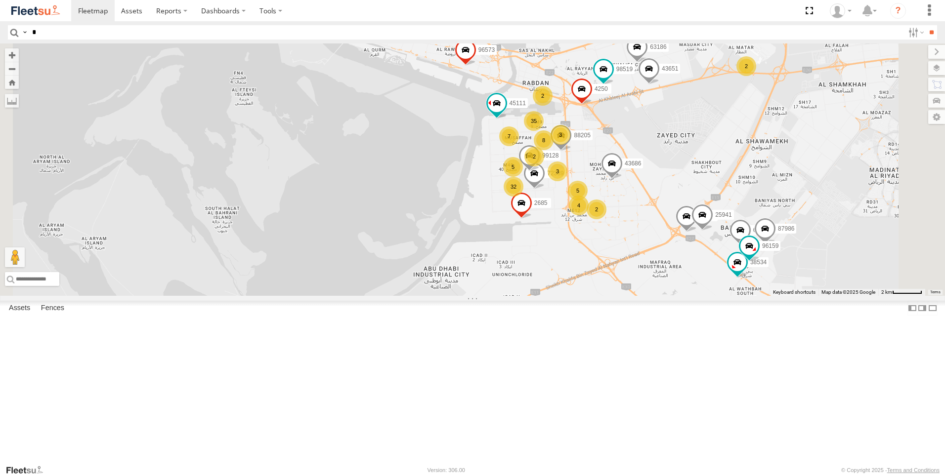
drag, startPoint x: 676, startPoint y: 240, endPoint x: 699, endPoint y: 345, distance: 107.3
click at [699, 296] on div "2685 43686 53186 60420 96573 40532 38534 8 35 32 7 88205 5 87986 38532 4250 451…" at bounding box center [472, 169] width 945 height 253
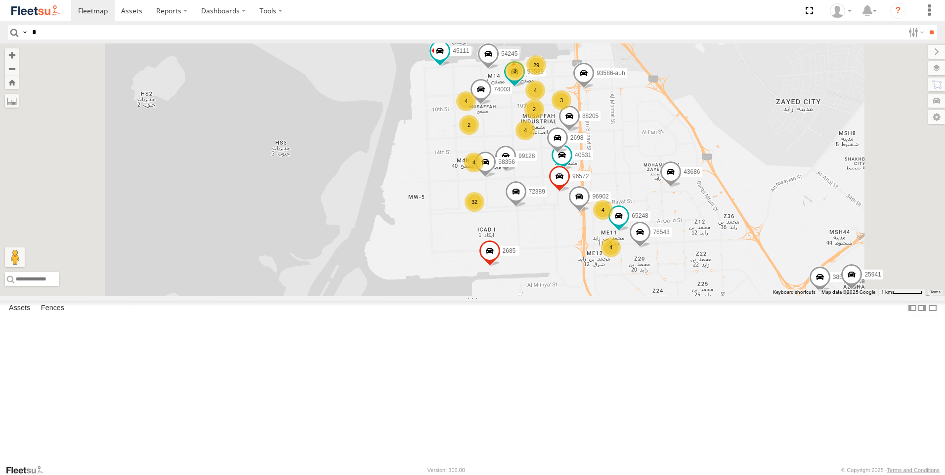
drag, startPoint x: 673, startPoint y: 265, endPoint x: 696, endPoint y: 328, distance: 66.8
click at [696, 296] on div "2685 43686 53186 60420 96573 38534 88205 87986 38532 4250 45111 96159 25941 723…" at bounding box center [472, 169] width 945 height 253
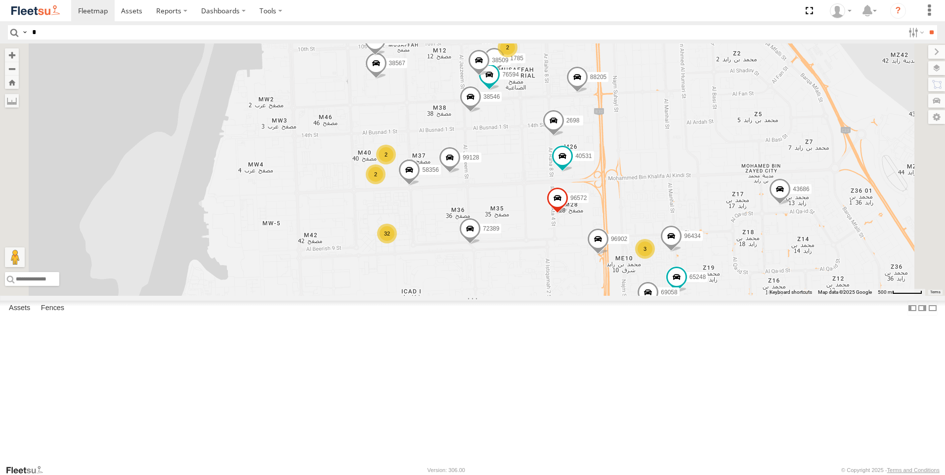
drag, startPoint x: 700, startPoint y: 329, endPoint x: 711, endPoint y: 364, distance: 37.2
click at [711, 296] on div "2685 43686 53186 60420 96573 38534 88205 87986 38532 4250 45111 96159 25941 723…" at bounding box center [472, 169] width 945 height 253
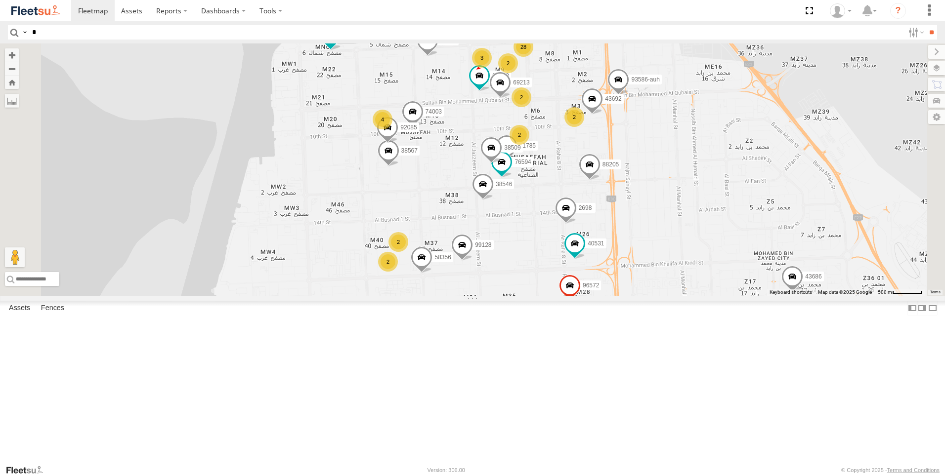
drag, startPoint x: 731, startPoint y: 230, endPoint x: 743, endPoint y: 317, distance: 88.3
click at [743, 296] on div "2685 43686 53186 60420 96573 38534 88205 87986 38532 4250 45111 96159 25941 723…" at bounding box center [472, 169] width 945 height 253
click at [629, 96] on span at bounding box center [618, 83] width 22 height 27
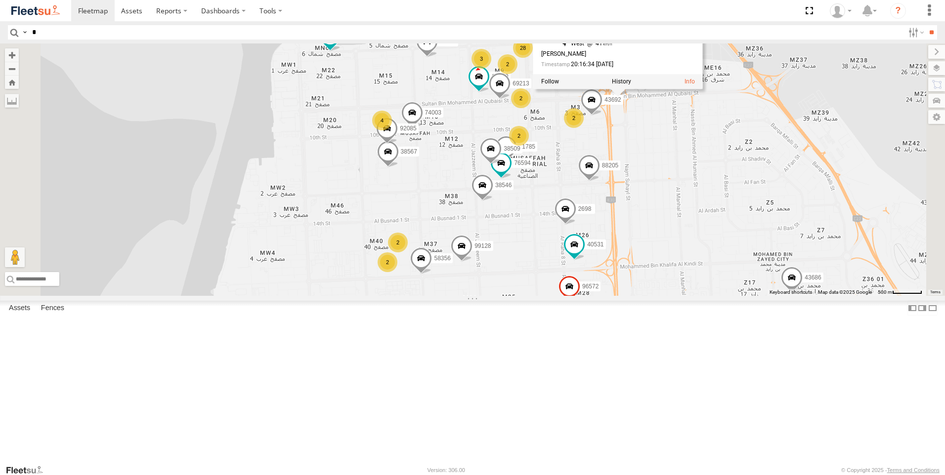
click at [756, 219] on div "2685 43686 53186 60420 96573 38534 88205 87986 38532 4250 45111 96159 25941 723…" at bounding box center [472, 169] width 945 height 253
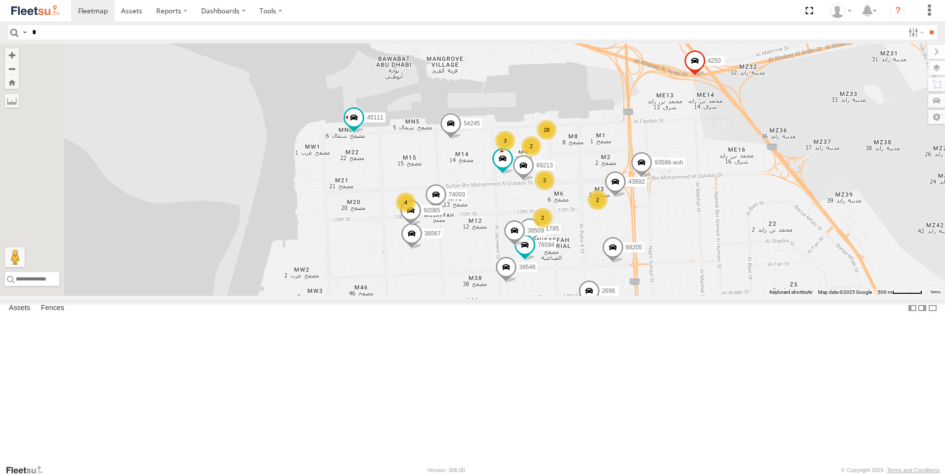
drag, startPoint x: 763, startPoint y: 233, endPoint x: 789, endPoint y: 327, distance: 97.0
click at [789, 296] on div "2685 43686 53186 60420 96573 38534 88205 87986 38532 4250 45111 96159 25941 723…" at bounding box center [472, 169] width 945 height 253
